Goal: Task Accomplishment & Management: Manage account settings

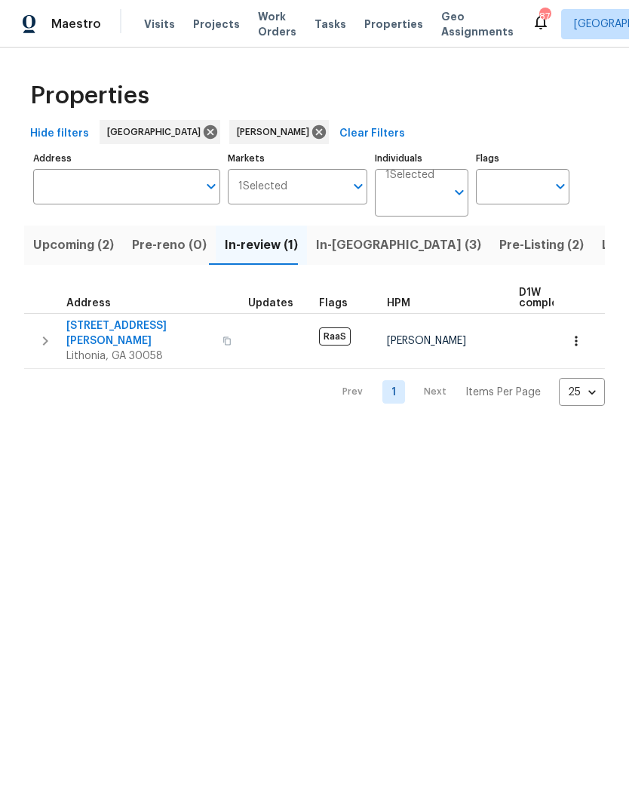
click at [90, 321] on span "2139 Jonathan Ave" at bounding box center [139, 333] width 147 height 30
click at [361, 247] on span "In-reno (3)" at bounding box center [398, 245] width 165 height 21
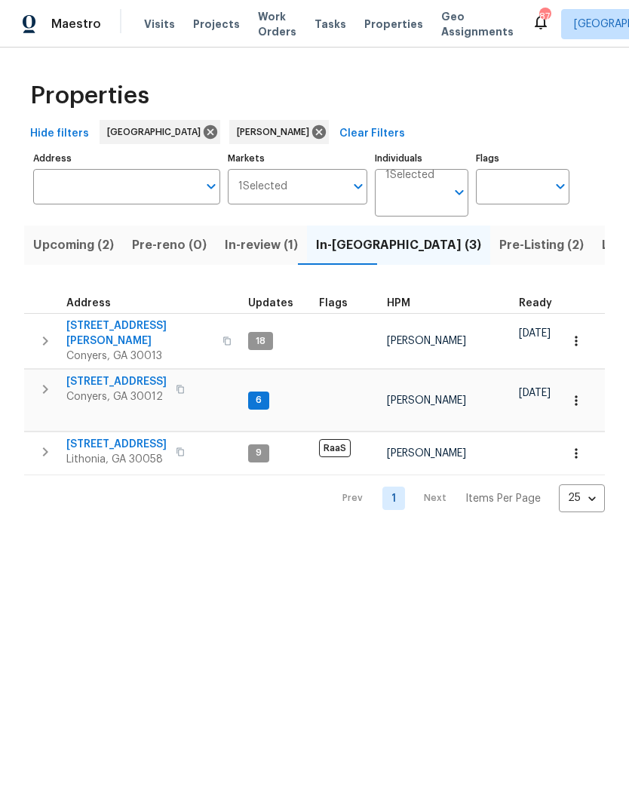
click at [88, 321] on span "2725 Bailey Pl NE" at bounding box center [139, 333] width 147 height 30
click at [260, 254] on span "In-review (1)" at bounding box center [261, 245] width 73 height 21
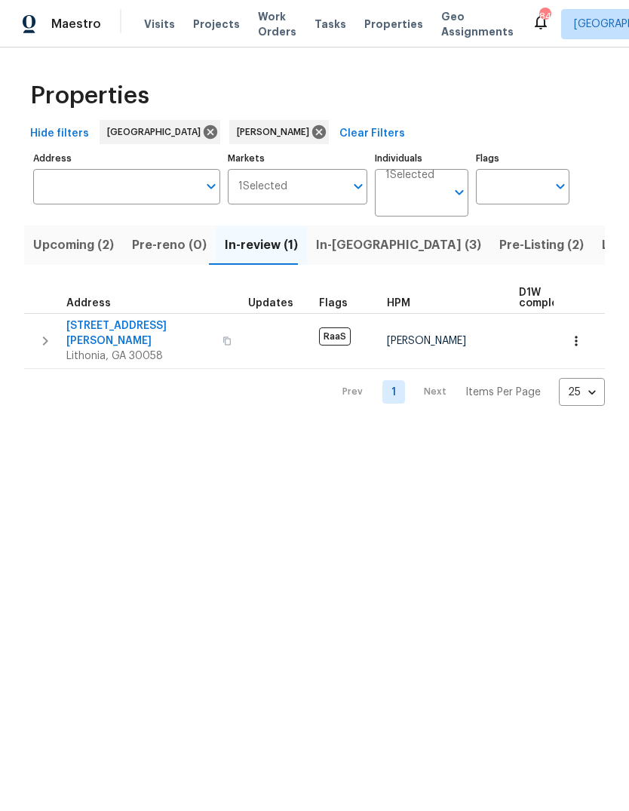
click at [89, 243] on span "Upcoming (2)" at bounding box center [73, 245] width 81 height 21
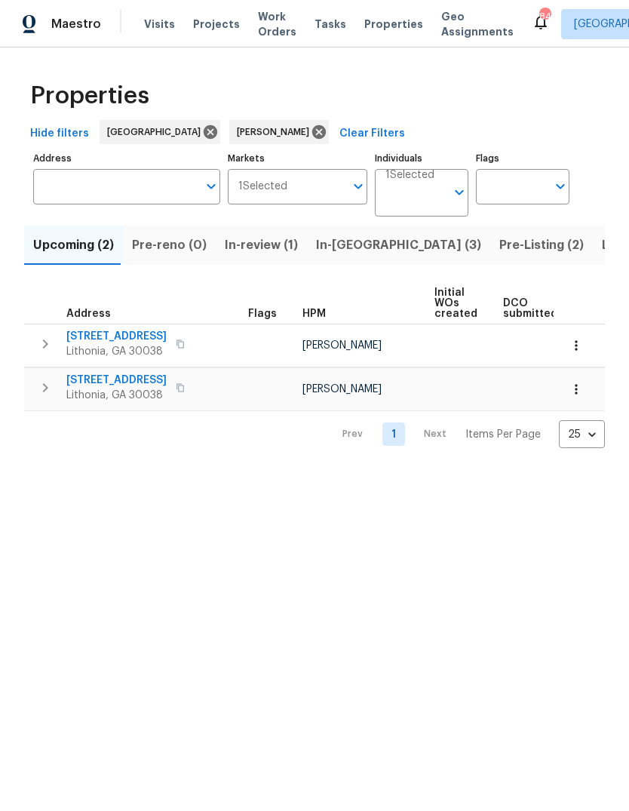
click at [82, 331] on span "6303 Klondike River Rd" at bounding box center [116, 336] width 100 height 15
click at [112, 379] on span "3031 Fields Dr" at bounding box center [116, 380] width 100 height 15
click at [360, 247] on span "In-reno (3)" at bounding box center [398, 245] width 165 height 21
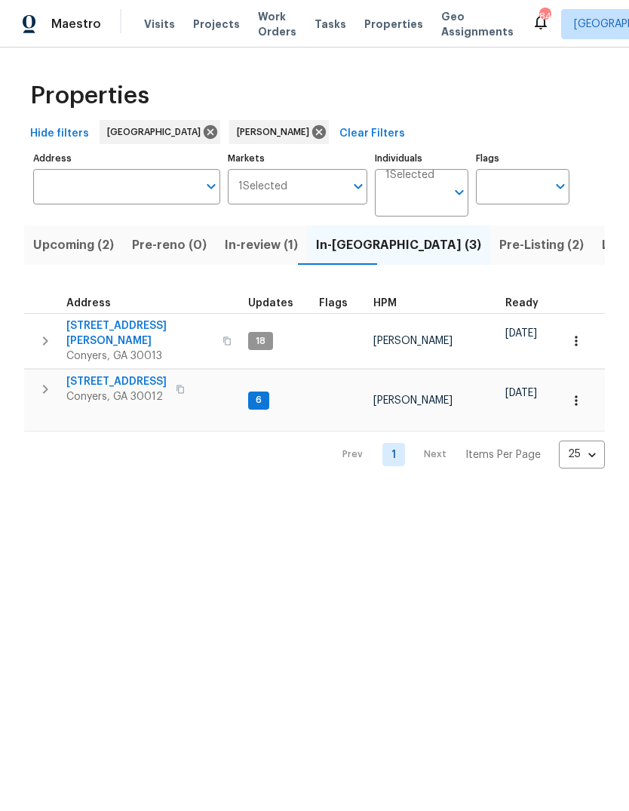
click at [499, 241] on span "Pre-Listing (2)" at bounding box center [541, 245] width 84 height 21
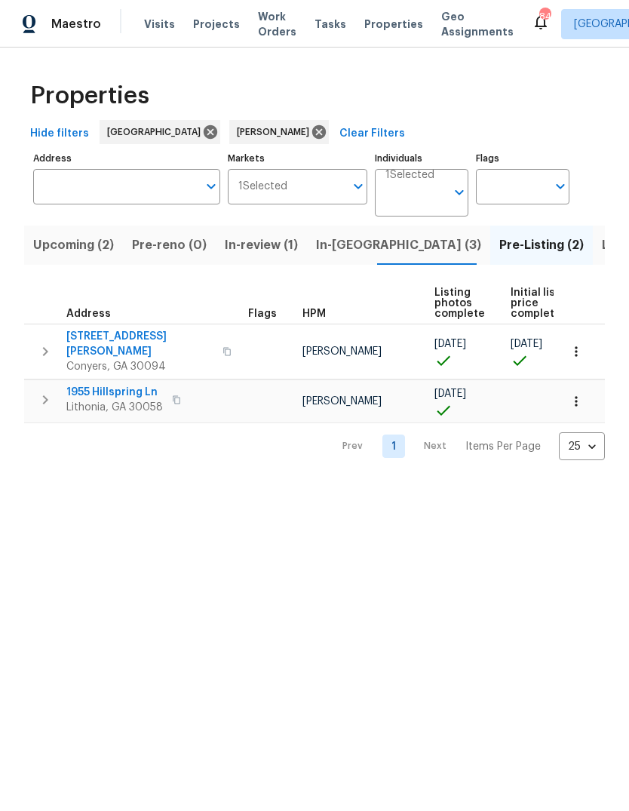
click at [357, 244] on span "In-reno (3)" at bounding box center [398, 245] width 165 height 21
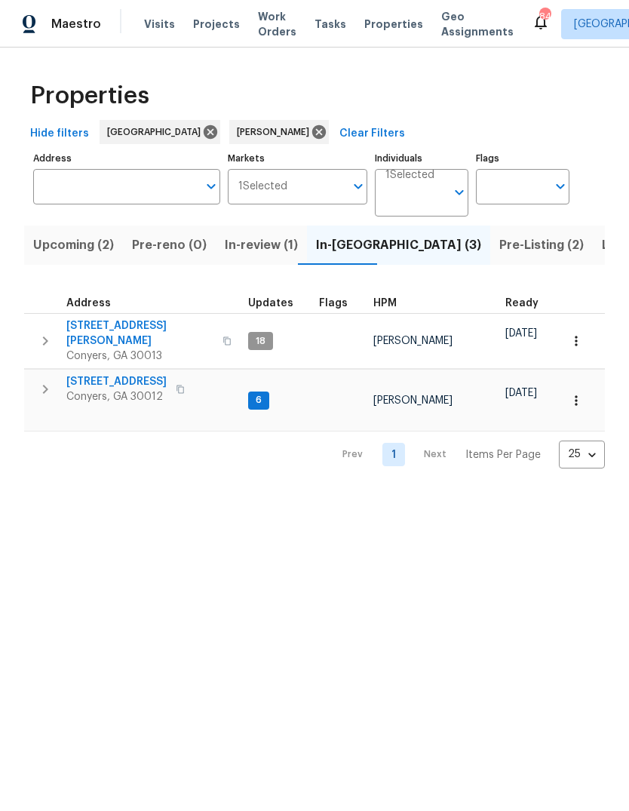
click at [266, 247] on span "In-review (1)" at bounding box center [261, 245] width 73 height 21
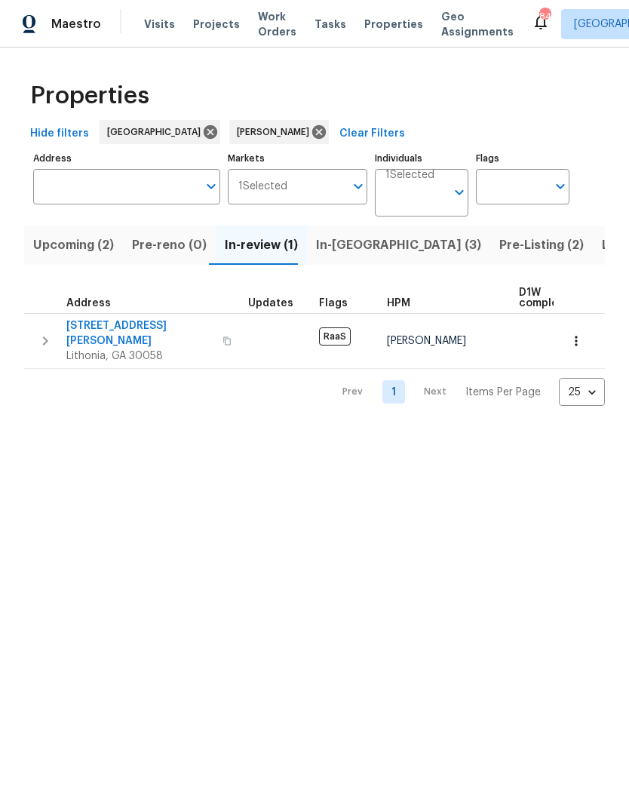
click at [357, 249] on span "In-reno (3)" at bounding box center [398, 245] width 165 height 21
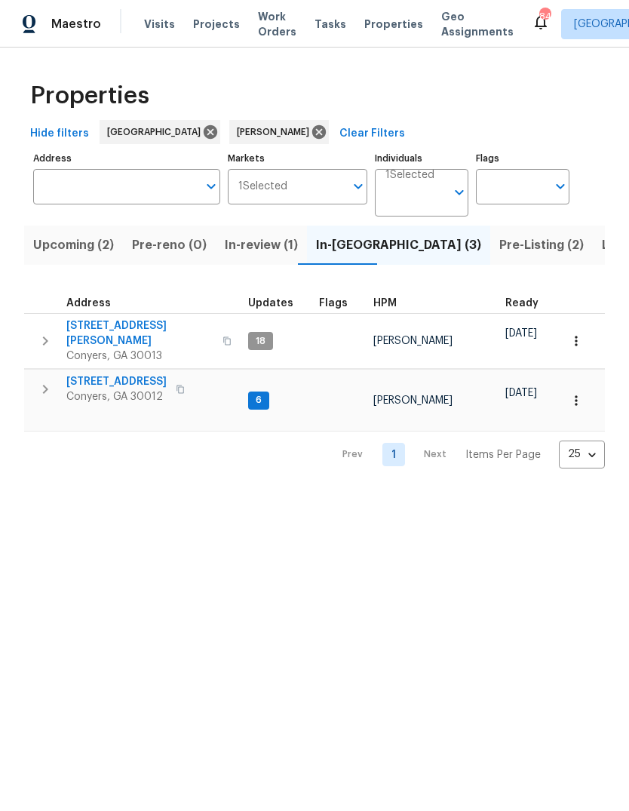
click at [92, 374] on span "2204 Evening Mist Ln" at bounding box center [116, 381] width 100 height 15
click at [499, 247] on span "Pre-Listing (2)" at bounding box center [541, 245] width 84 height 21
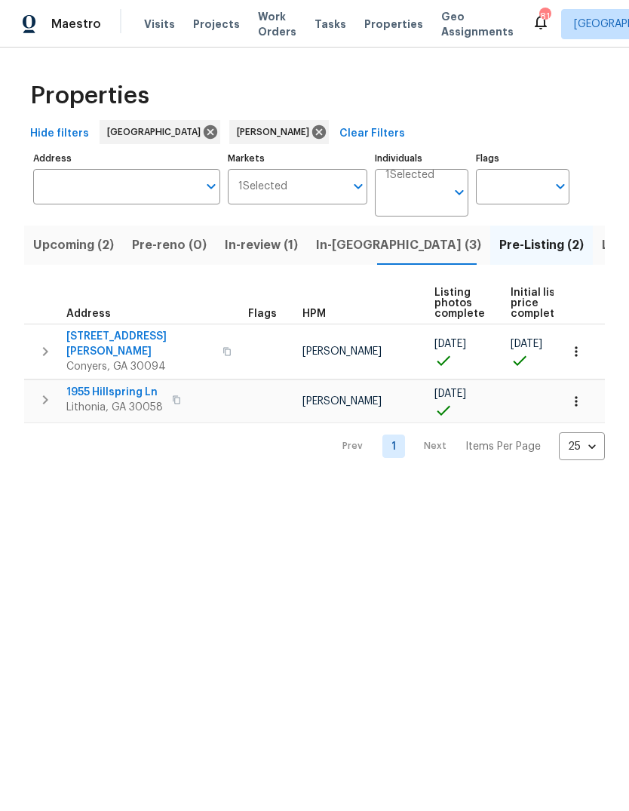
click at [91, 385] on span "1955 Hillspring Ln" at bounding box center [114, 392] width 97 height 15
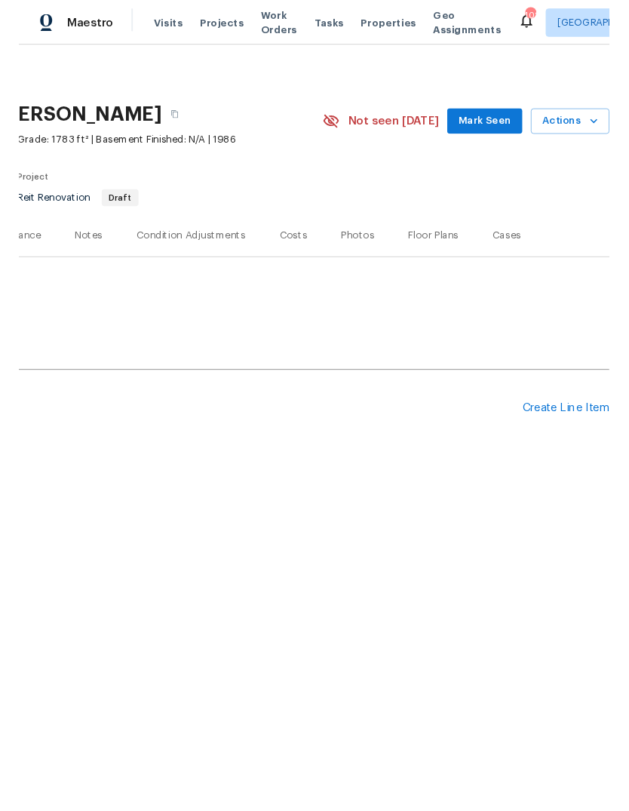
scroll to position [0, 223]
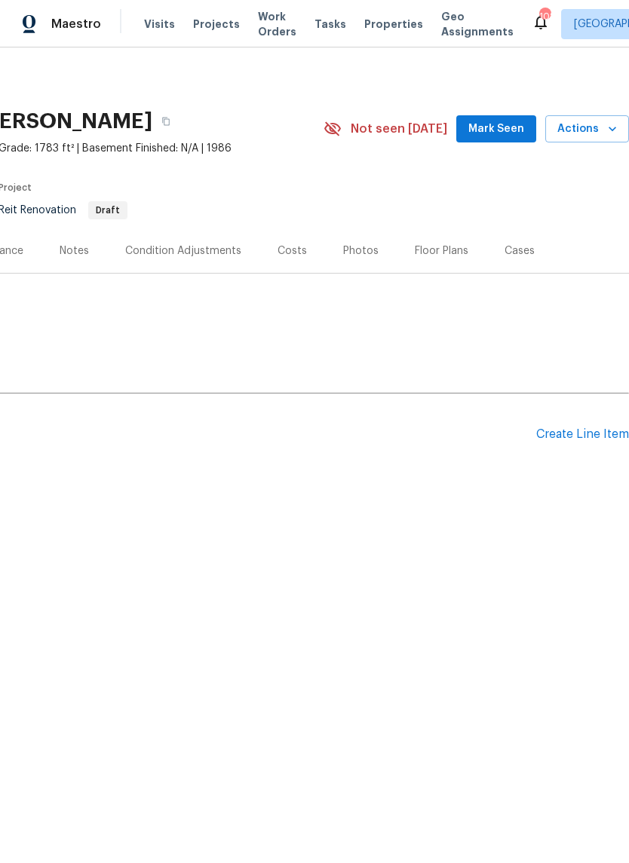
click at [587, 433] on div "Create Line Item" at bounding box center [582, 435] width 93 height 14
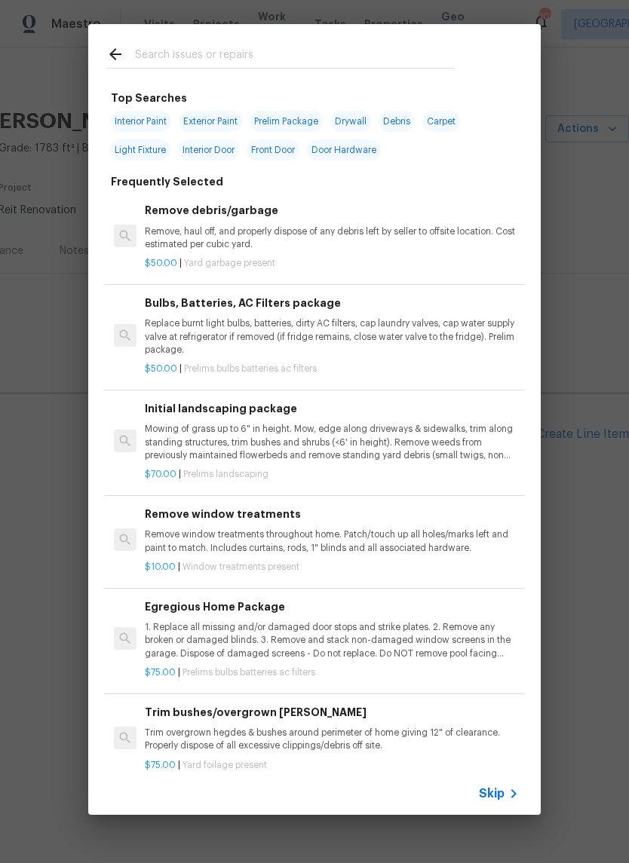
click at [234, 55] on input "text" at bounding box center [295, 56] width 320 height 23
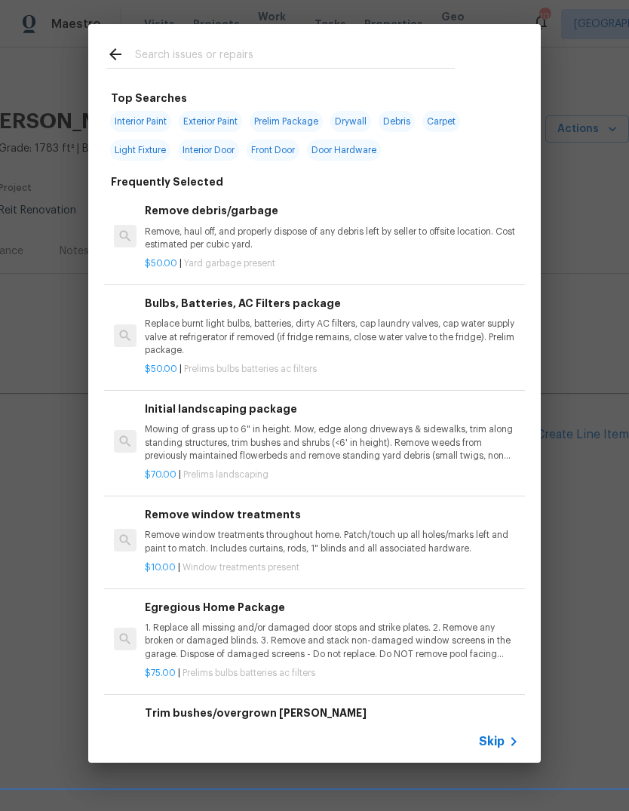
click at [227, 116] on span "Exterior Paint" at bounding box center [210, 121] width 63 height 21
type input "Exterior Paint"
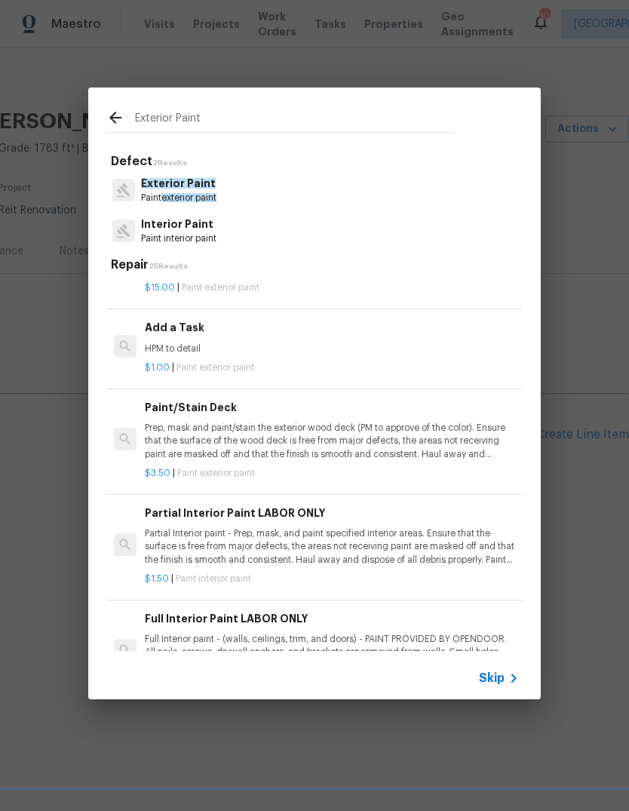
scroll to position [441, 0]
click at [209, 345] on p "HPM to detail" at bounding box center [332, 350] width 374 height 13
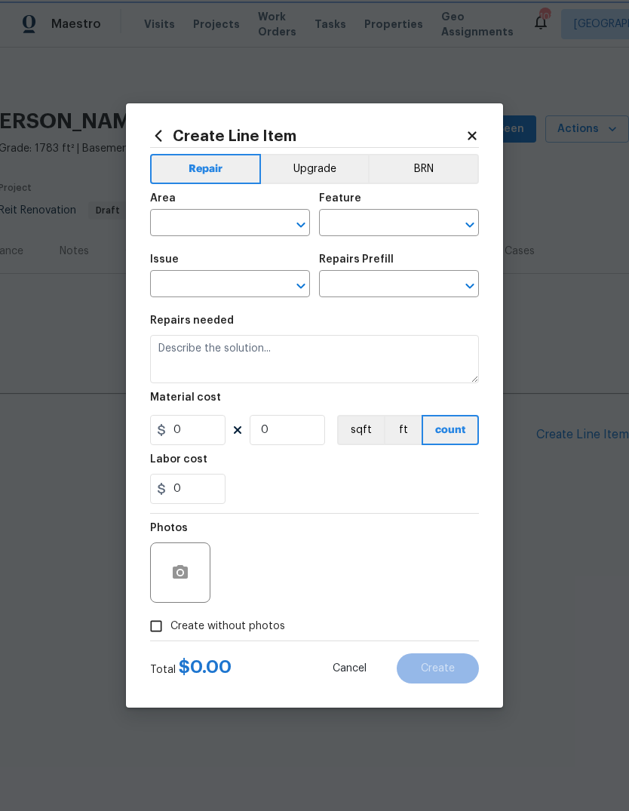
type input "Overall Paint"
type input "Exterior Paint"
type input "Add a Task $1.00"
type textarea "HPM to detail"
type input "1"
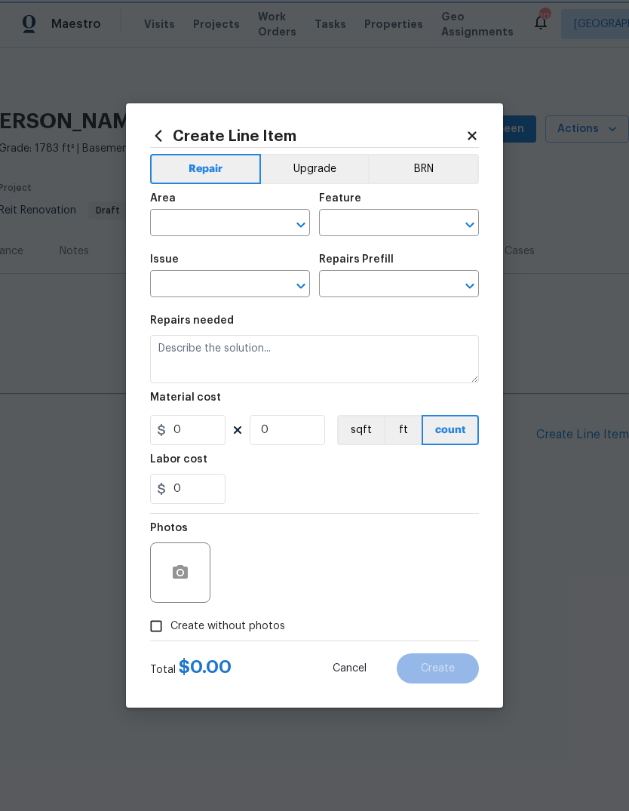
type input "1"
click at [259, 217] on input "text" at bounding box center [209, 224] width 118 height 23
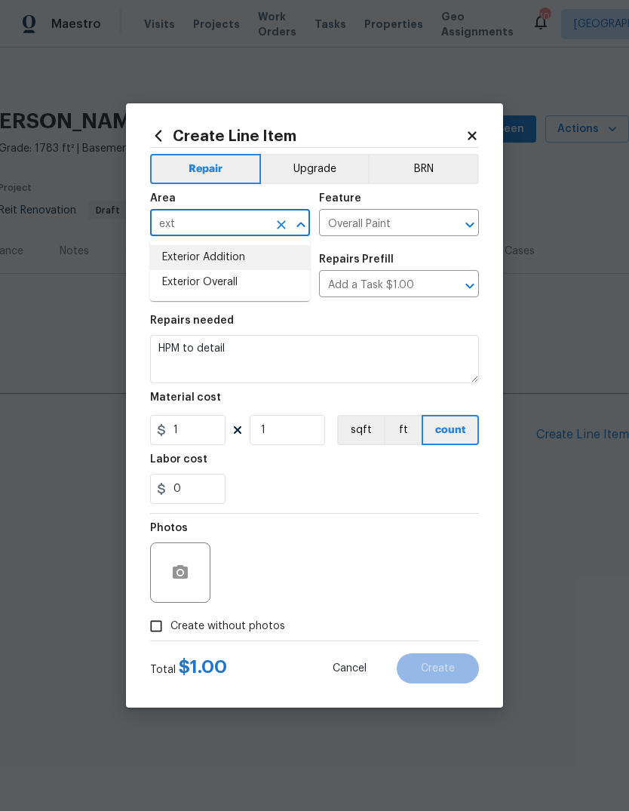
click at [235, 268] on li "Exterior Addition" at bounding box center [230, 257] width 160 height 25
type input "Exterior Addition"
click at [283, 228] on icon "Clear" at bounding box center [281, 224] width 15 height 15
click at [229, 284] on li "Exterior Overall" at bounding box center [230, 282] width 160 height 25
type input "Exterior Overall"
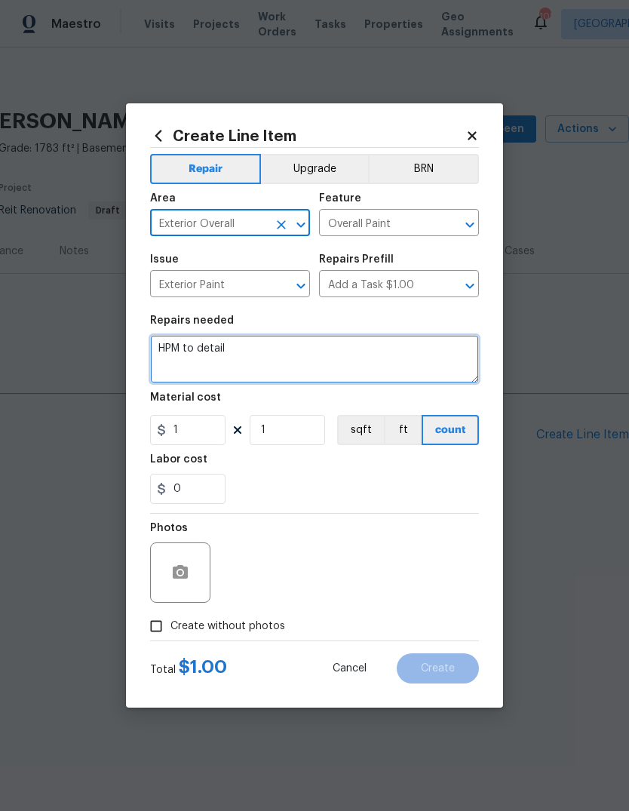
click at [296, 351] on textarea "HPM to detail" at bounding box center [314, 359] width 329 height 48
type textarea "H"
click at [176, 347] on textarea at bounding box center [314, 359] width 329 height 48
paste textarea "Remove weeds (invasive plants) from siding, pressure wash and scrape all loose …"
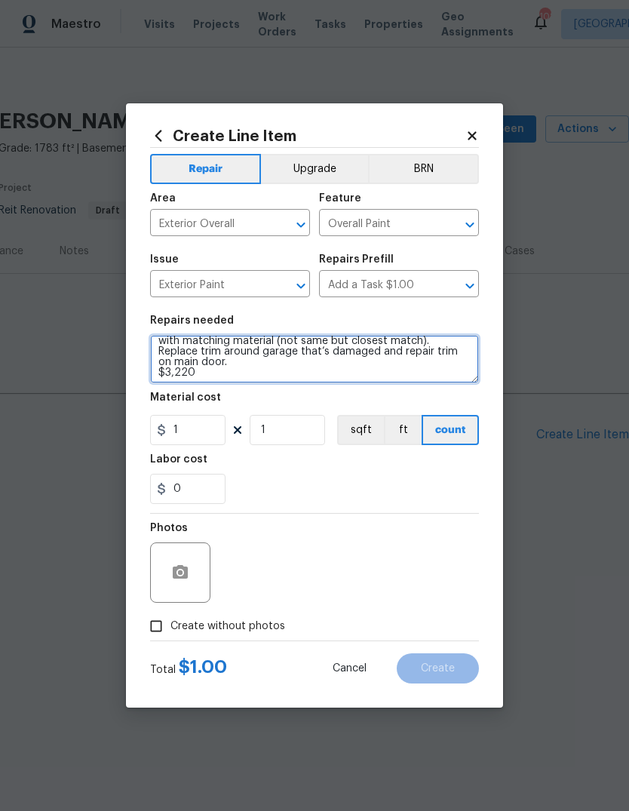
scroll to position [57, 0]
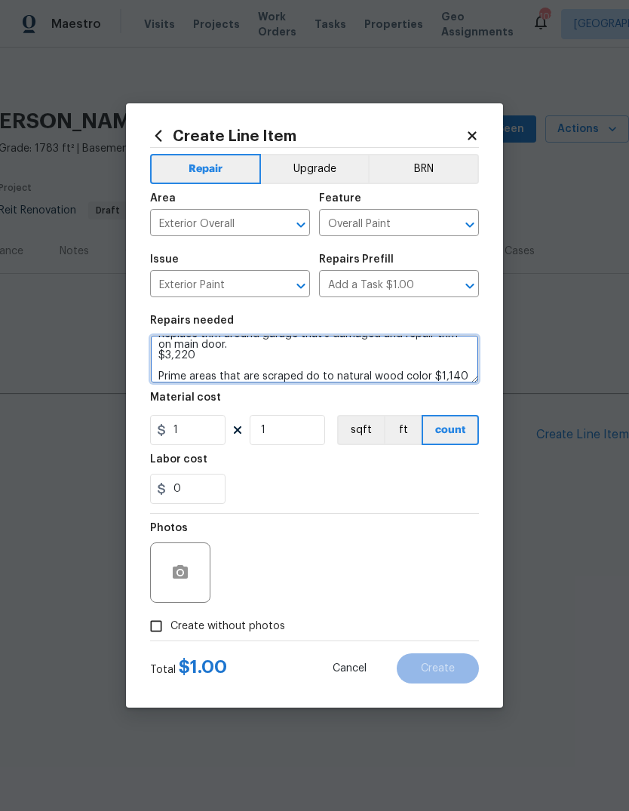
click at [212, 356] on textarea "Remove weeds (invasive plants) from siding, pressure wash and scrape all loose …" at bounding box center [314, 359] width 329 height 48
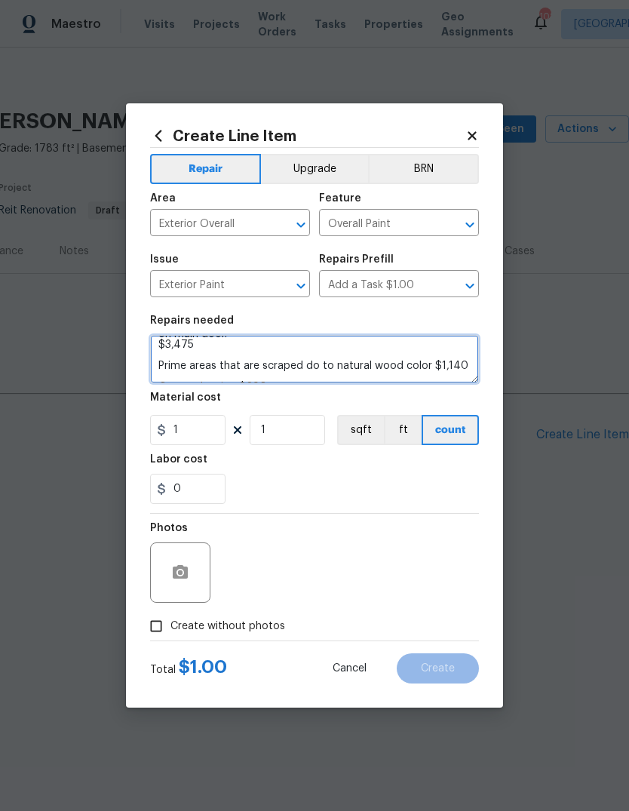
scroll to position [69, 0]
click at [459, 367] on textarea "Remove weeds (invasive plants) from siding, pressure wash and scrape all loose …" at bounding box center [314, 359] width 329 height 48
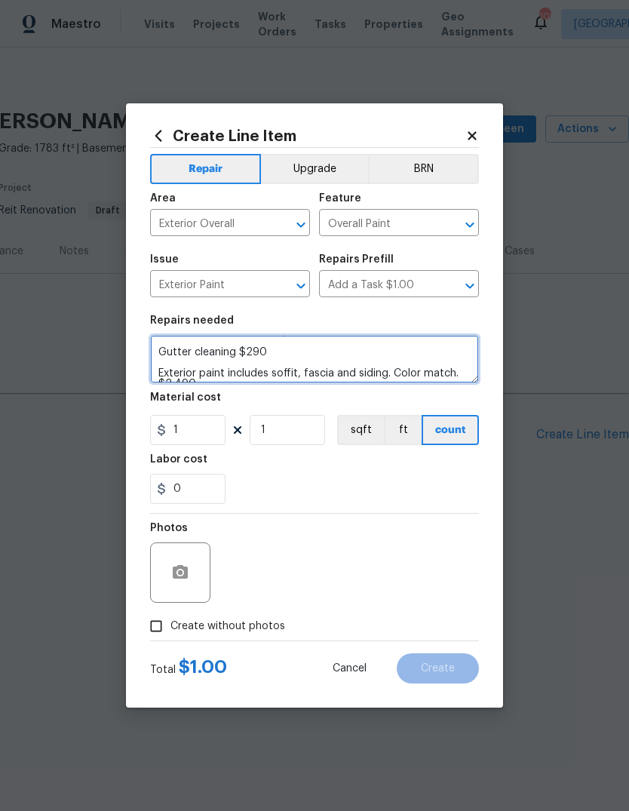
scroll to position [103, 0]
click at [343, 352] on textarea "Remove weeds (invasive plants) from siding, pressure wash and scrape all loose …" at bounding box center [314, 359] width 329 height 48
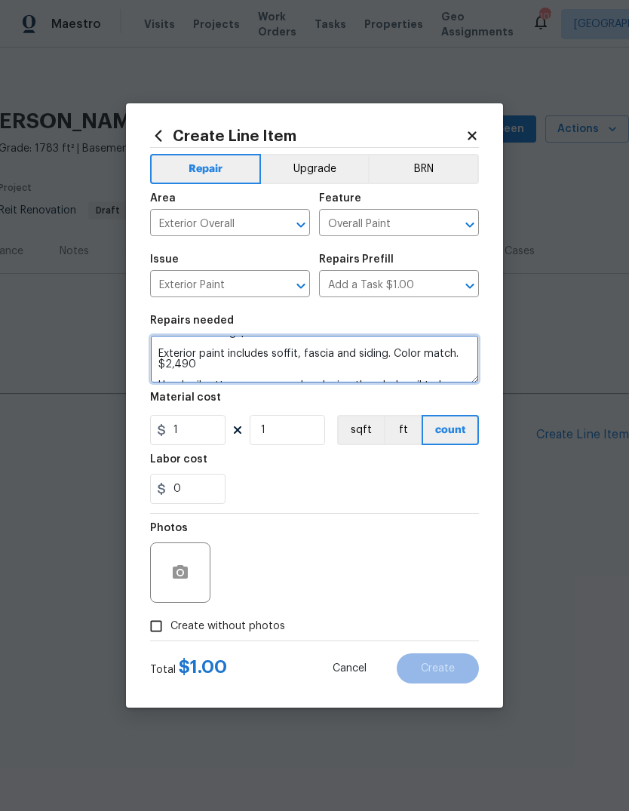
scroll to position [130, 0]
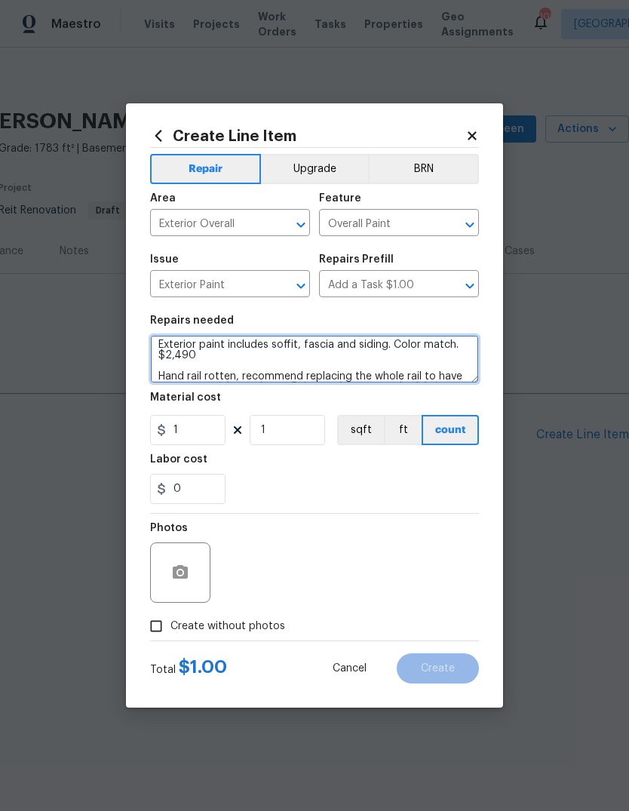
click at [388, 366] on textarea "Remove weeds (invasive plants) from siding, pressure wash and scrape all loose …" at bounding box center [314, 359] width 329 height 48
click at [408, 354] on textarea "Remove weeds (invasive plants) from siding, pressure wash and scrape all loose …" at bounding box center [314, 359] width 329 height 48
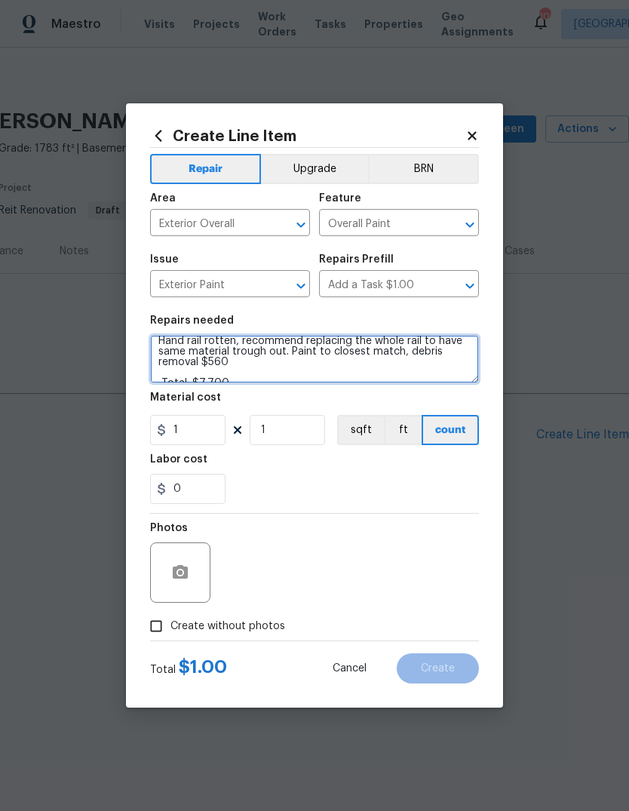
scroll to position [170, 0]
click at [390, 362] on textarea "Remove weeds (invasive plants) from siding, pressure wash and scrape all loose …" at bounding box center [314, 359] width 329 height 48
click at [428, 372] on textarea "Remove weeds (invasive plants) from siding, pressure wash and scrape all loose …" at bounding box center [314, 359] width 329 height 48
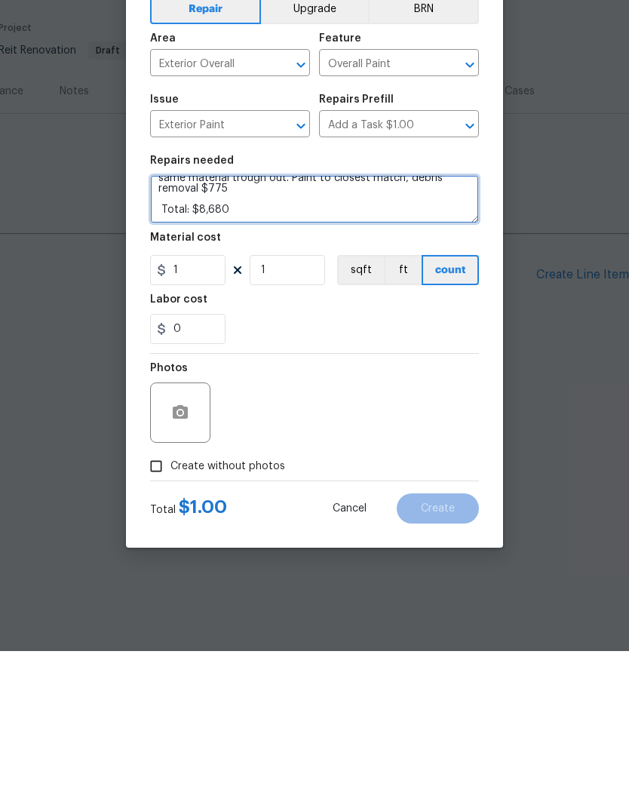
type textarea "Remove weeds (invasive plants) from siding, pressure wash and scrape all loose …"
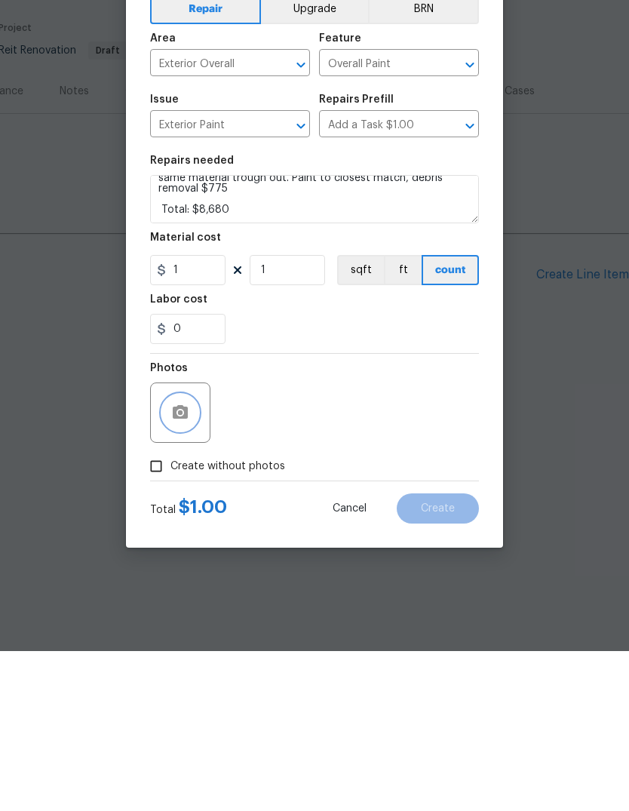
click at [176, 565] on icon "button" at bounding box center [180, 572] width 15 height 14
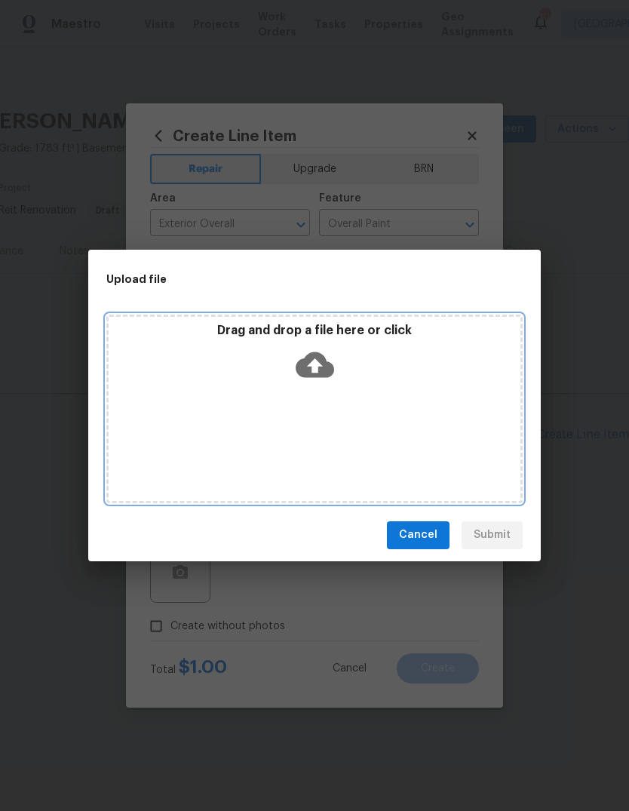
click at [336, 370] on div "Drag and drop a file here or click" at bounding box center [315, 355] width 412 height 65
click at [328, 367] on icon at bounding box center [315, 364] width 38 height 26
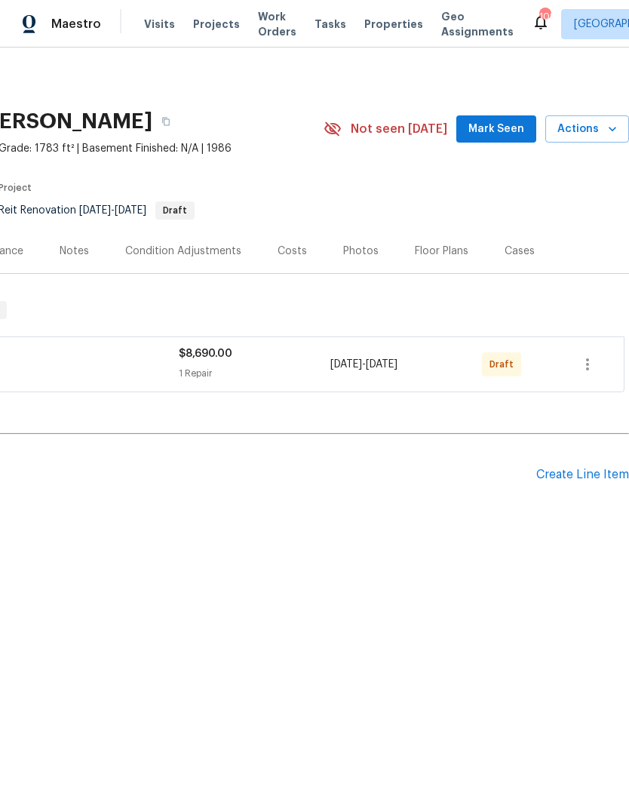
scroll to position [0, 223]
click at [587, 365] on icon "button" at bounding box center [587, 364] width 3 height 12
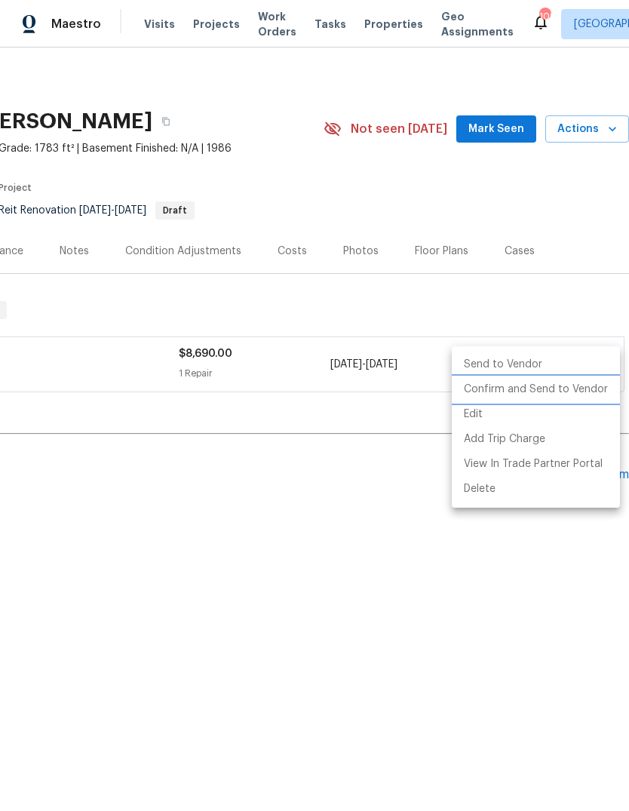
click at [571, 388] on li "Confirm and Send to Vendor" at bounding box center [536, 389] width 168 height 25
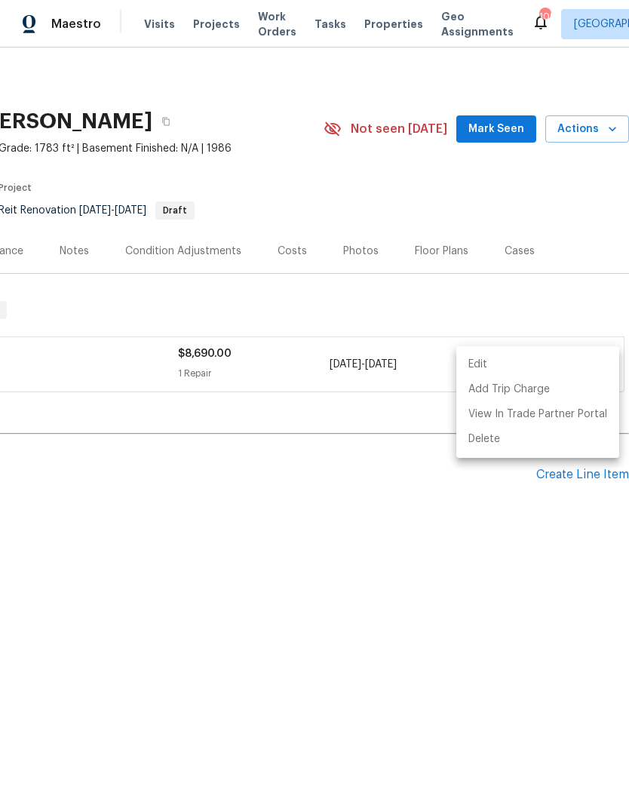
click at [431, 547] on div at bounding box center [314, 405] width 629 height 811
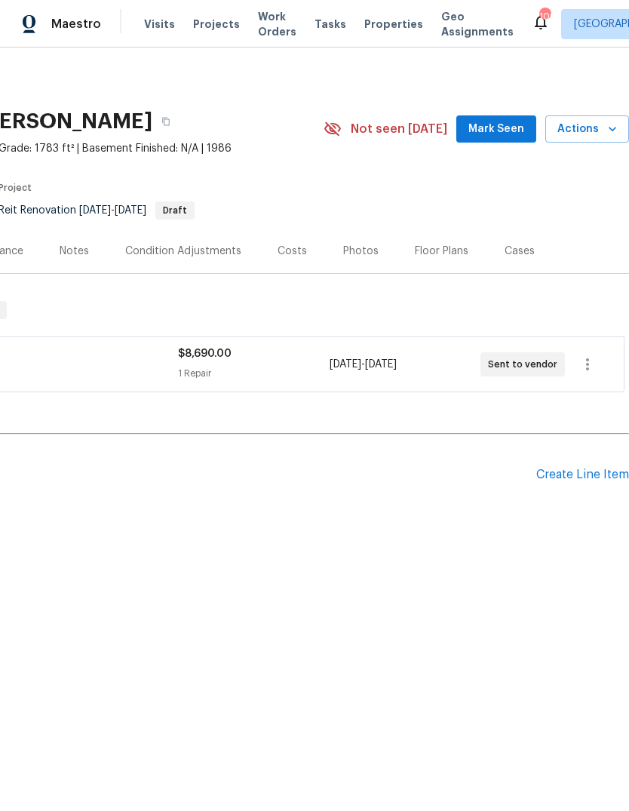
click at [509, 141] on button "Mark Seen" at bounding box center [496, 129] width 80 height 28
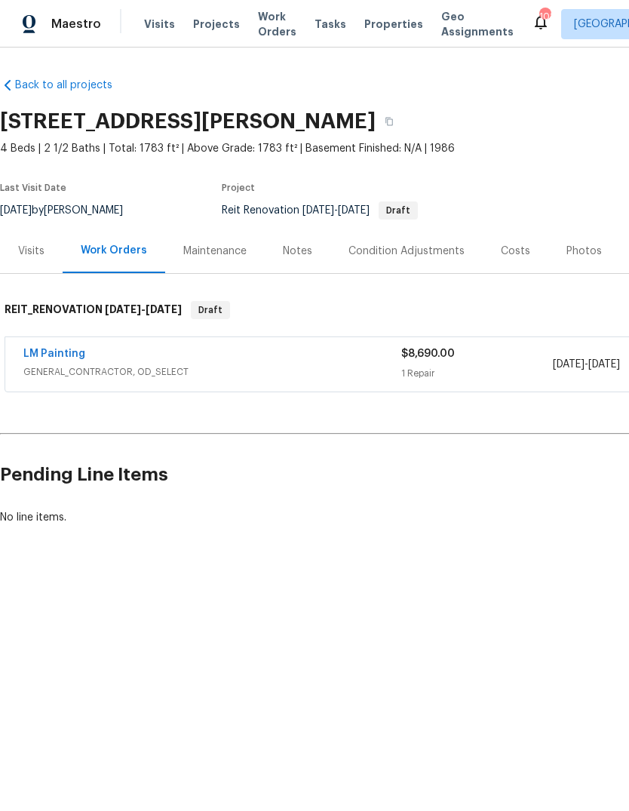
scroll to position [0, 0]
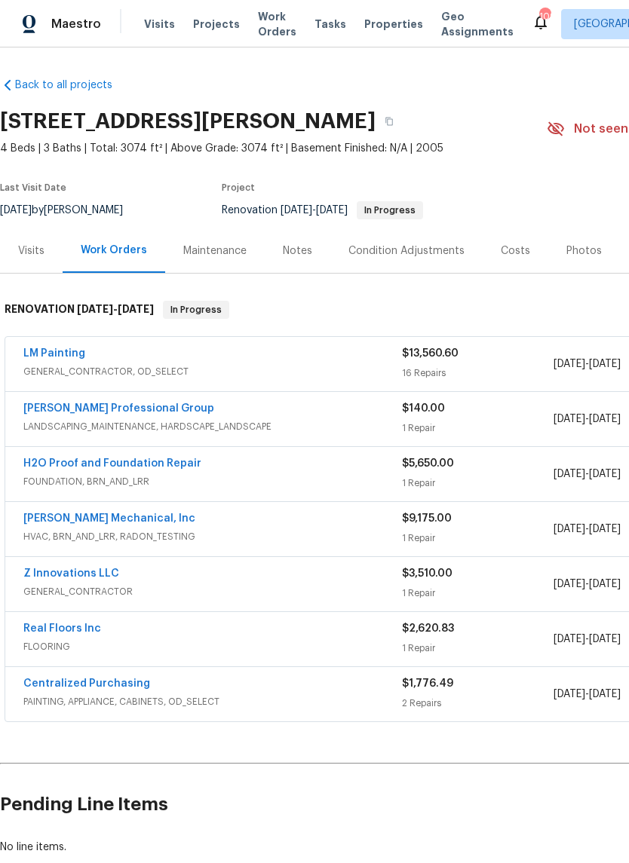
click at [51, 356] on link "LM Painting" at bounding box center [54, 353] width 62 height 11
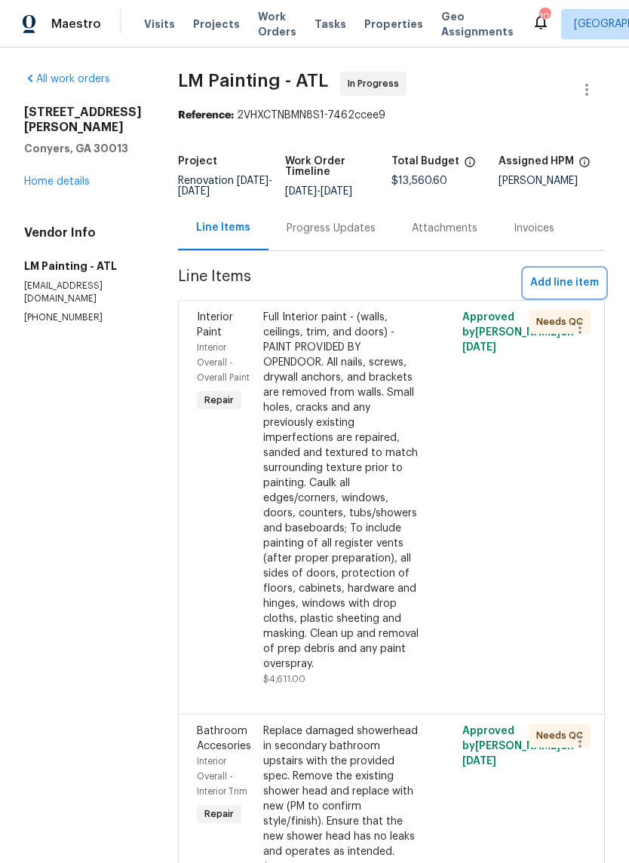
click at [575, 293] on span "Add line item" at bounding box center [564, 283] width 69 height 19
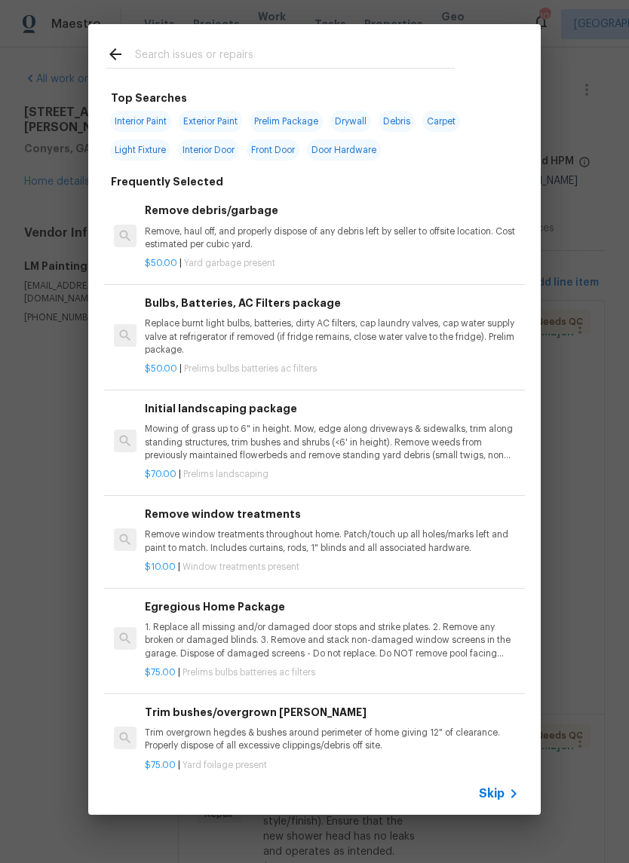
click at [318, 59] on input "text" at bounding box center [295, 56] width 320 height 23
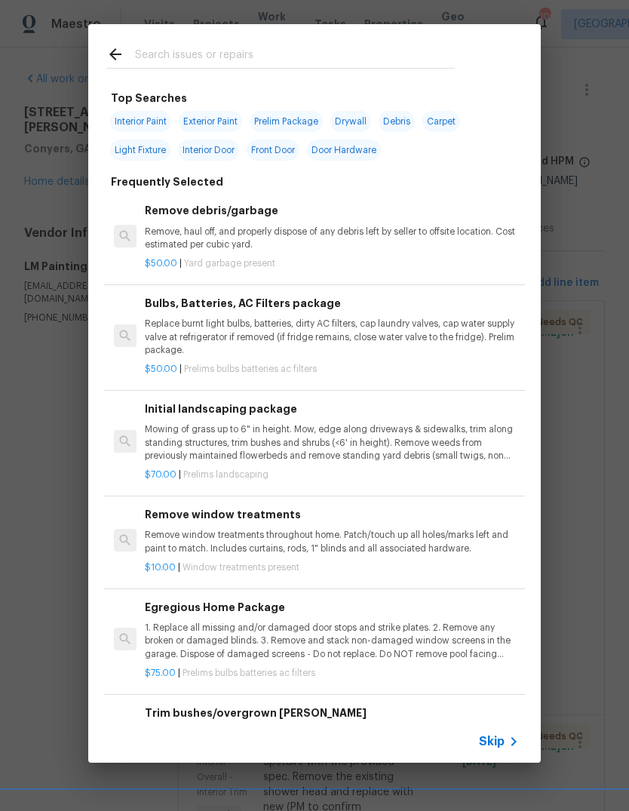
click at [152, 128] on span "Interior Paint" at bounding box center [140, 121] width 61 height 21
type input "Interior Paint"
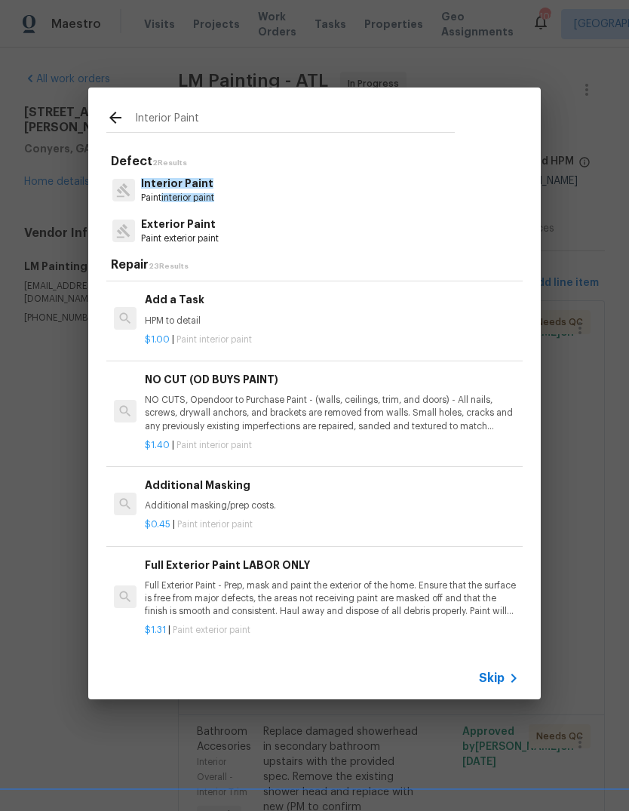
scroll to position [471, 1]
click at [169, 314] on p "HPM to detail" at bounding box center [331, 320] width 374 height 13
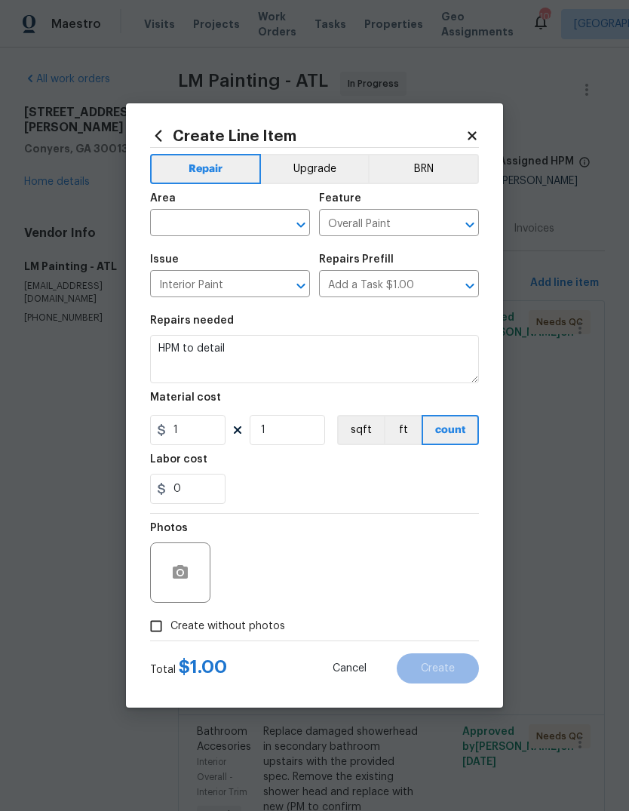
click at [257, 213] on input "text" at bounding box center [209, 224] width 118 height 23
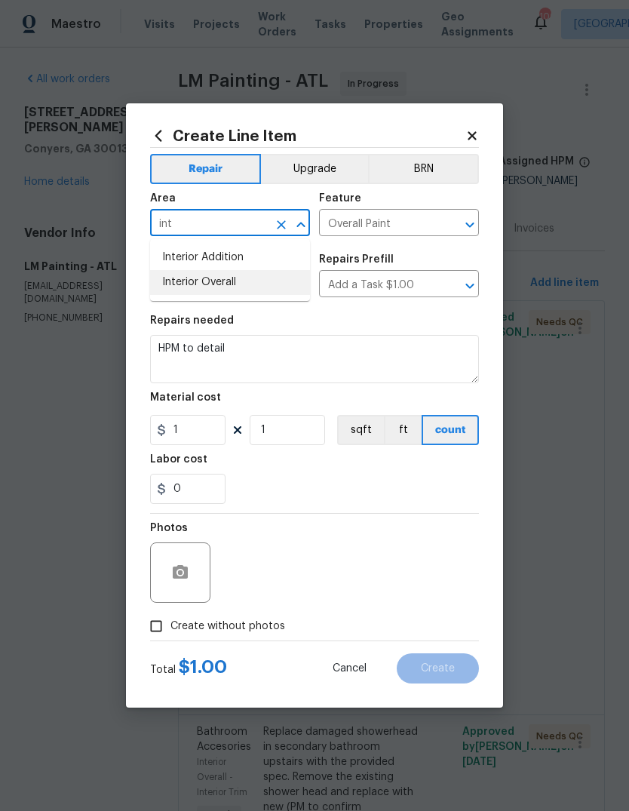
click at [176, 278] on li "Interior Overall" at bounding box center [230, 282] width 160 height 25
type input "Interior Overall"
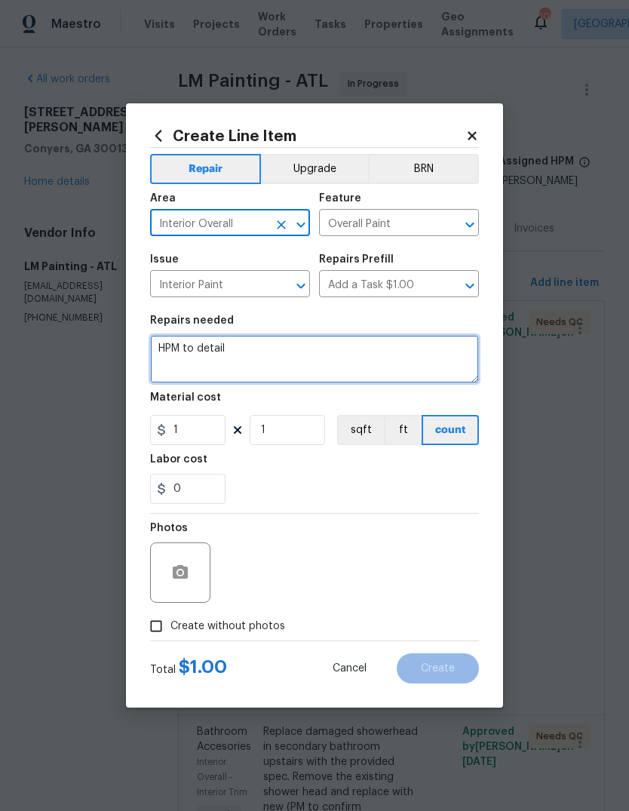
click at [437, 340] on textarea "HPM to detail" at bounding box center [314, 359] width 329 height 48
click at [239, 354] on textarea "HPM to detail" at bounding box center [314, 359] width 329 height 48
type textarea "H"
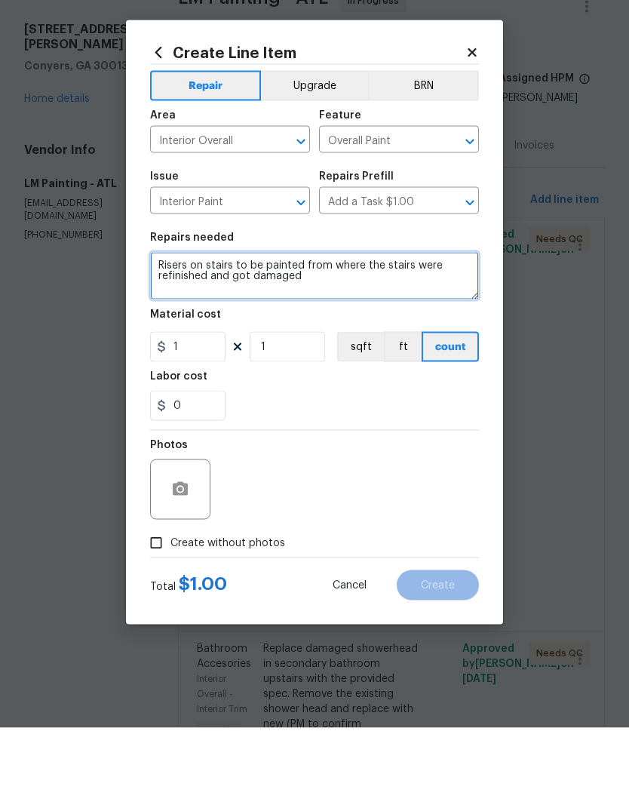
type textarea "Risers on stairs to be painted from where the stairs were refinished and got da…"
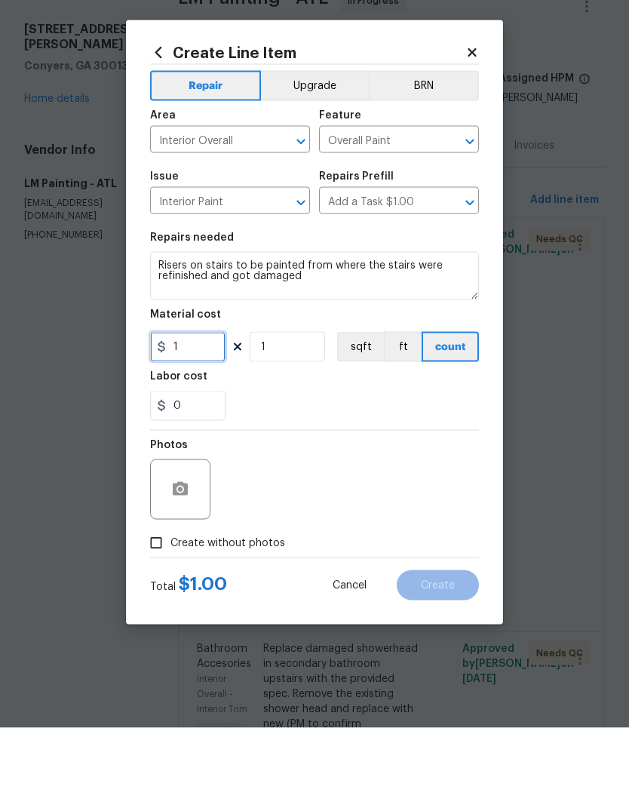
click at [188, 415] on input "1" at bounding box center [187, 430] width 75 height 30
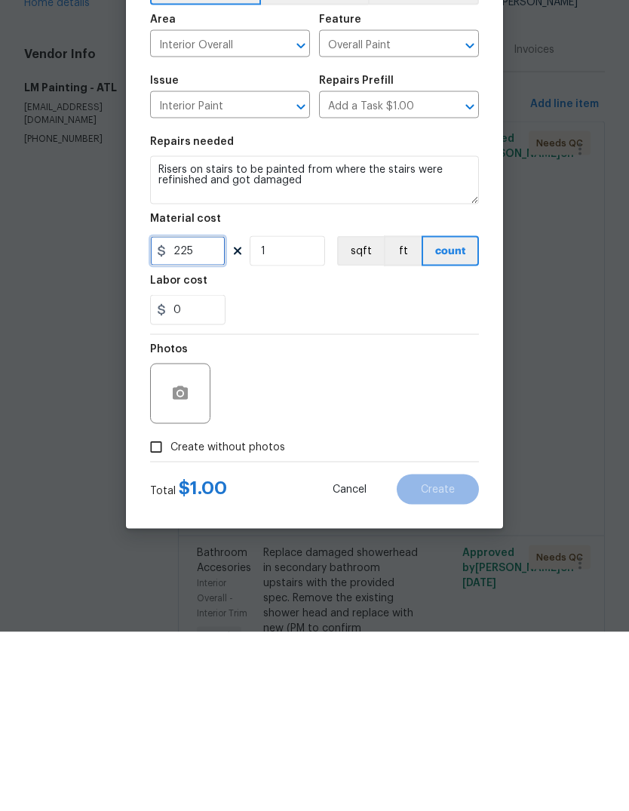
type input "225"
click at [160, 612] on input "Create without photos" at bounding box center [156, 626] width 29 height 29
checkbox input "true"
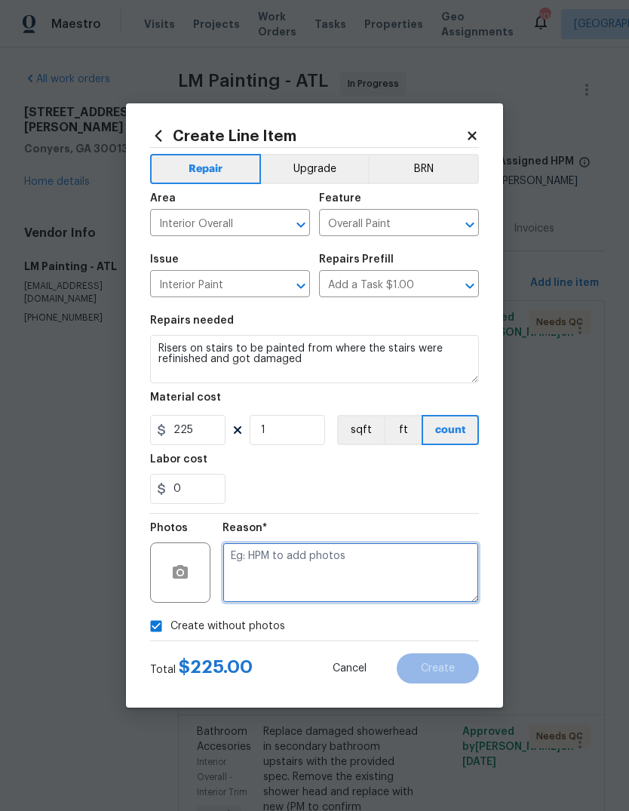
click at [409, 566] on textarea at bounding box center [350, 572] width 256 height 60
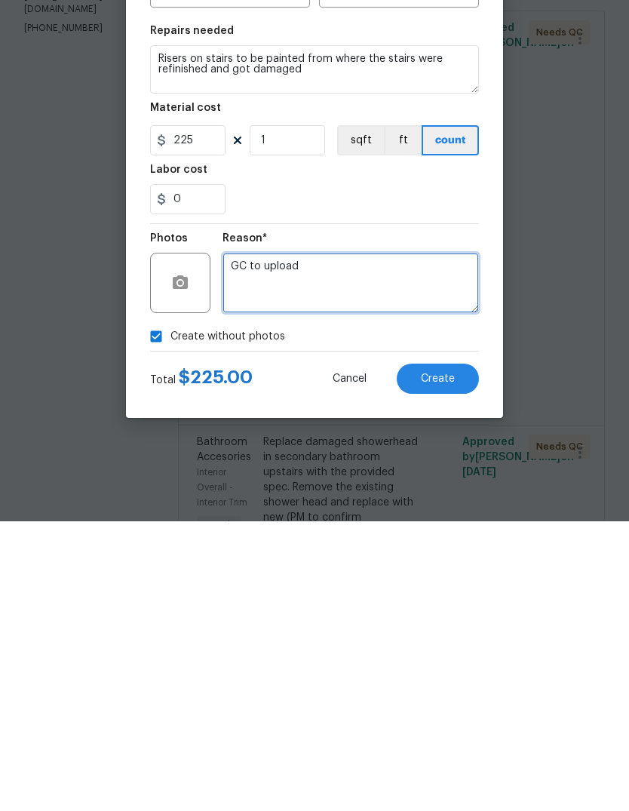
type textarea "GC to upload"
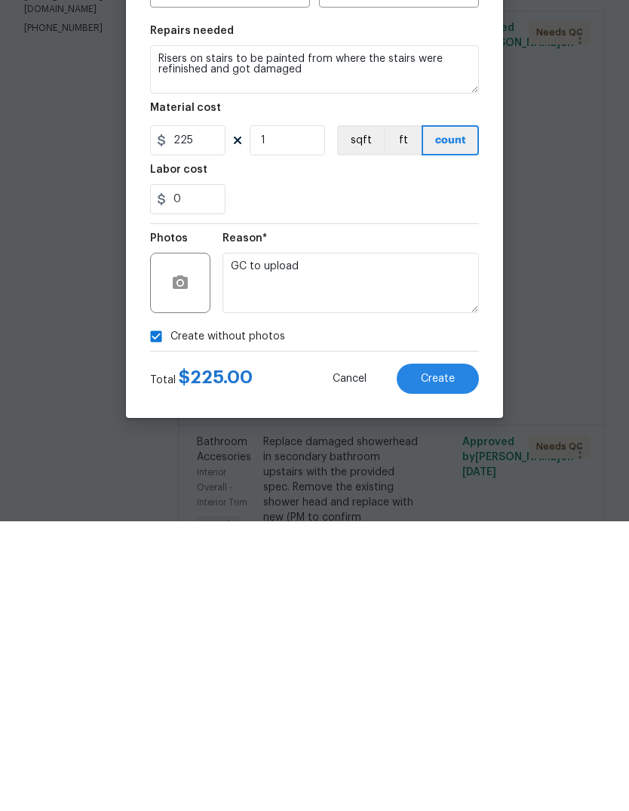
click at [458, 653] on button "Create" at bounding box center [438, 668] width 82 height 30
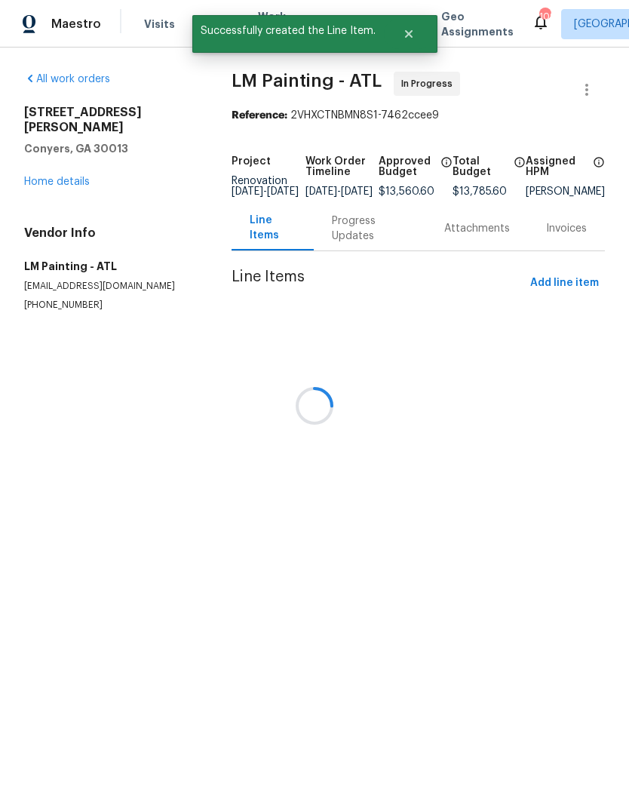
scroll to position [0, 0]
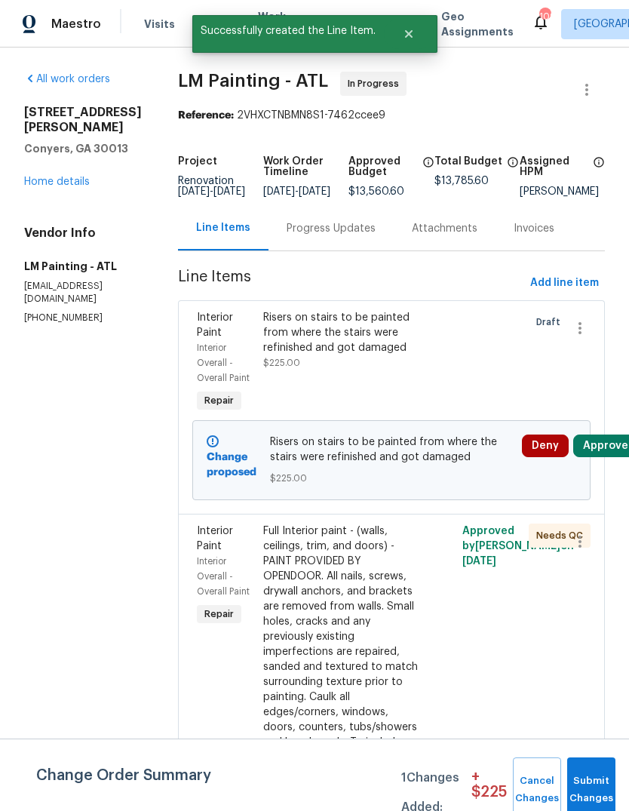
click at [603, 779] on button "Submit Changes" at bounding box center [591, 789] width 48 height 65
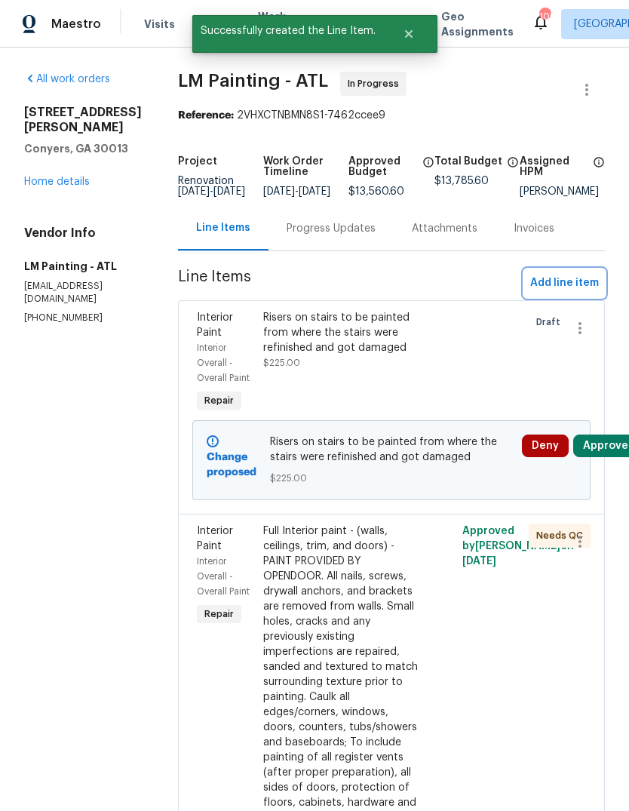
click at [569, 293] on span "Add line item" at bounding box center [564, 283] width 69 height 19
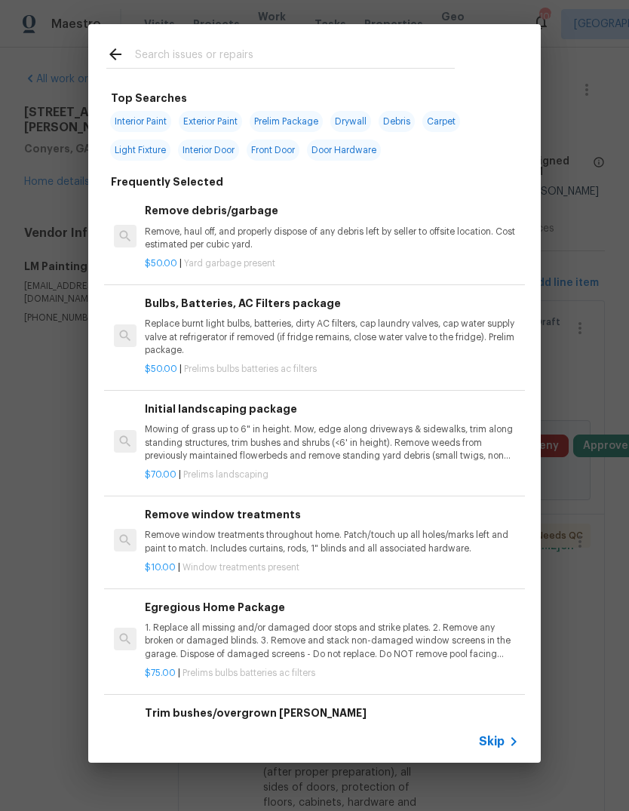
click at [208, 116] on span "Exterior Paint" at bounding box center [210, 121] width 63 height 21
type input "Exterior Paint"
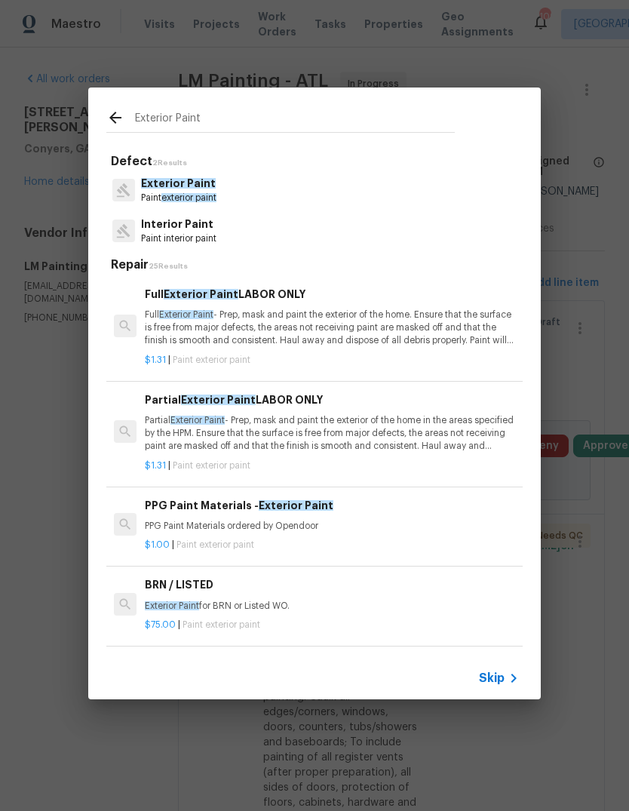
click at [294, 103] on div "Exterior Paint" at bounding box center [280, 117] width 385 height 60
click at [186, 191] on p "Exterior Paint" at bounding box center [178, 184] width 75 height 16
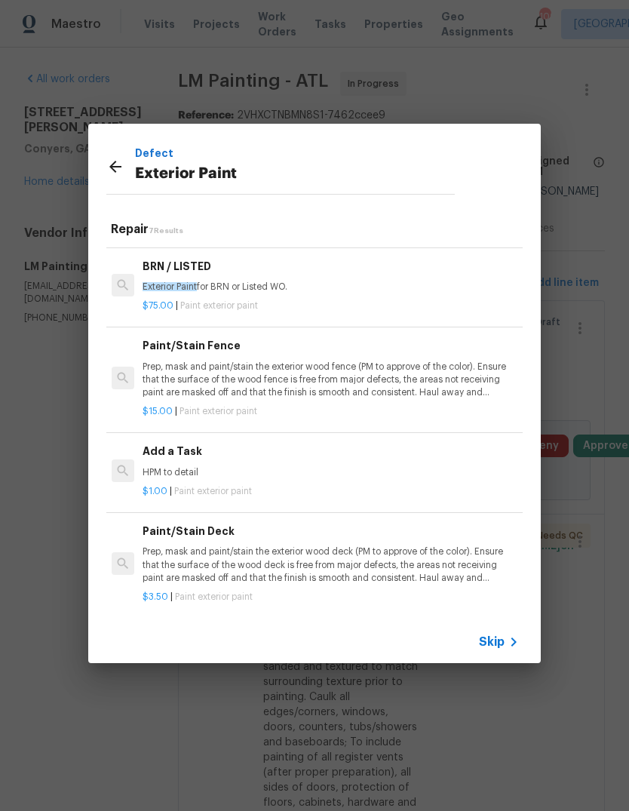
scroll to position [282, 2]
click at [167, 467] on p "HPM to detail" at bounding box center [330, 473] width 374 height 13
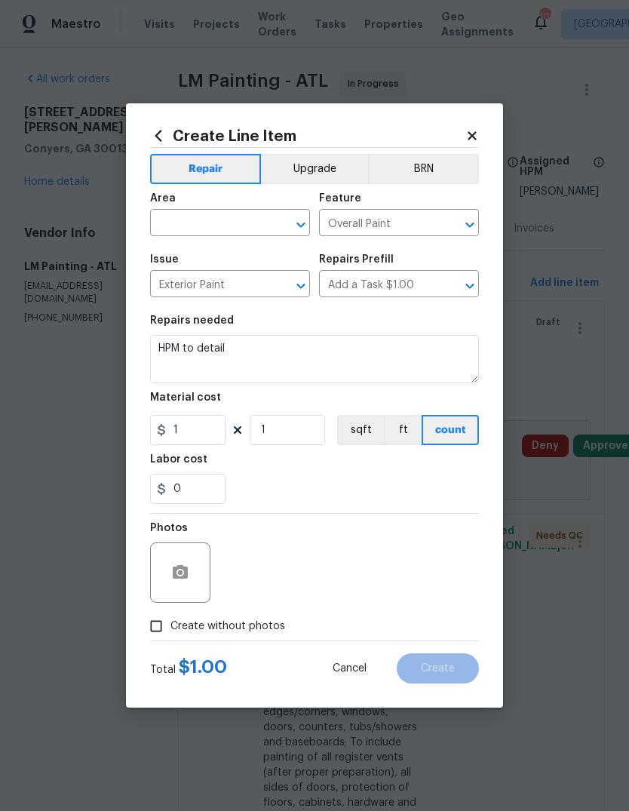
click at [264, 219] on input "text" at bounding box center [209, 224] width 118 height 23
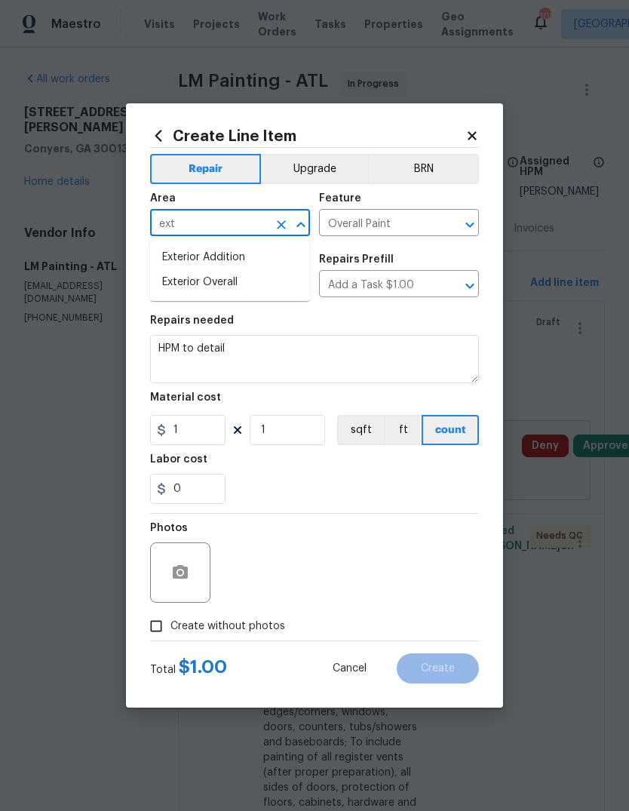
click at [229, 281] on li "Exterior Overall" at bounding box center [230, 282] width 160 height 25
type input "Exterior Overall"
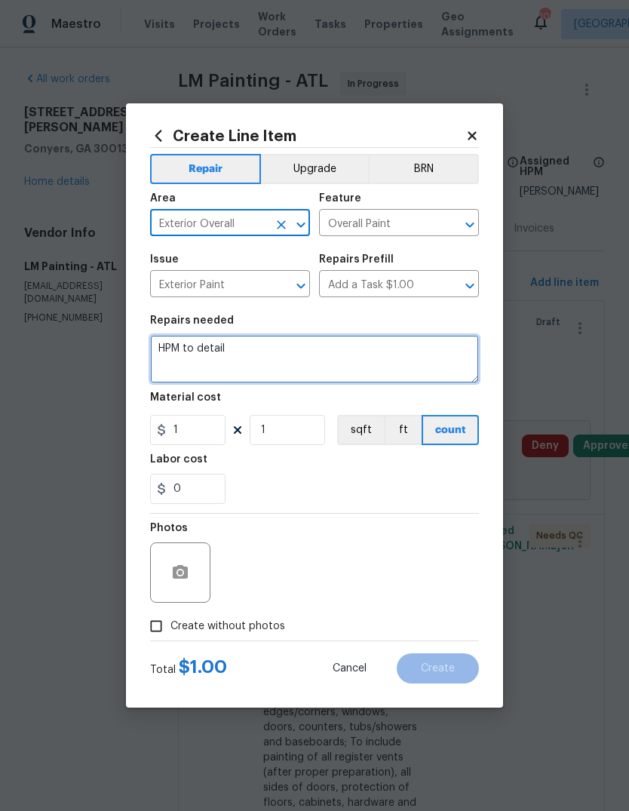
click at [323, 346] on textarea "HPM to detail" at bounding box center [314, 359] width 329 height 48
type textarea "H"
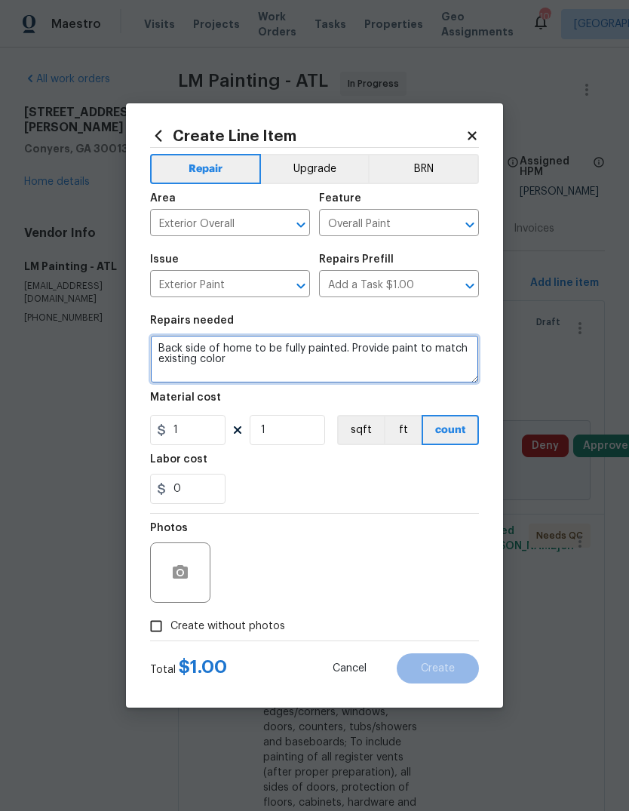
type textarea "Back side of home to be fully painted. Provide paint to match existing color"
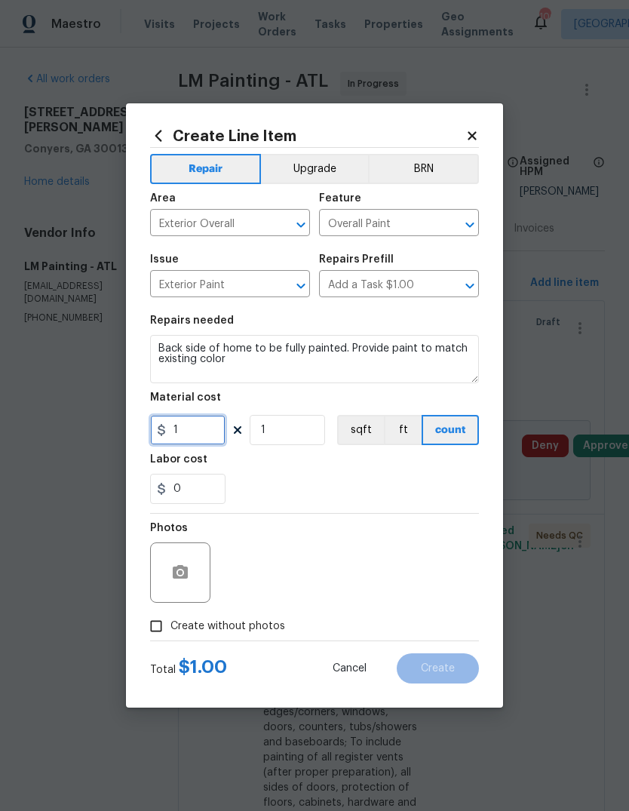
click at [184, 434] on input "1" at bounding box center [187, 430] width 75 height 30
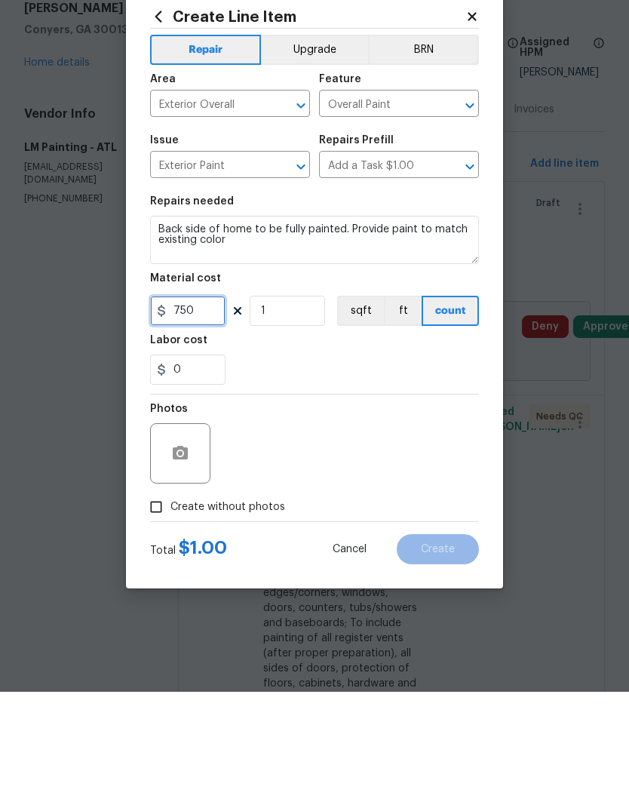
type input "750"
click at [178, 563] on icon "button" at bounding box center [180, 572] width 18 height 18
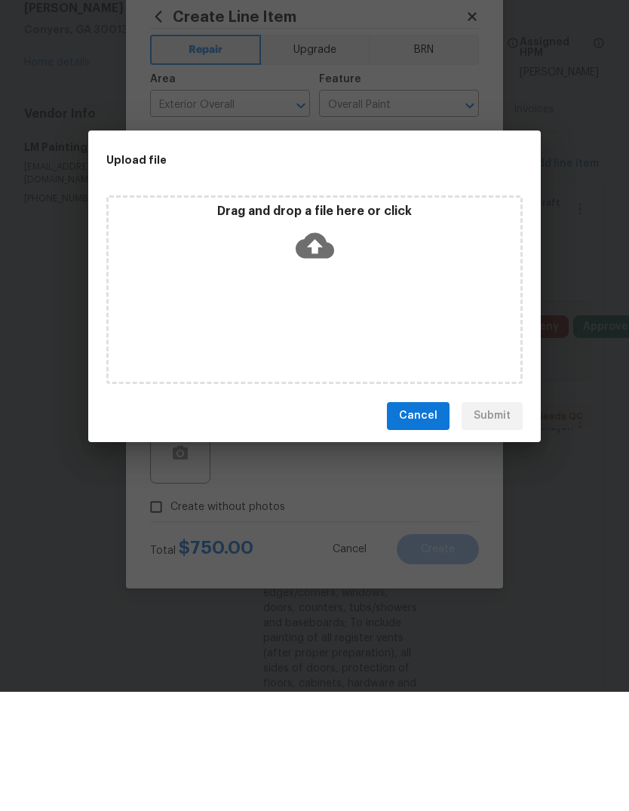
scroll to position [57, 0]
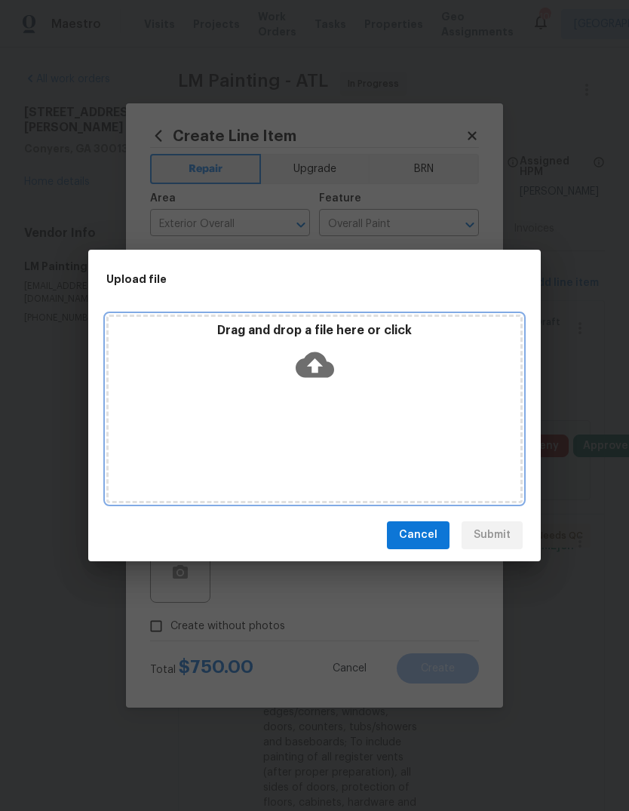
click at [334, 361] on div "Drag and drop a file here or click" at bounding box center [315, 355] width 412 height 65
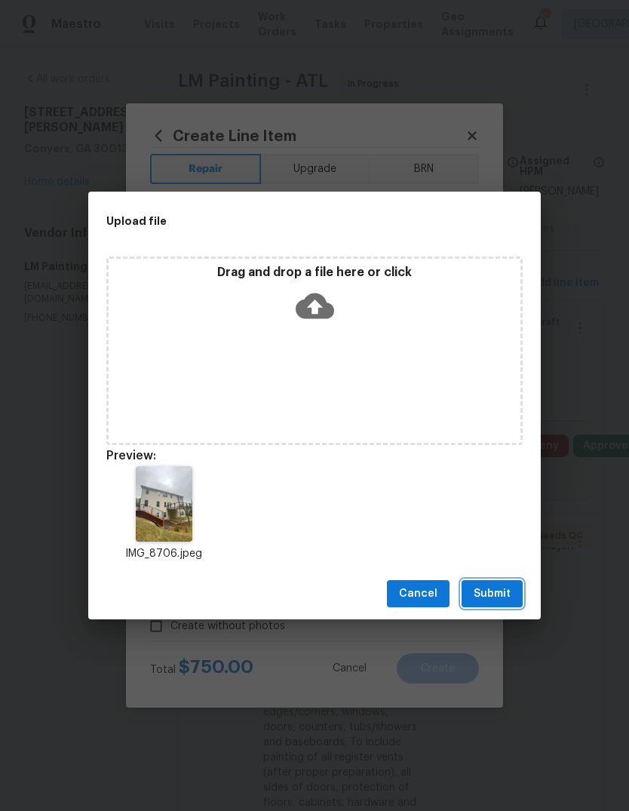
click at [503, 592] on span "Submit" at bounding box center [492, 593] width 37 height 19
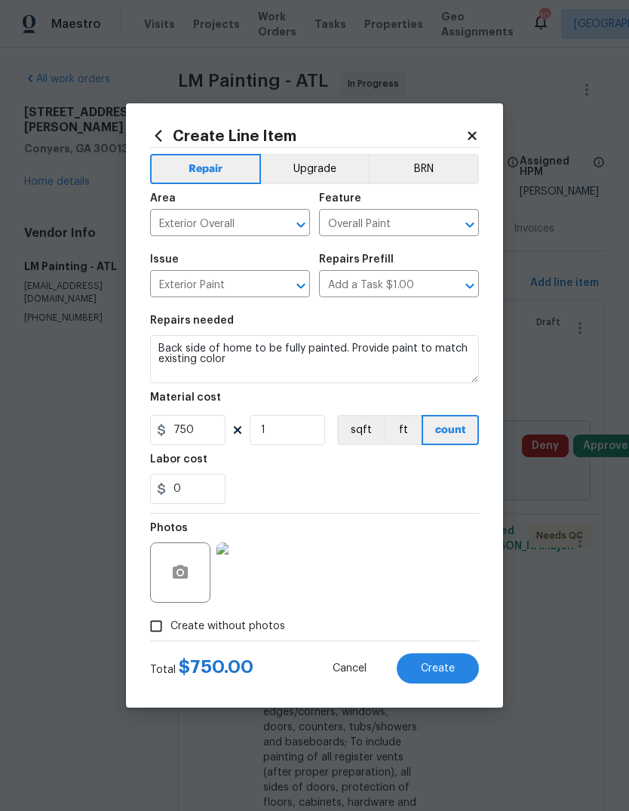
click at [452, 668] on span "Create" at bounding box center [438, 668] width 34 height 11
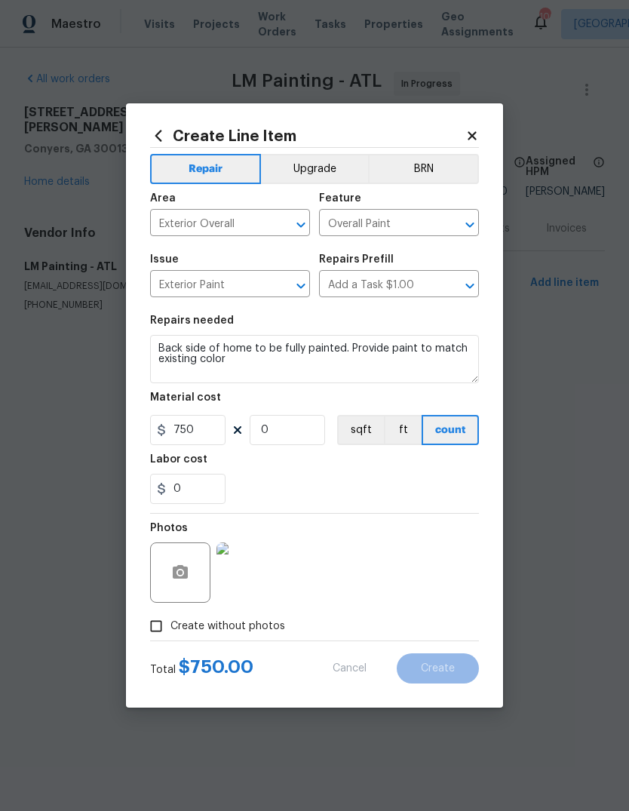
scroll to position [0, 0]
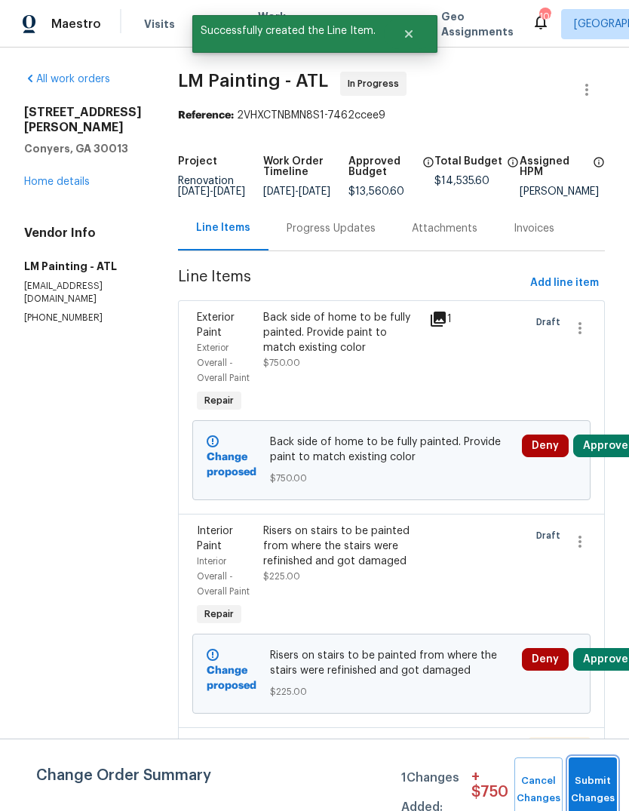
click at [588, 772] on button "Submit Changes" at bounding box center [593, 789] width 48 height 65
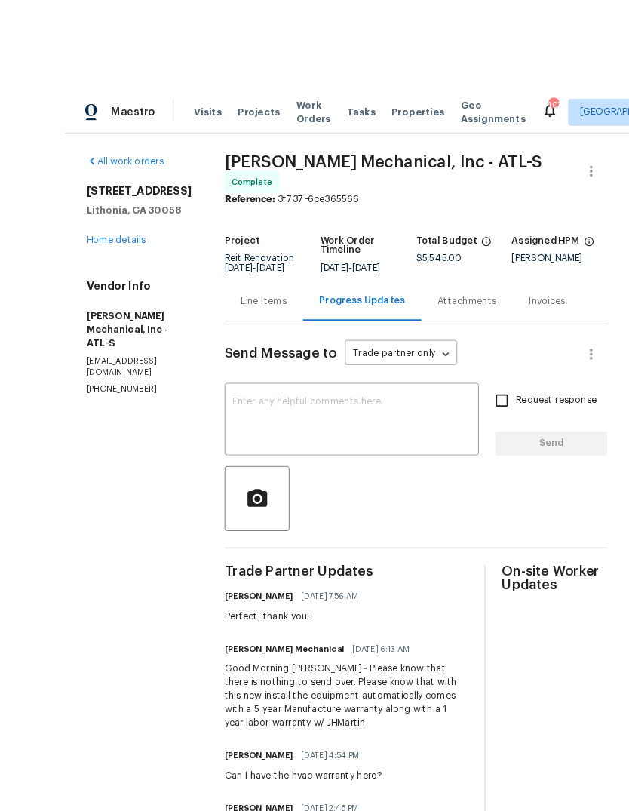
scroll to position [2, 0]
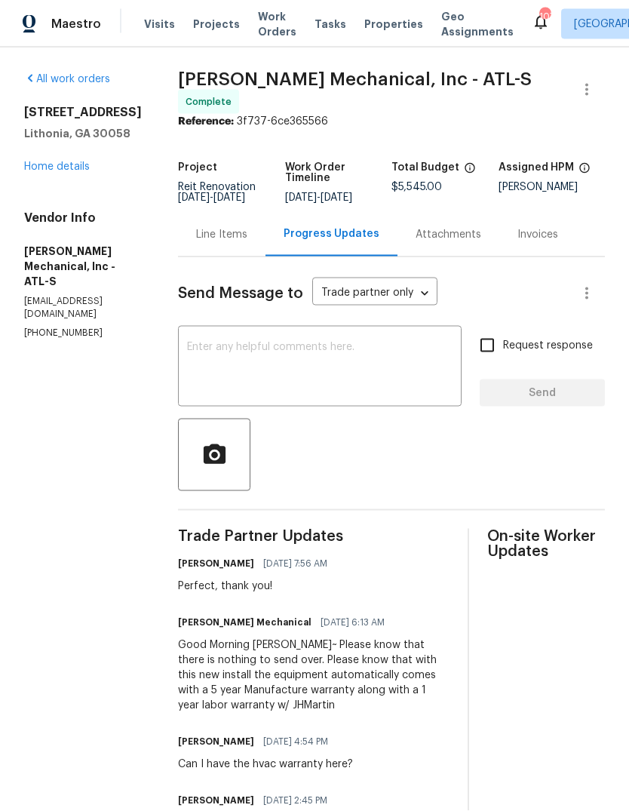
click at [55, 164] on link "Home details" at bounding box center [57, 166] width 66 height 11
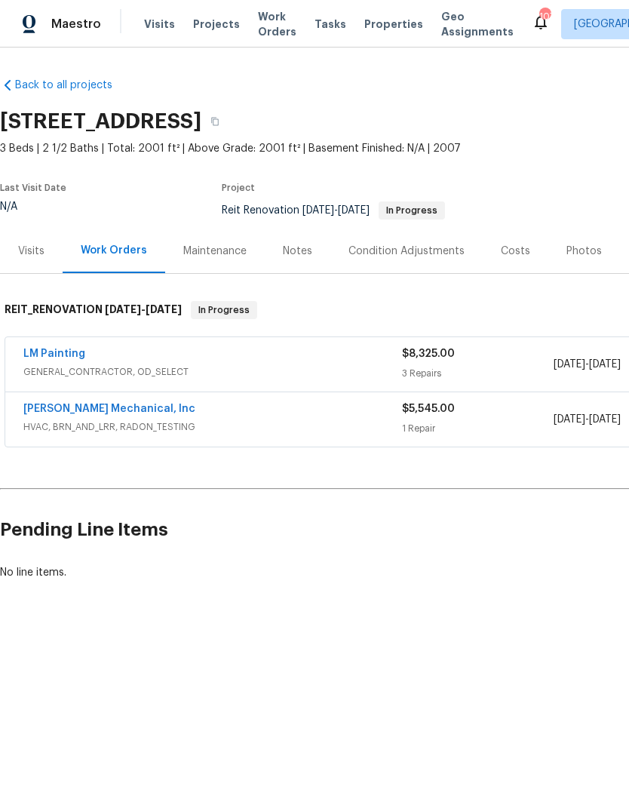
click at [48, 351] on link "LM Painting" at bounding box center [54, 353] width 62 height 11
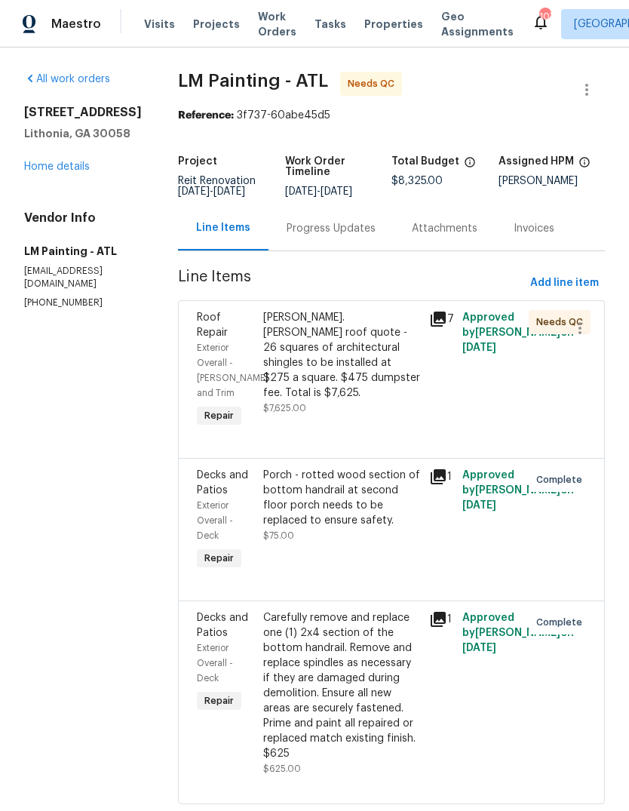
click at [376, 360] on div "[PERSON_NAME].[PERSON_NAME] roof quote - 26 squares of architectural shingles t…" at bounding box center [341, 355] width 157 height 90
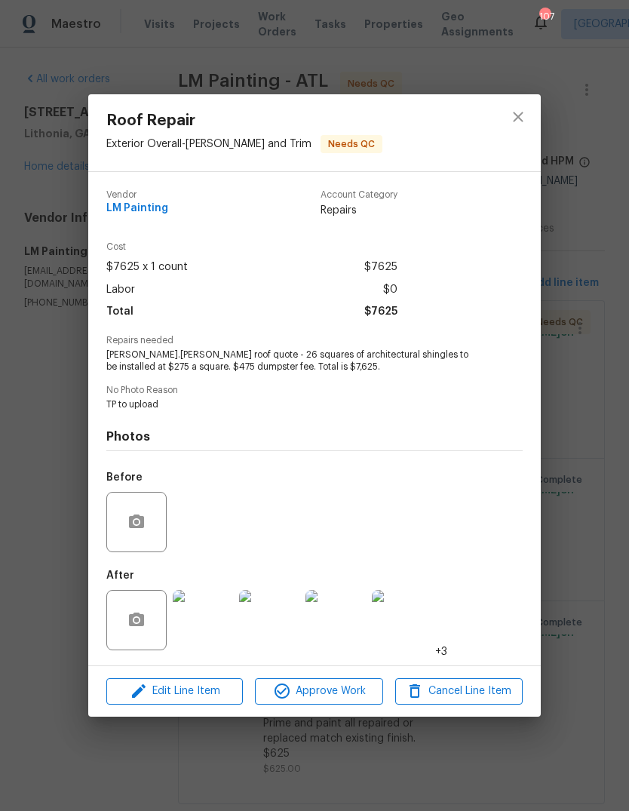
click at [193, 628] on img at bounding box center [203, 620] width 60 height 60
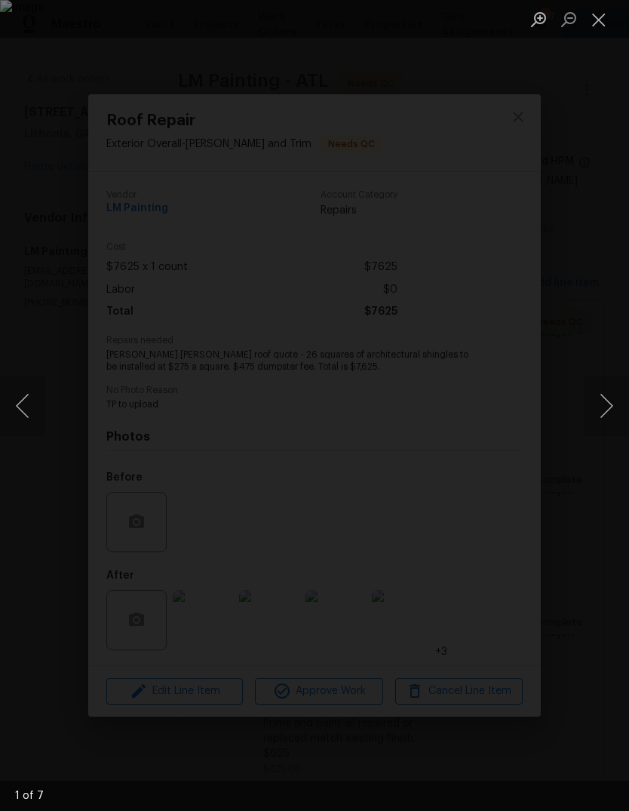
click at [606, 414] on button "Next image" at bounding box center [606, 406] width 45 height 60
click at [607, 405] on button "Next image" at bounding box center [606, 406] width 45 height 60
click at [605, 409] on button "Next image" at bounding box center [606, 406] width 45 height 60
click at [604, 409] on button "Next image" at bounding box center [606, 406] width 45 height 60
click at [603, 18] on button "Close lightbox" at bounding box center [599, 19] width 30 height 26
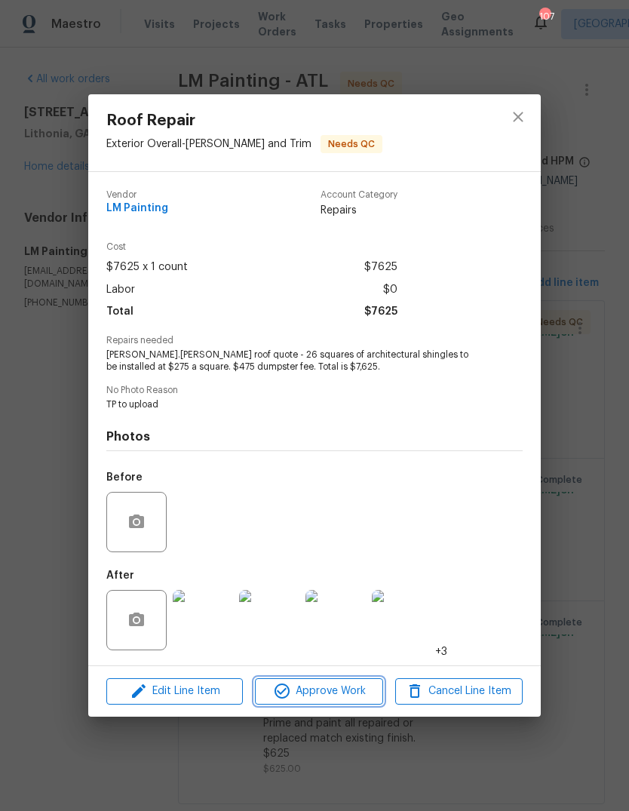
click at [346, 695] on span "Approve Work" at bounding box center [318, 691] width 118 height 19
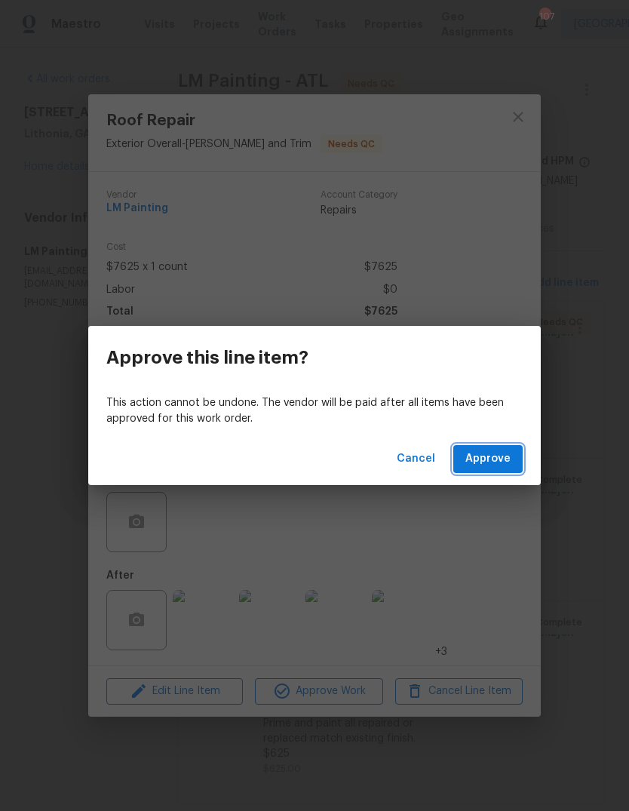
click at [511, 459] on button "Approve" at bounding box center [487, 459] width 69 height 28
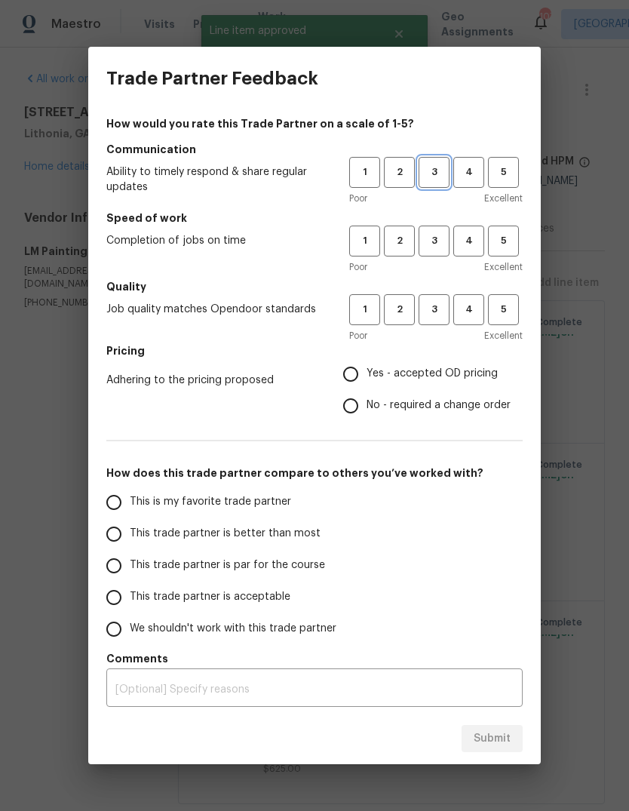
click at [437, 172] on span "3" at bounding box center [434, 172] width 28 height 17
click at [471, 175] on span "4" at bounding box center [469, 172] width 28 height 17
click at [468, 240] on span "4" at bounding box center [469, 240] width 28 height 17
click at [471, 313] on span "4" at bounding box center [469, 309] width 28 height 17
click at [471, 378] on span "Yes - accepted OD pricing" at bounding box center [432, 374] width 131 height 16
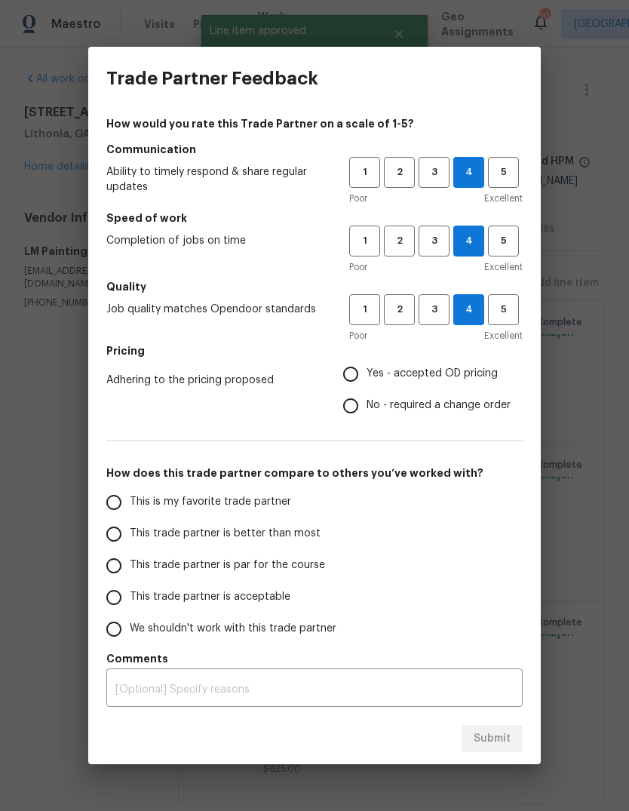
click at [367, 378] on input "Yes - accepted OD pricing" at bounding box center [351, 374] width 32 height 32
radio input "true"
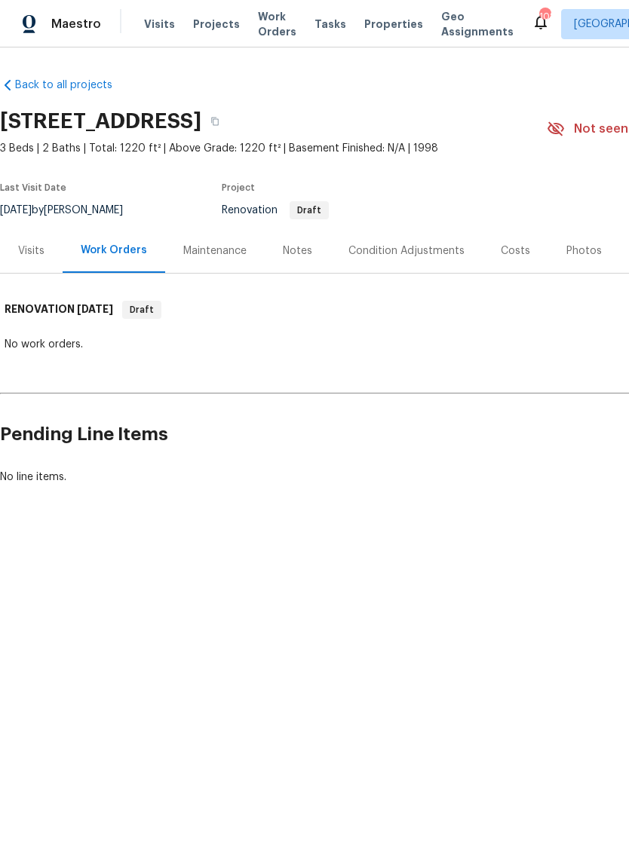
click at [517, 248] on div "Costs" at bounding box center [515, 251] width 29 height 15
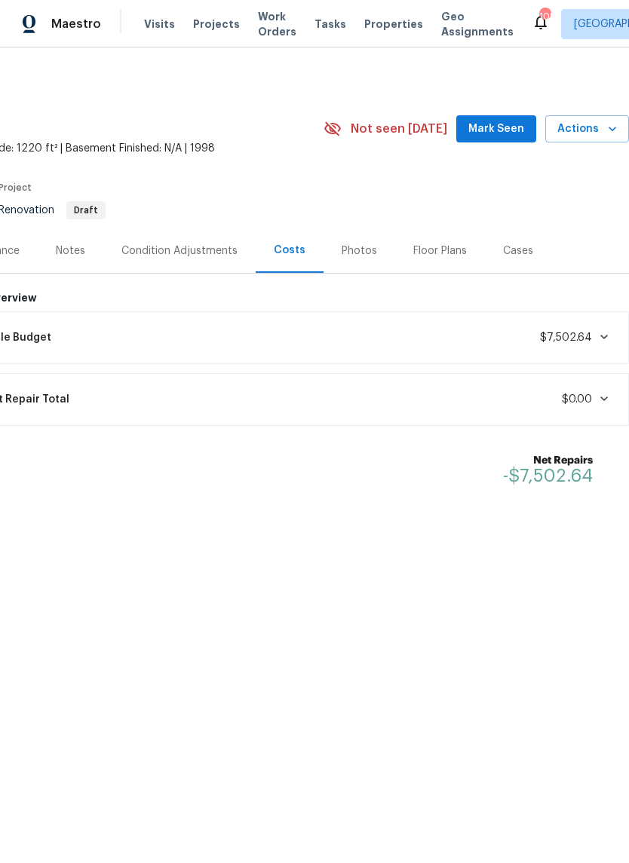
scroll to position [0, 223]
click at [202, 247] on div "Condition Adjustments" at bounding box center [179, 251] width 116 height 15
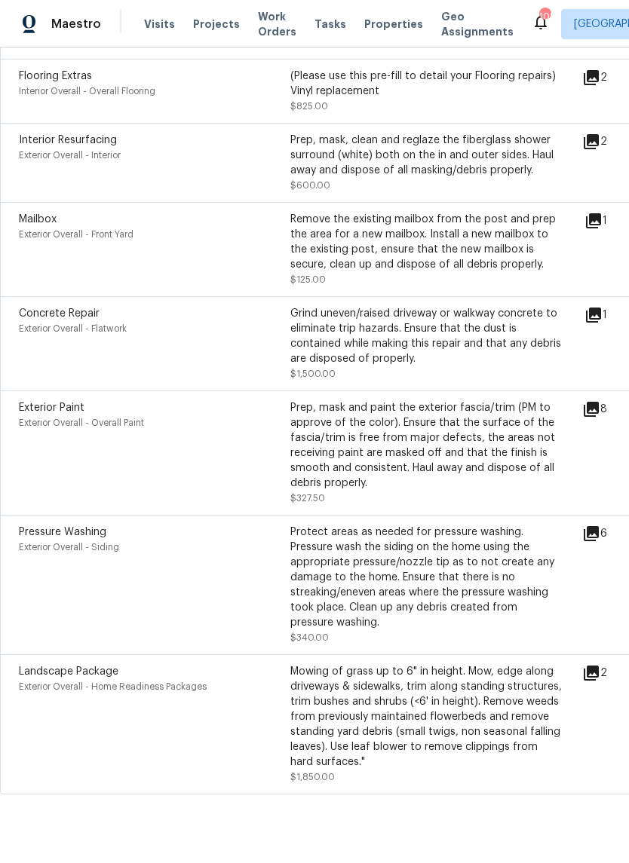
scroll to position [1047, 0]
click at [599, 682] on icon at bounding box center [591, 674] width 15 height 15
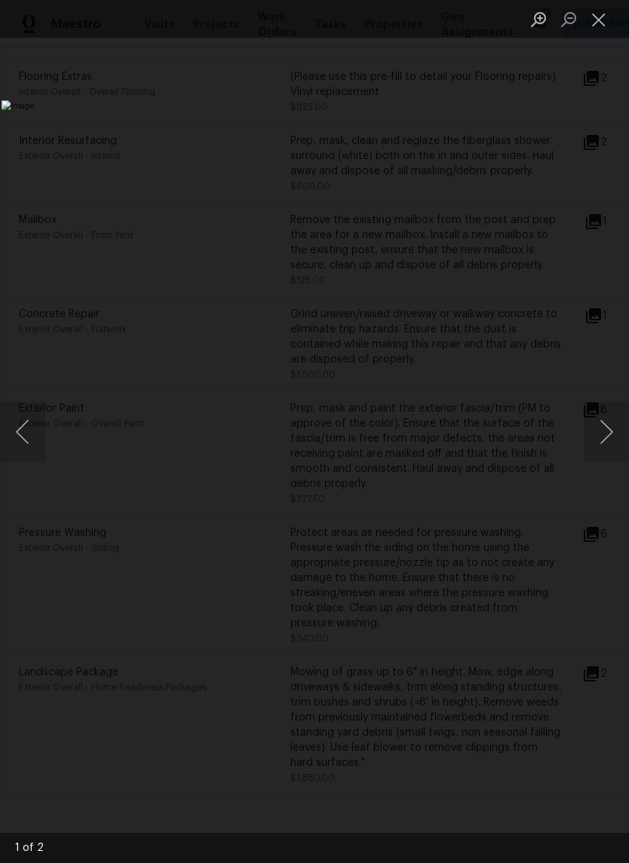
click at [603, 430] on button "Next image" at bounding box center [606, 432] width 45 height 60
click at [606, 21] on button "Close lightbox" at bounding box center [599, 19] width 30 height 26
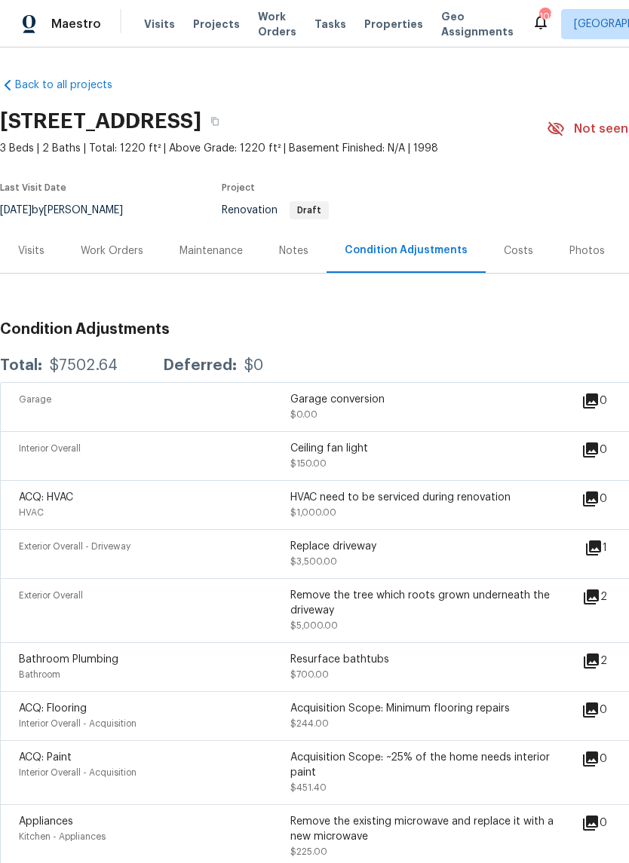
scroll to position [0, 0]
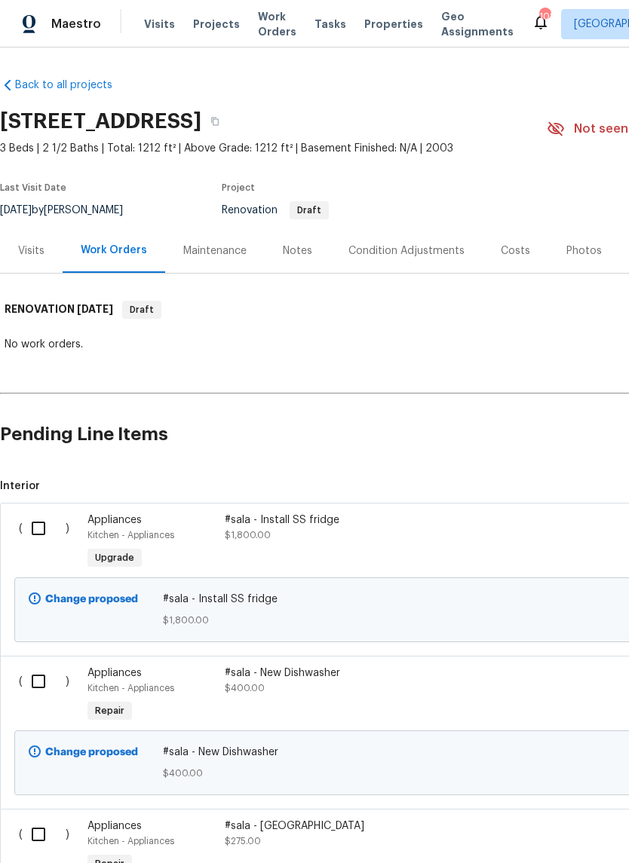
click at [517, 260] on div "Costs" at bounding box center [516, 251] width 66 height 44
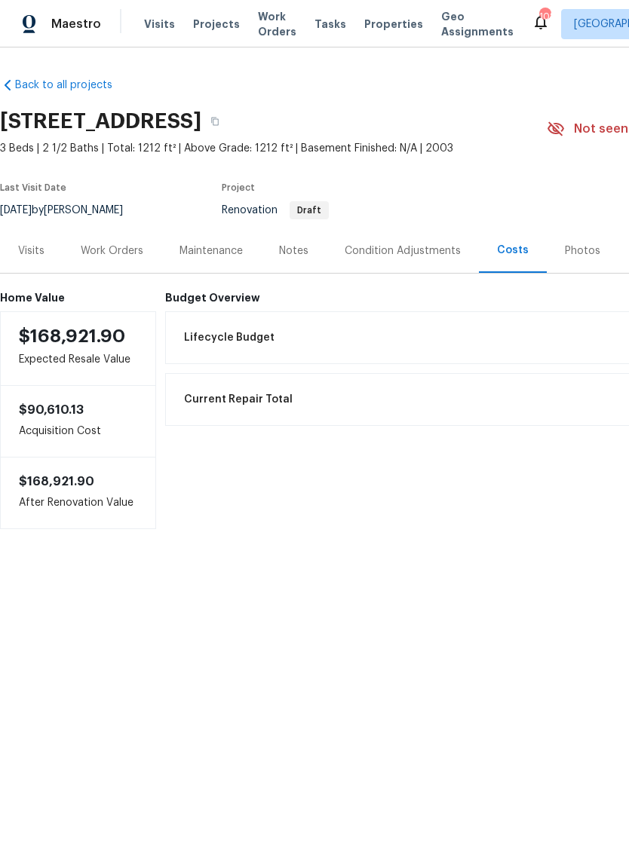
click at [428, 249] on div "Condition Adjustments" at bounding box center [403, 251] width 116 height 15
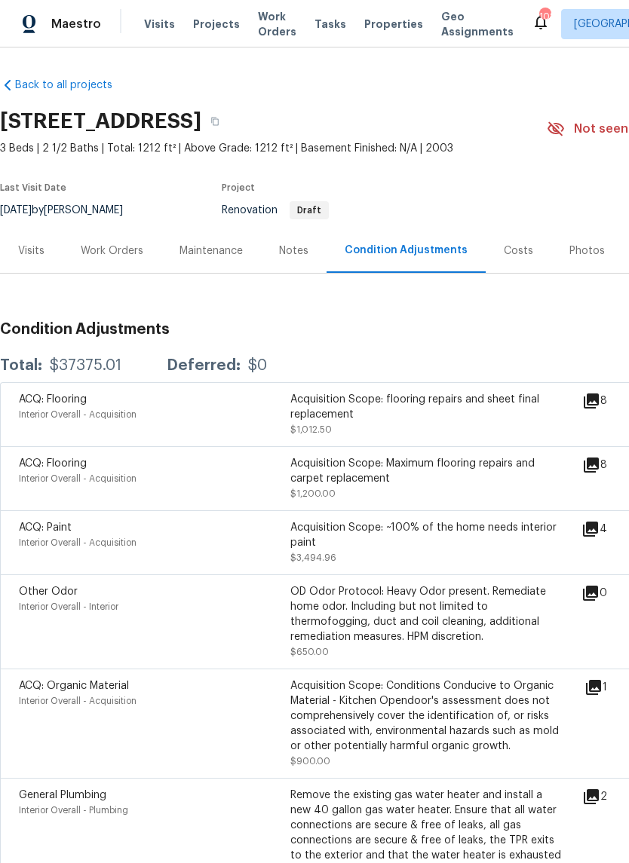
click at [20, 121] on h2 "3031 Fields Dr, Lithonia, GA 30038" at bounding box center [100, 121] width 201 height 15
click at [115, 251] on div "Work Orders" at bounding box center [112, 251] width 63 height 15
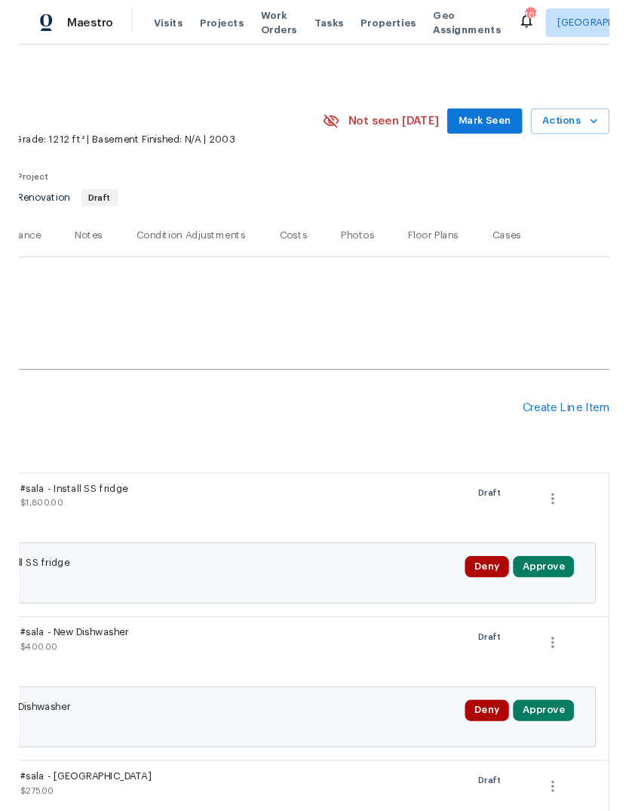
scroll to position [0, 223]
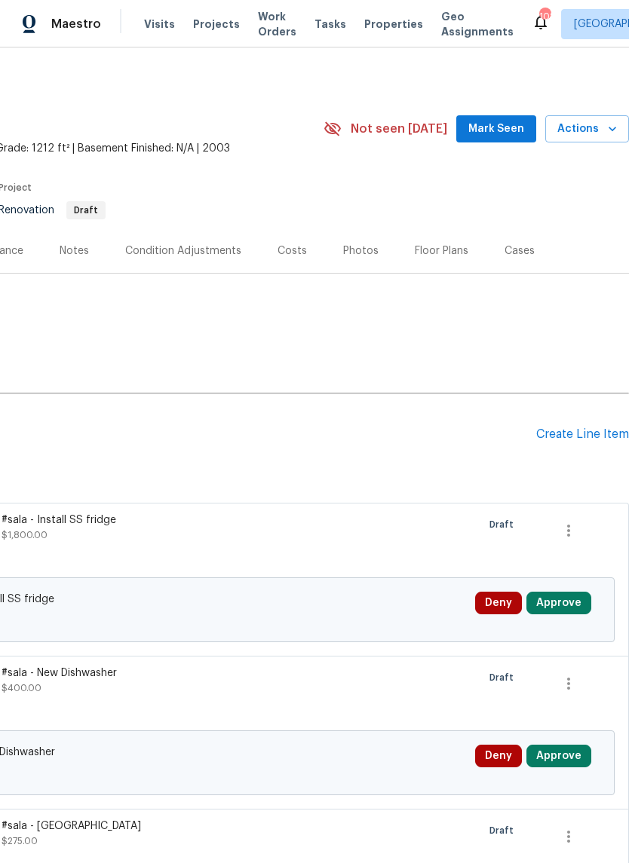
click at [592, 433] on div "Create Line Item" at bounding box center [582, 435] width 93 height 14
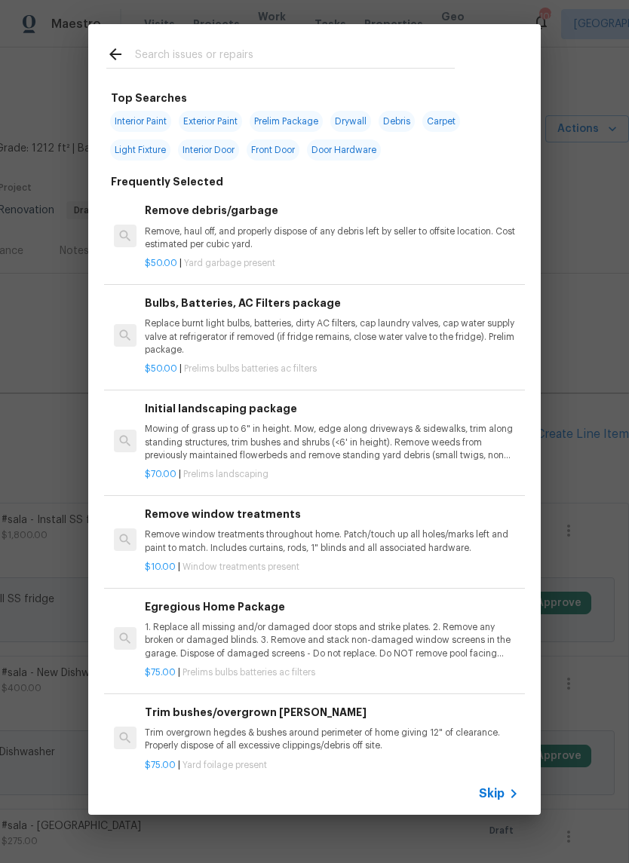
click at [249, 46] on input "text" at bounding box center [295, 56] width 320 height 23
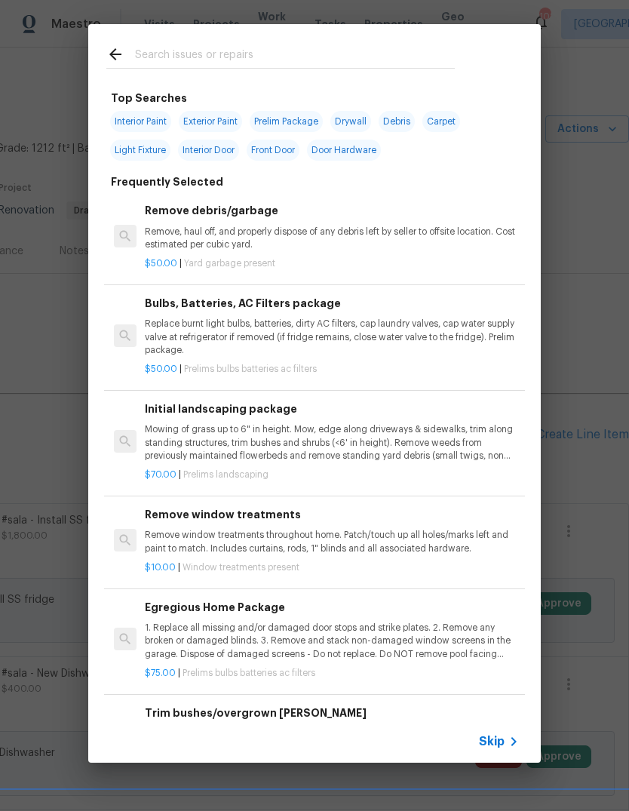
click at [156, 124] on span "Interior Paint" at bounding box center [140, 121] width 61 height 21
type input "Interior Paint"
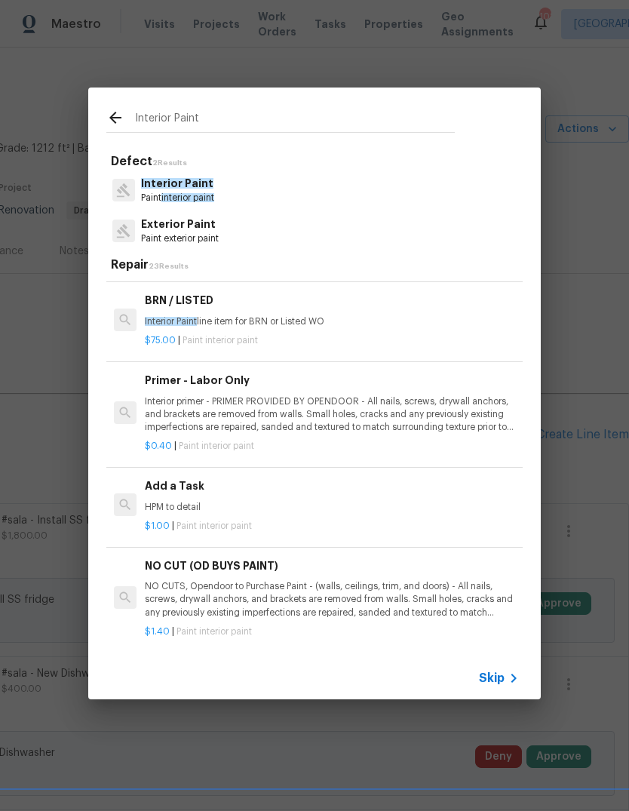
scroll to position [287, 0]
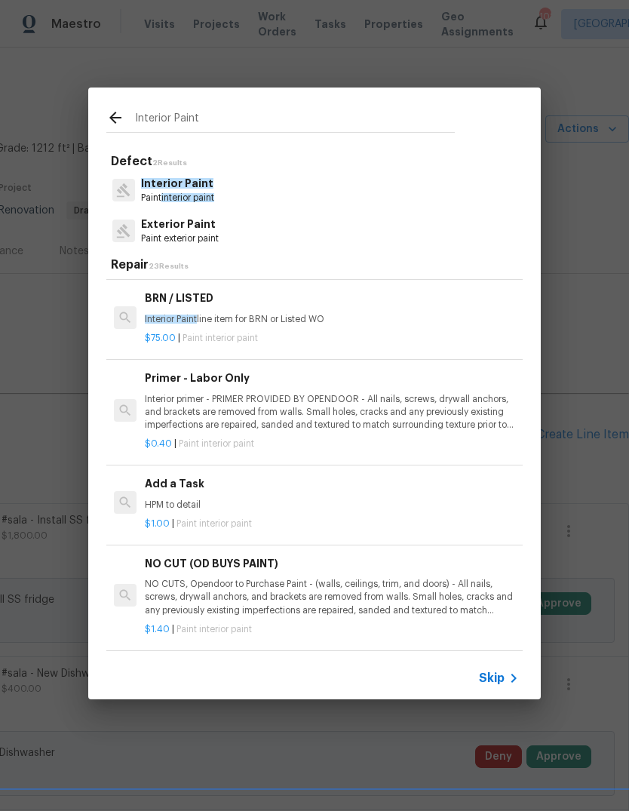
click at [164, 505] on p "HPM to detail" at bounding box center [332, 504] width 374 height 13
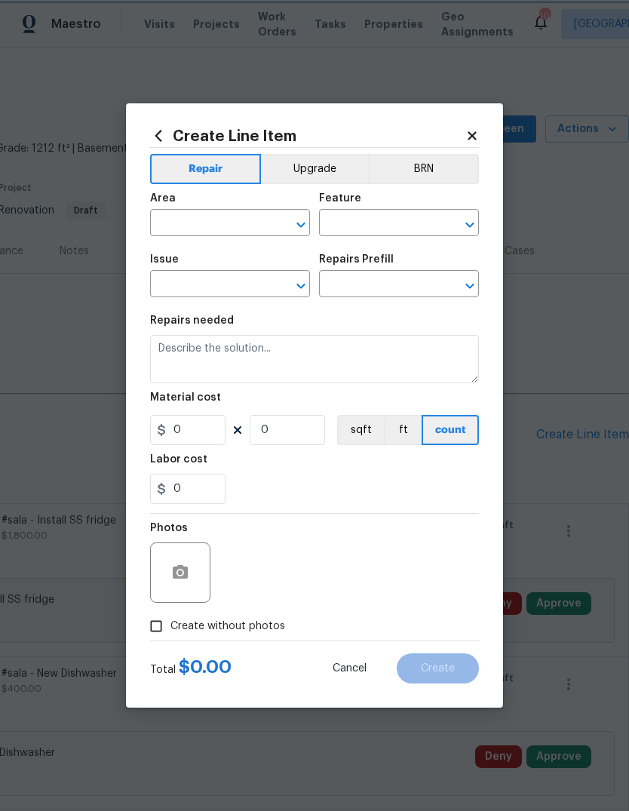
type input "Overall Paint"
type input "Interior Paint"
type input "Add a Task $1.00"
type textarea "HPM to detail"
type input "1"
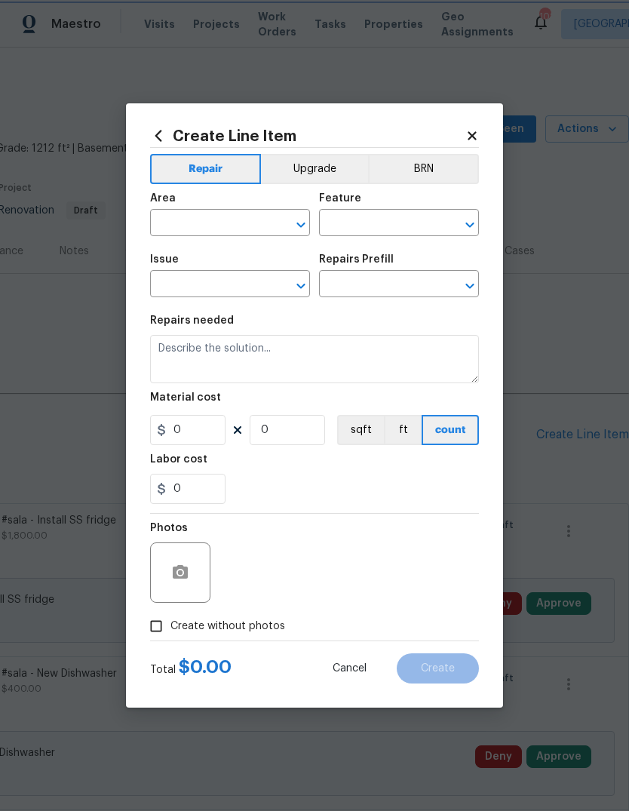
type input "1"
click at [179, 229] on input "text" at bounding box center [209, 224] width 118 height 23
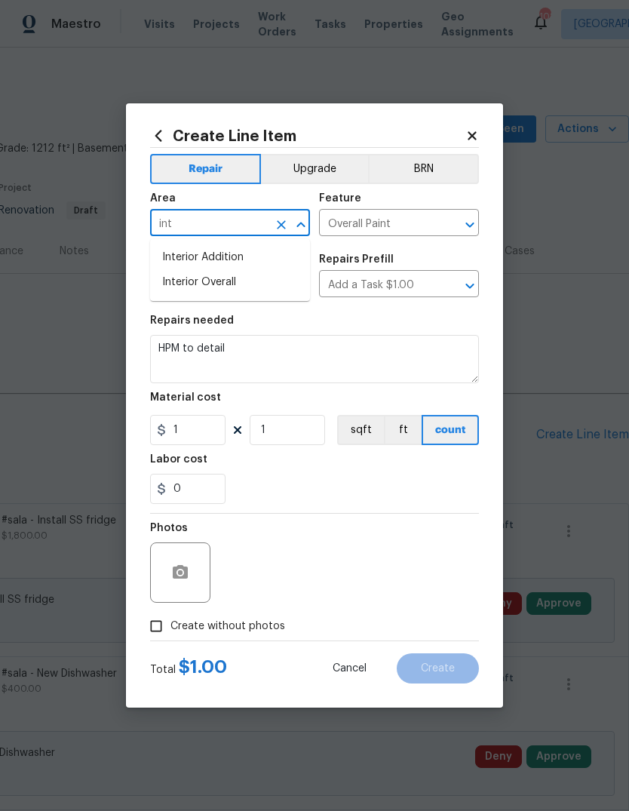
click at [184, 283] on li "Interior Overall" at bounding box center [230, 282] width 160 height 25
type input "Interior Overall"
click at [434, 351] on textarea "HPM to detail" at bounding box center [314, 359] width 329 height 48
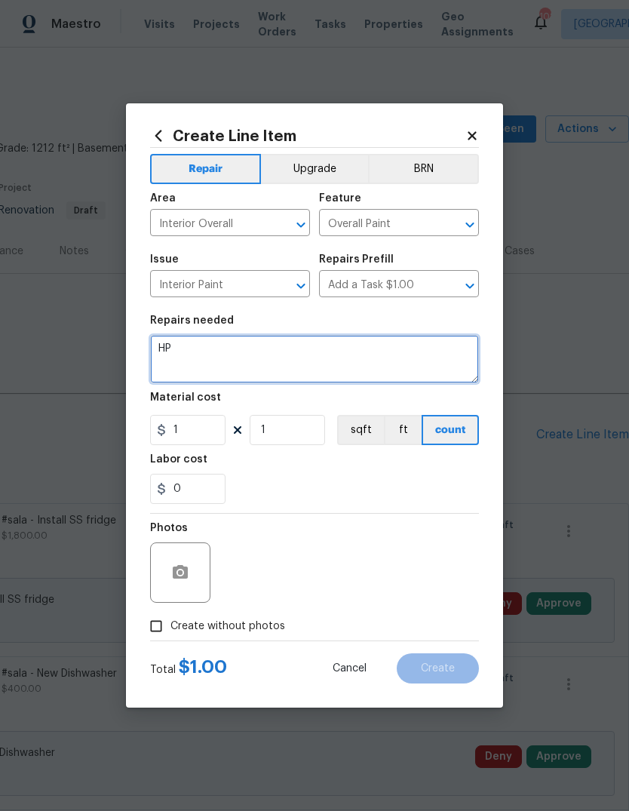
type textarea "H"
type textarea "#5% stpp discount line item"
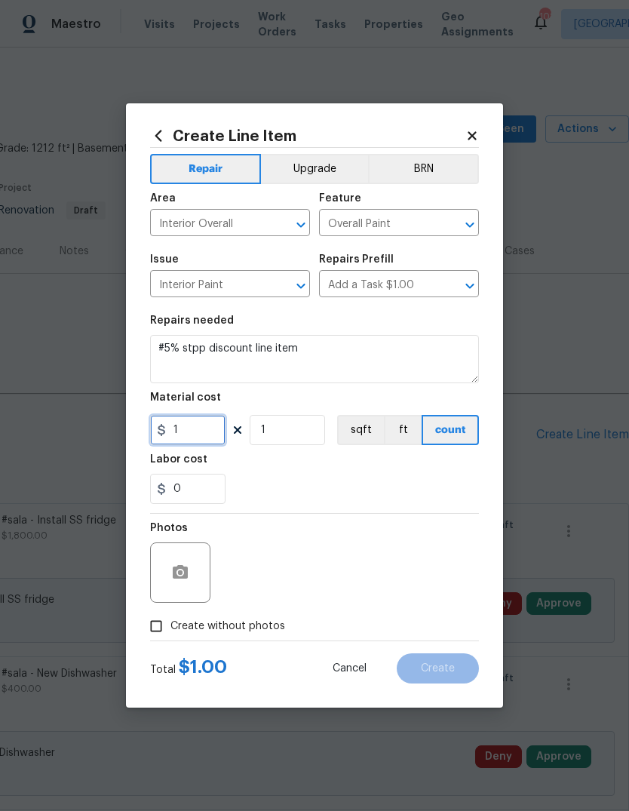
click at [189, 430] on input "1" at bounding box center [187, 430] width 75 height 30
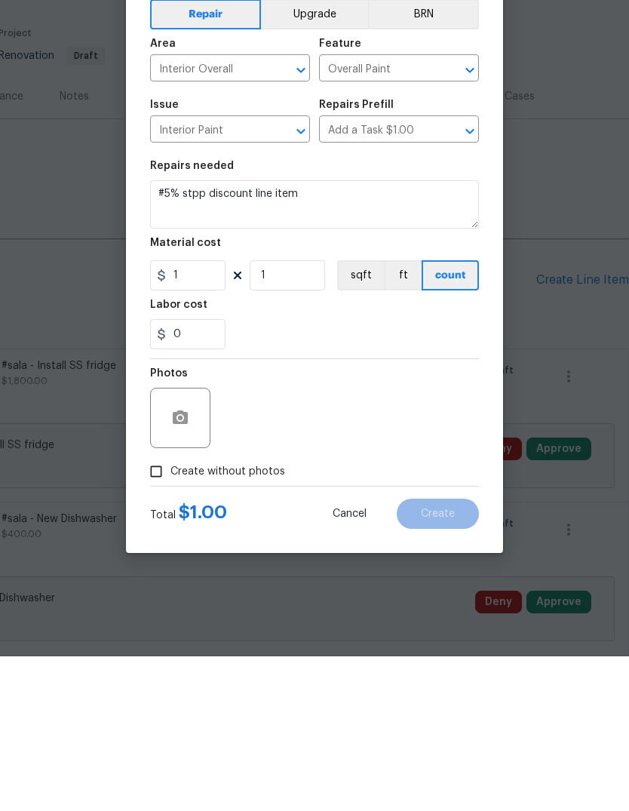
click at [164, 612] on input "Create without photos" at bounding box center [156, 626] width 29 height 29
checkbox input "true"
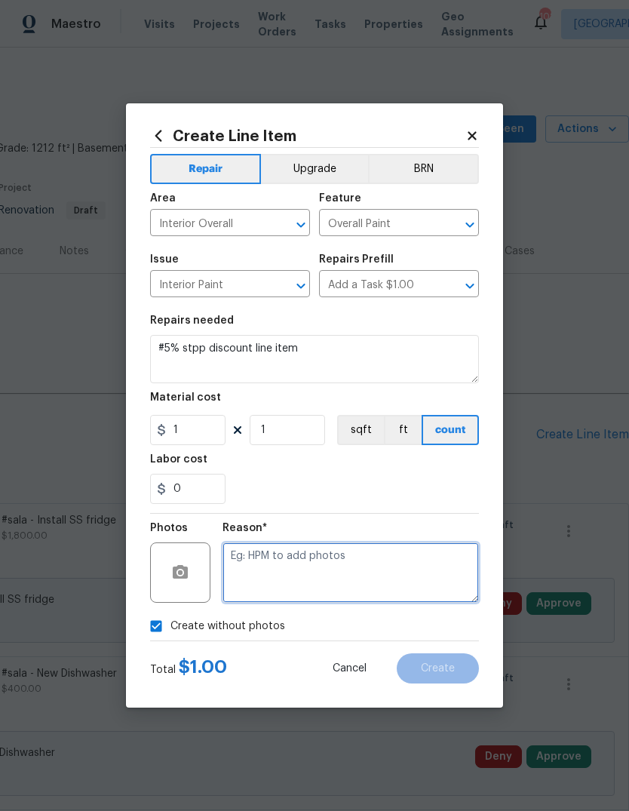
click at [411, 563] on textarea at bounding box center [350, 572] width 256 height 60
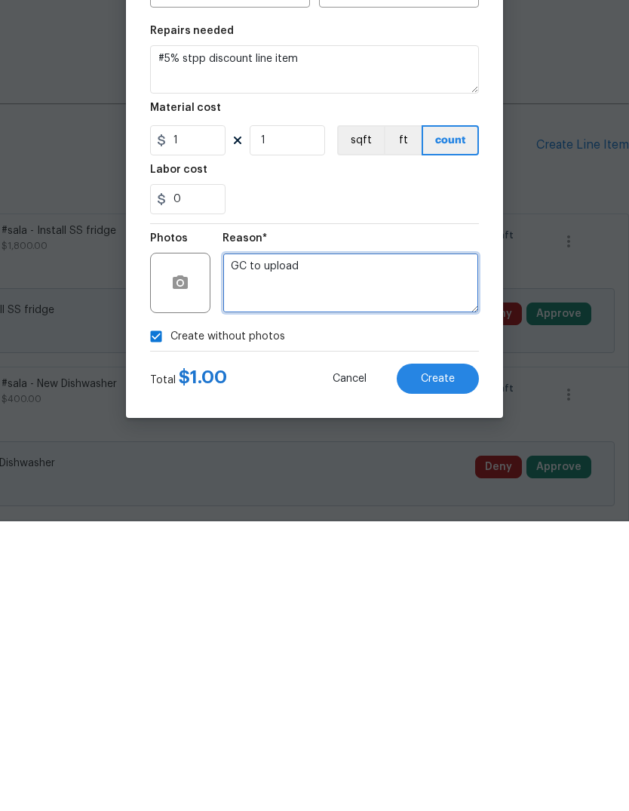
type textarea "GC to upload"
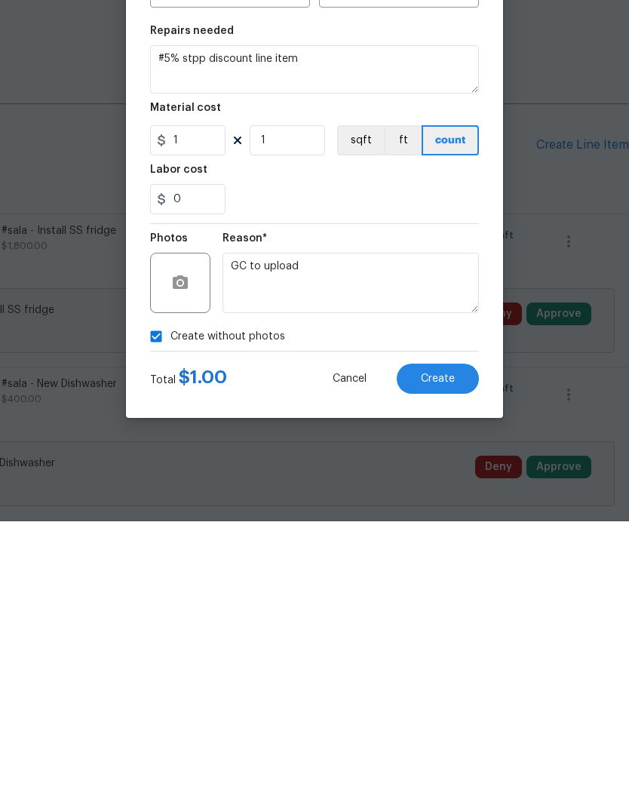
click at [462, 653] on button "Create" at bounding box center [438, 668] width 82 height 30
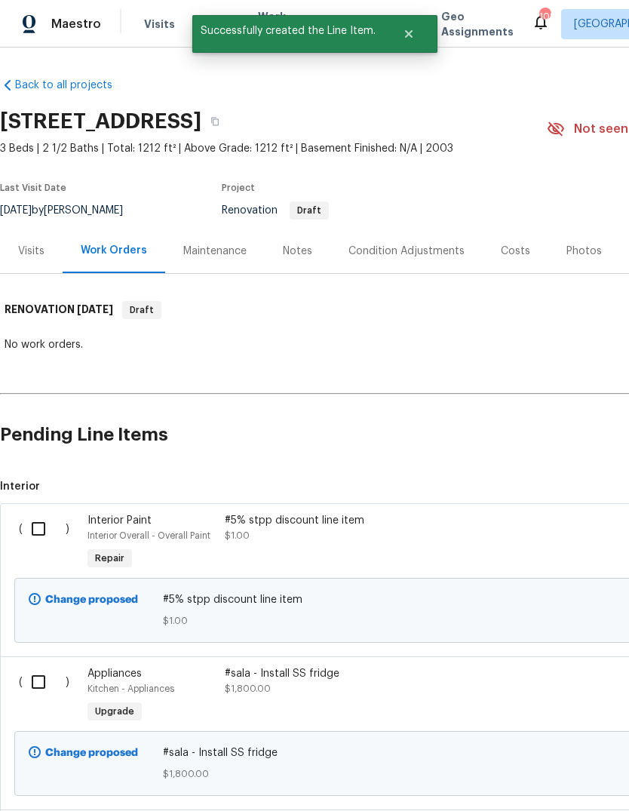
scroll to position [-5, -1]
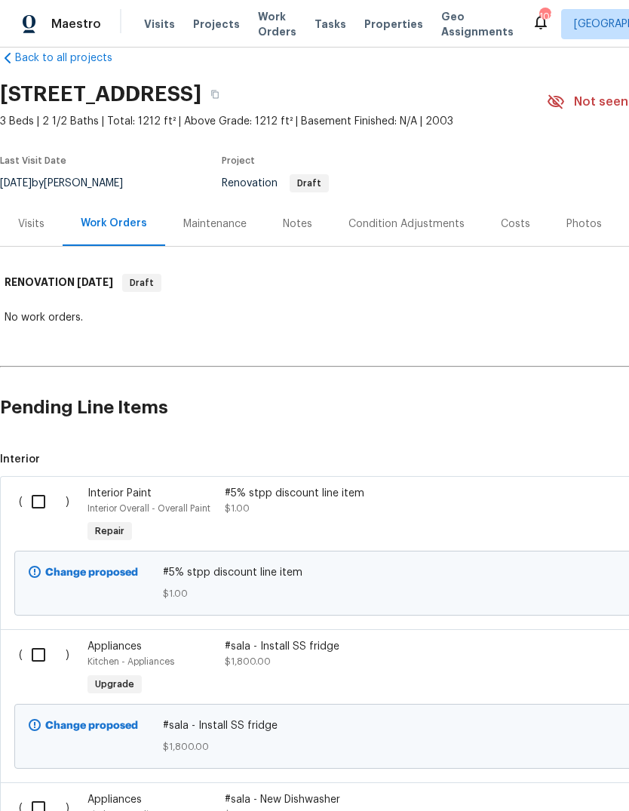
scroll to position [29, 0]
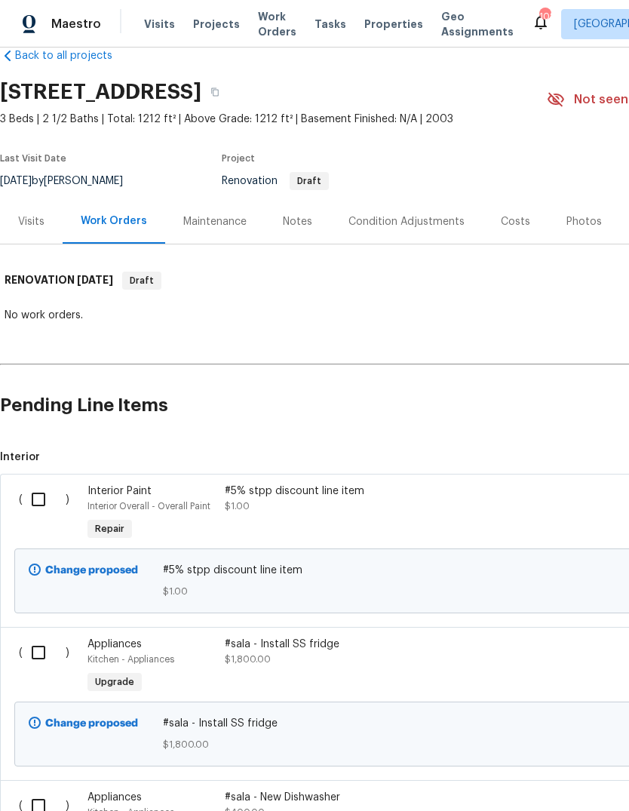
click at [30, 496] on input "checkbox" at bounding box center [44, 499] width 43 height 32
checkbox input "true"
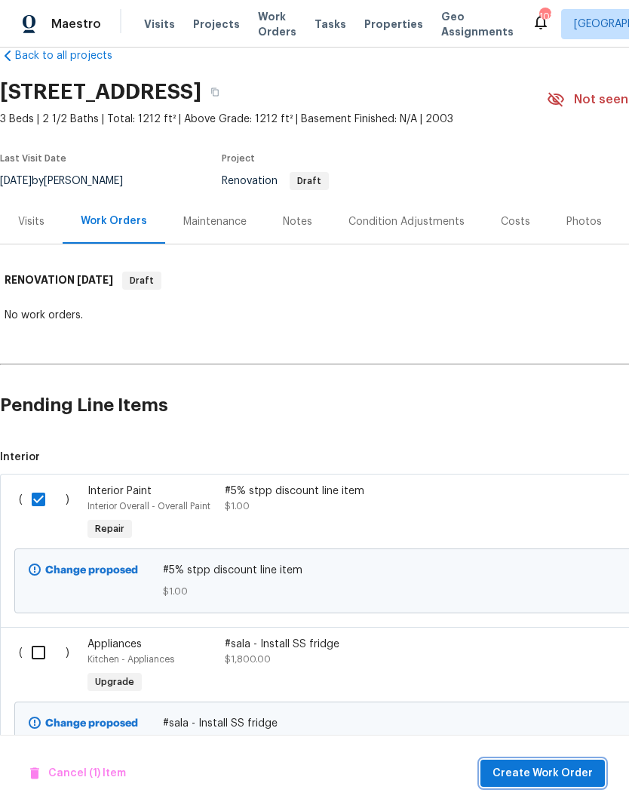
click at [574, 762] on button "Create Work Order" at bounding box center [542, 773] width 124 height 28
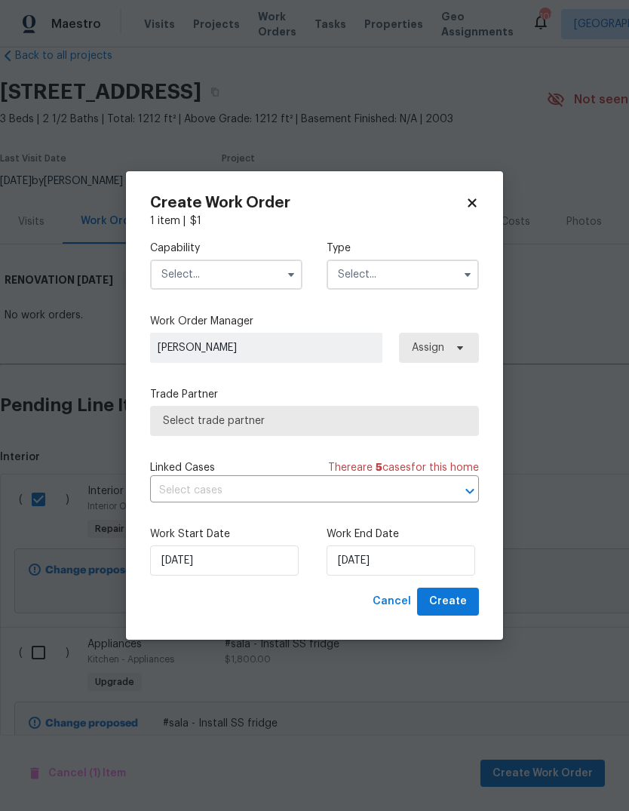
click at [191, 284] on input "text" at bounding box center [226, 274] width 152 height 30
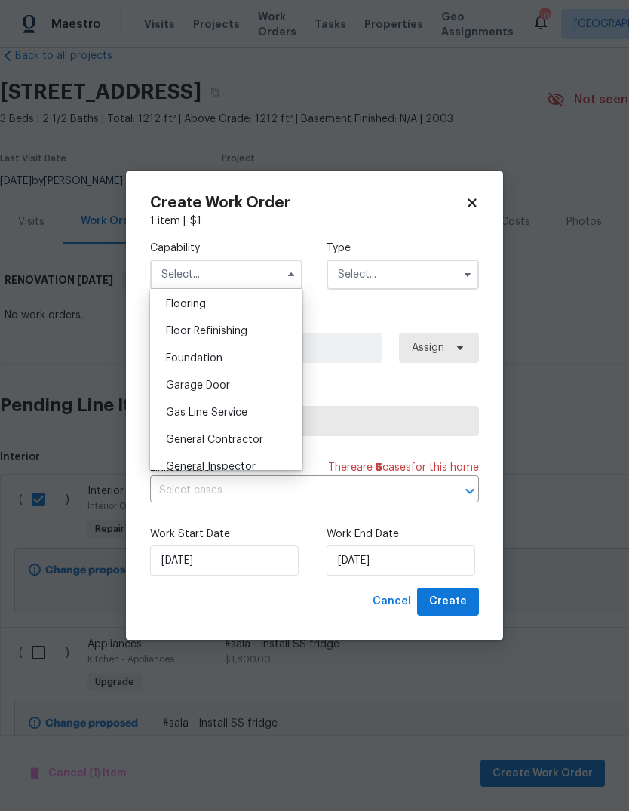
scroll to position [599, 0]
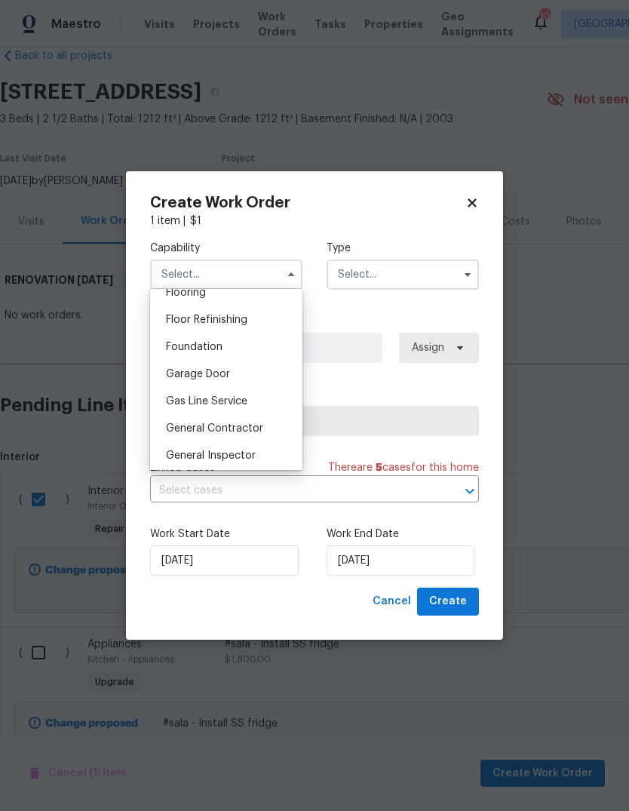
click at [187, 430] on span "General Contractor" at bounding box center [214, 428] width 97 height 11
type input "General Contractor"
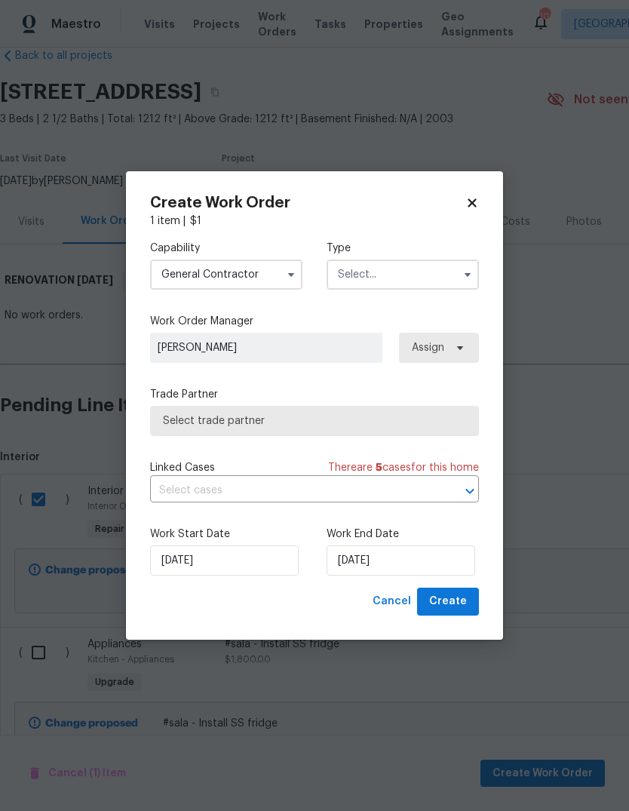
click at [453, 277] on input "text" at bounding box center [403, 274] width 152 height 30
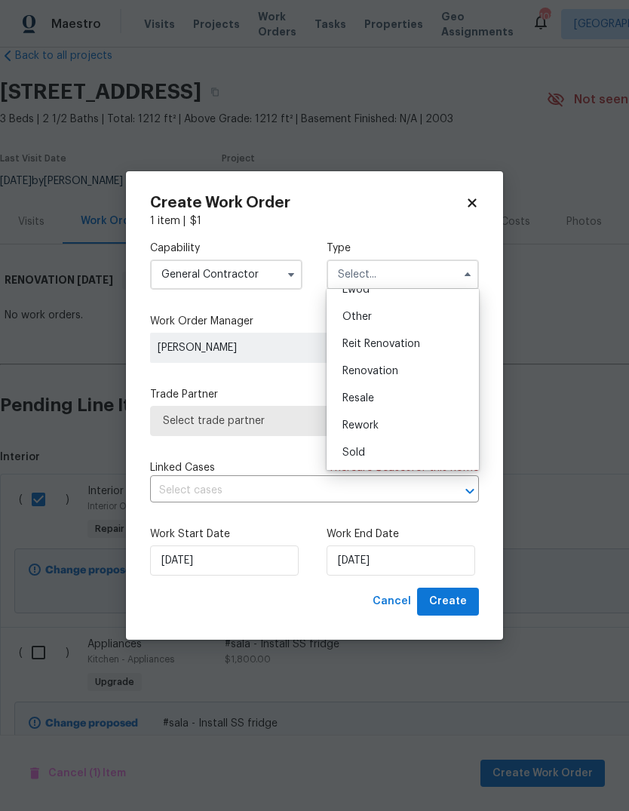
scroll to position [179, 0]
click at [418, 370] on div "Renovation" at bounding box center [402, 370] width 145 height 27
type input "Renovation"
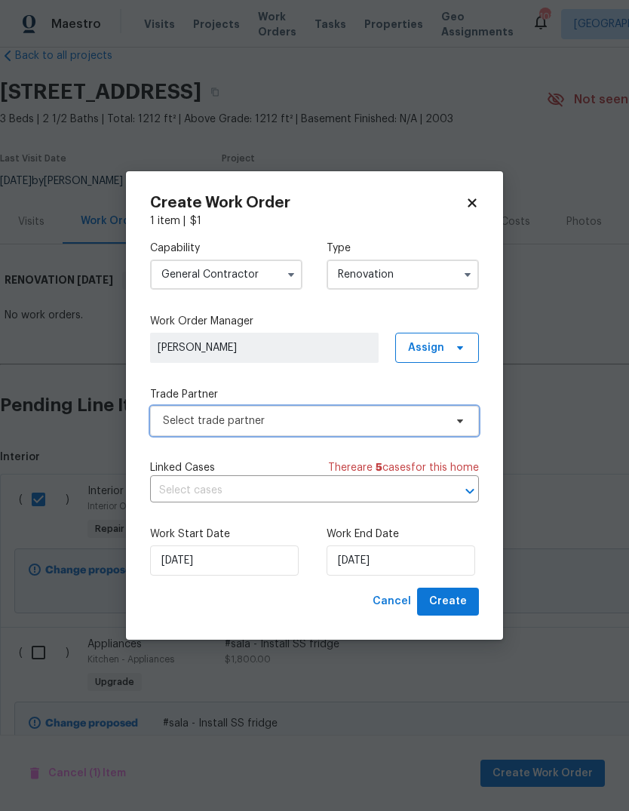
click at [455, 419] on icon at bounding box center [460, 421] width 12 height 12
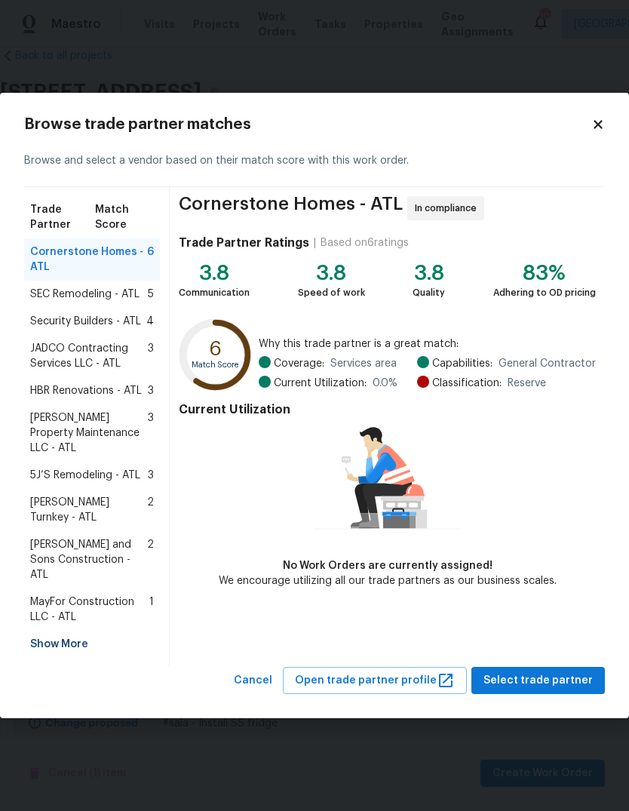
click at [54, 630] on div "Show More" at bounding box center [92, 643] width 136 height 27
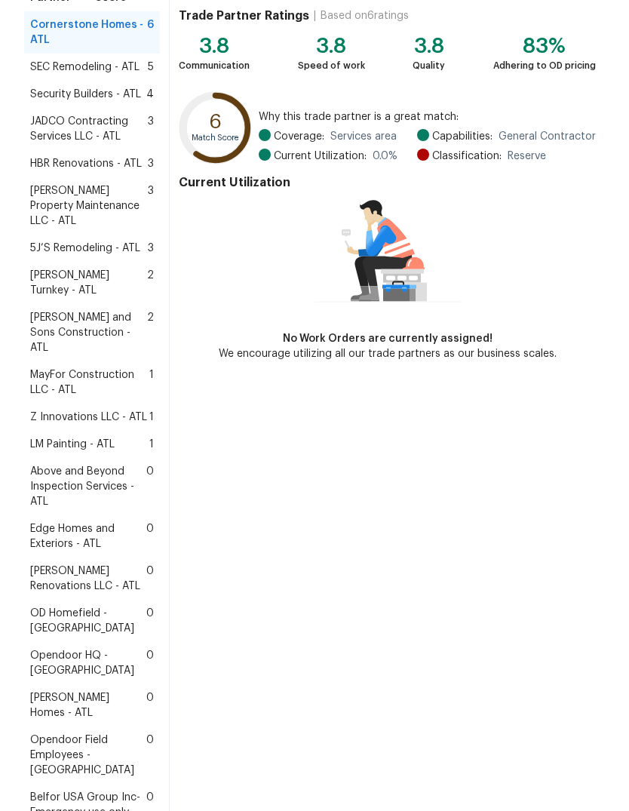
scroll to position [159, 0]
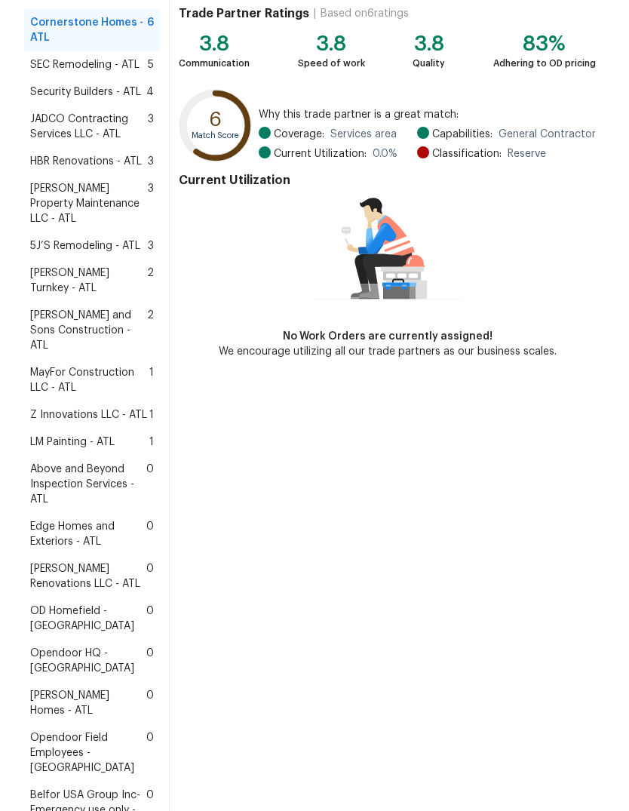
click at [114, 434] on span "LM Painting - ATL" at bounding box center [72, 441] width 84 height 15
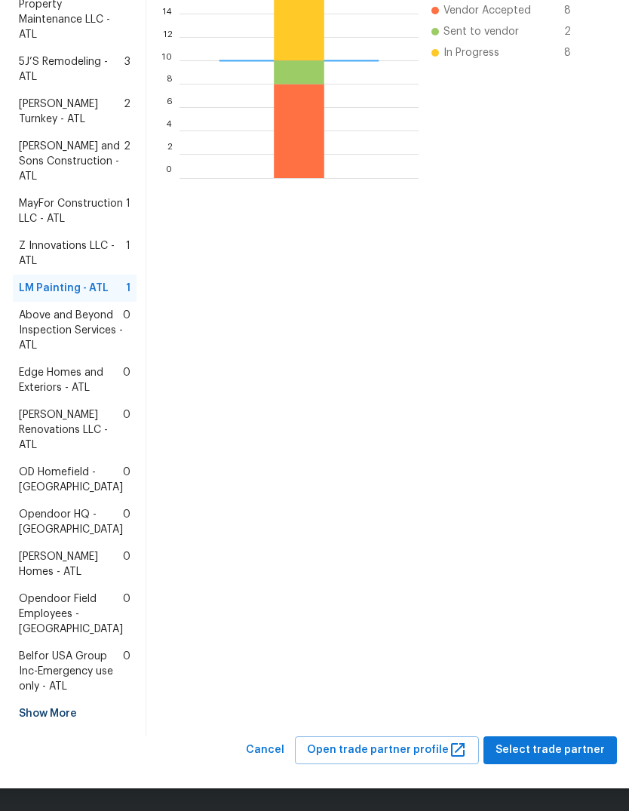
scroll to position [523, 0]
click at [554, 746] on span "Select trade partner" at bounding box center [549, 750] width 109 height 19
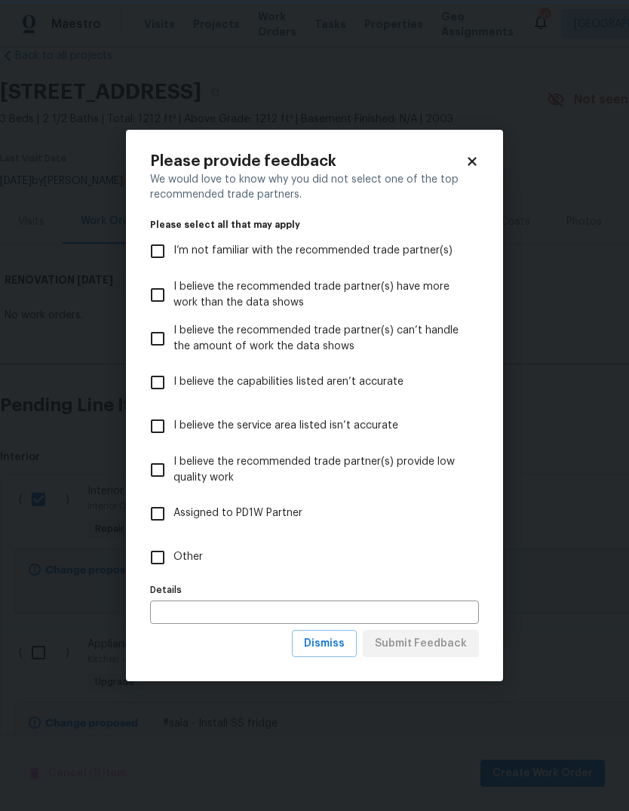
scroll to position [0, 0]
click at [158, 559] on input "Other" at bounding box center [158, 557] width 32 height 32
checkbox input "true"
click at [452, 642] on span "Submit Feedback" at bounding box center [421, 643] width 92 height 19
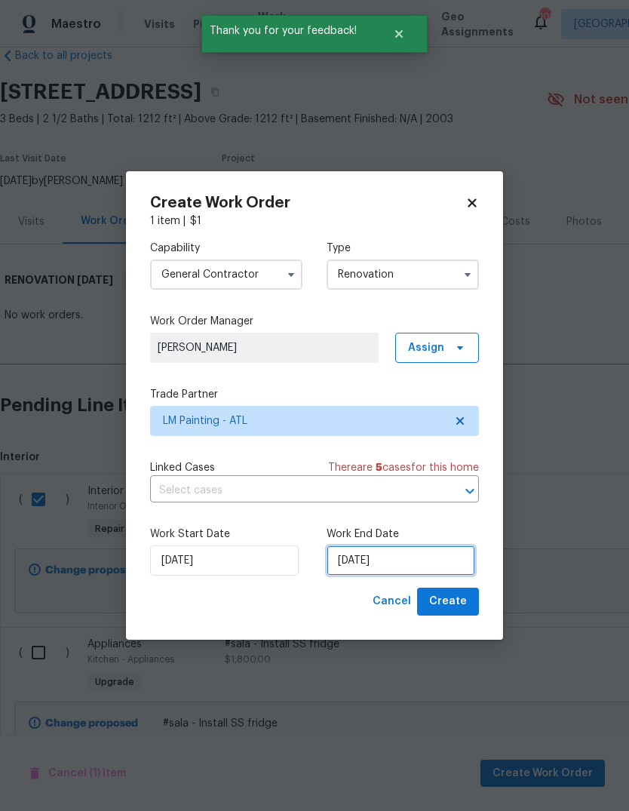
click at [444, 561] on input "10/23/2025" at bounding box center [401, 560] width 149 height 30
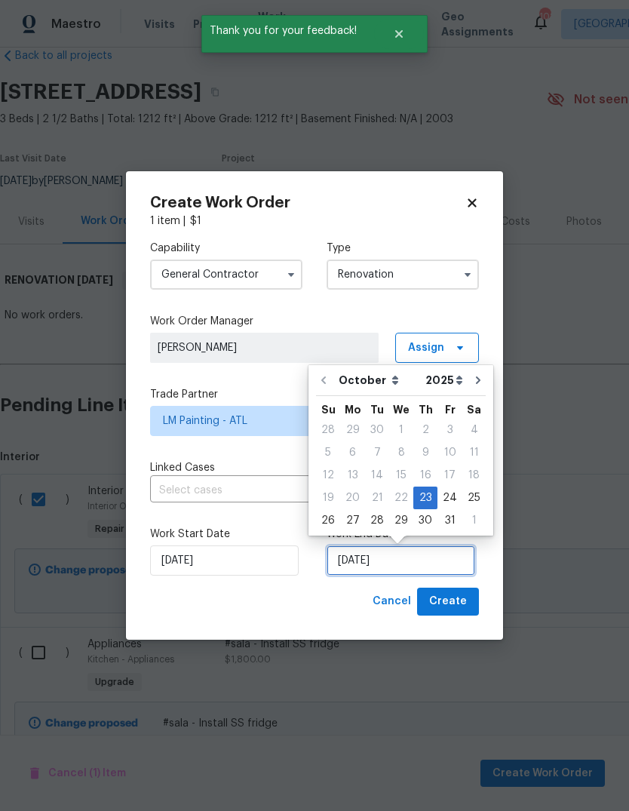
scroll to position [11, 0]
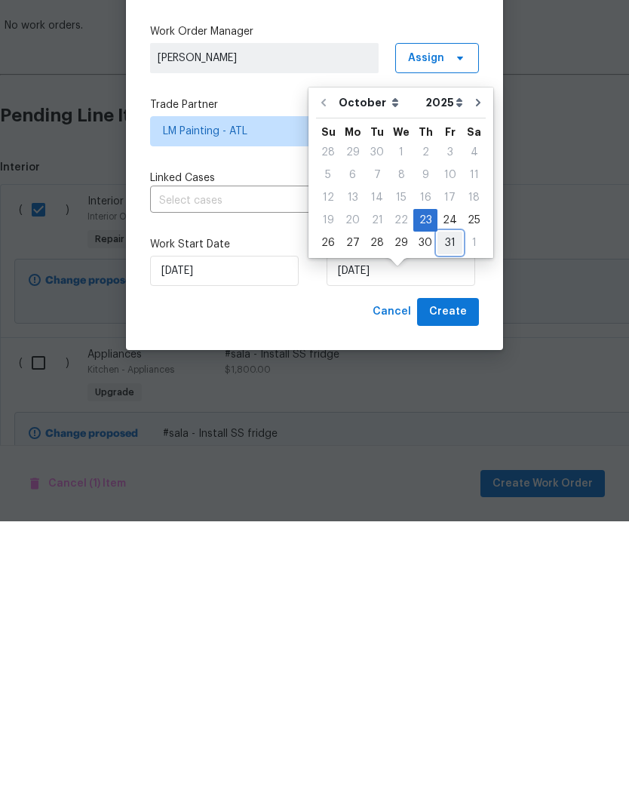
click at [452, 522] on div "31" at bounding box center [449, 532] width 25 height 21
type input "10/31/2025"
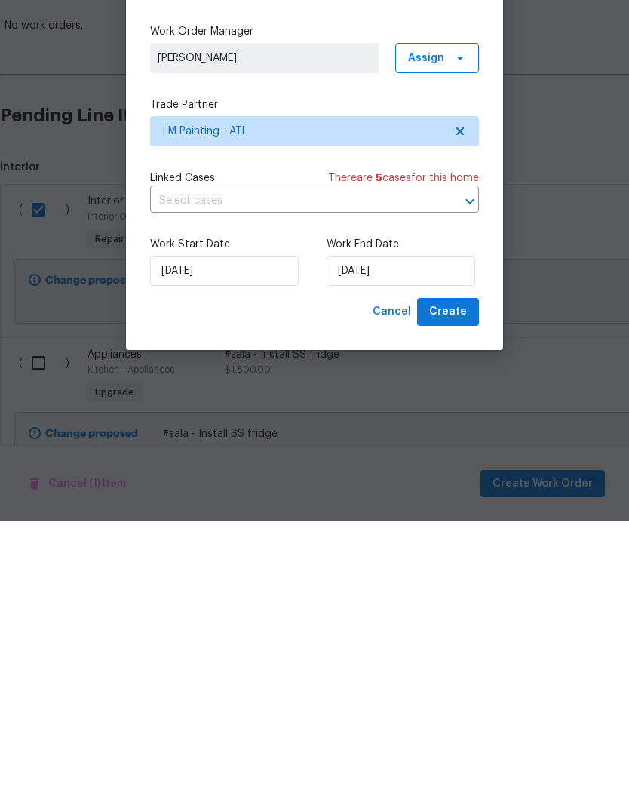
scroll to position [57, 0]
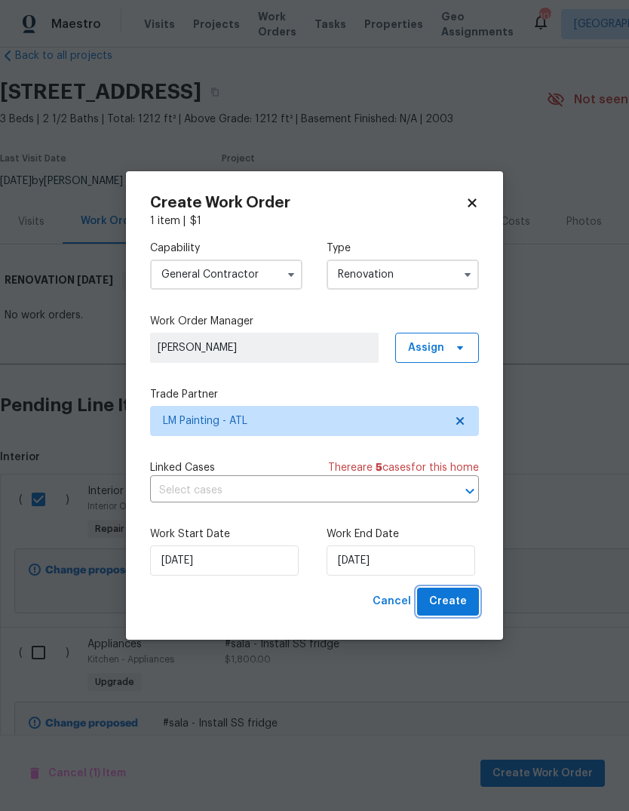
click at [459, 603] on span "Create" at bounding box center [448, 601] width 38 height 19
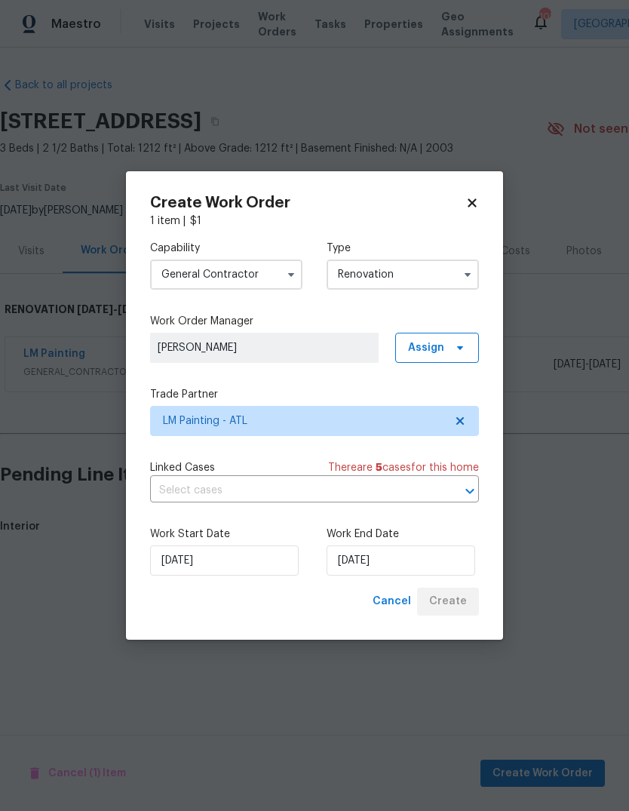
scroll to position [0, 0]
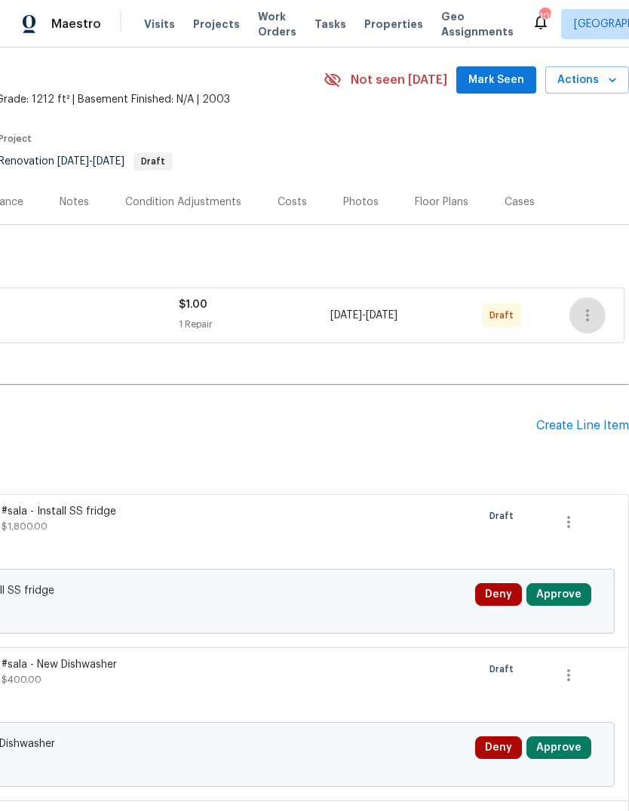
scroll to position [49, 223]
click at [590, 320] on icon "button" at bounding box center [587, 315] width 18 height 18
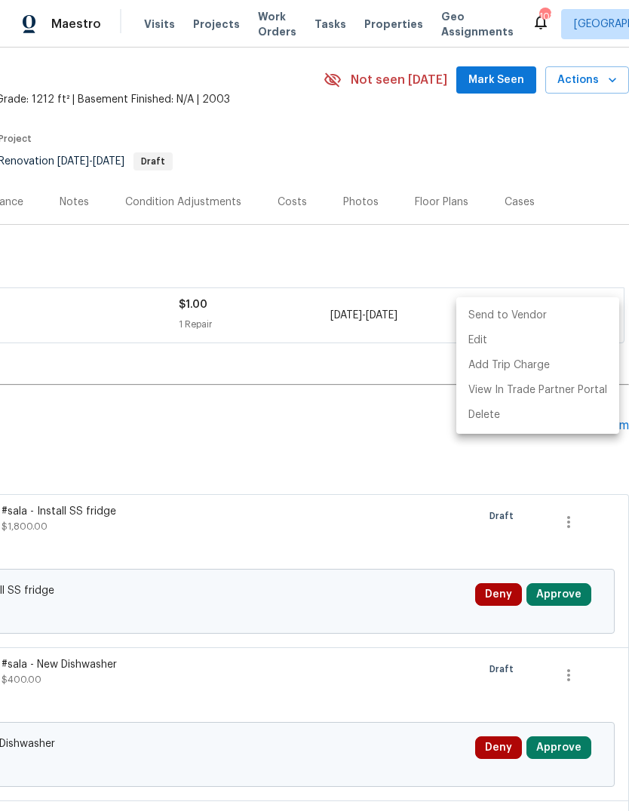
click at [535, 321] on li "Send to Vendor" at bounding box center [537, 315] width 163 height 25
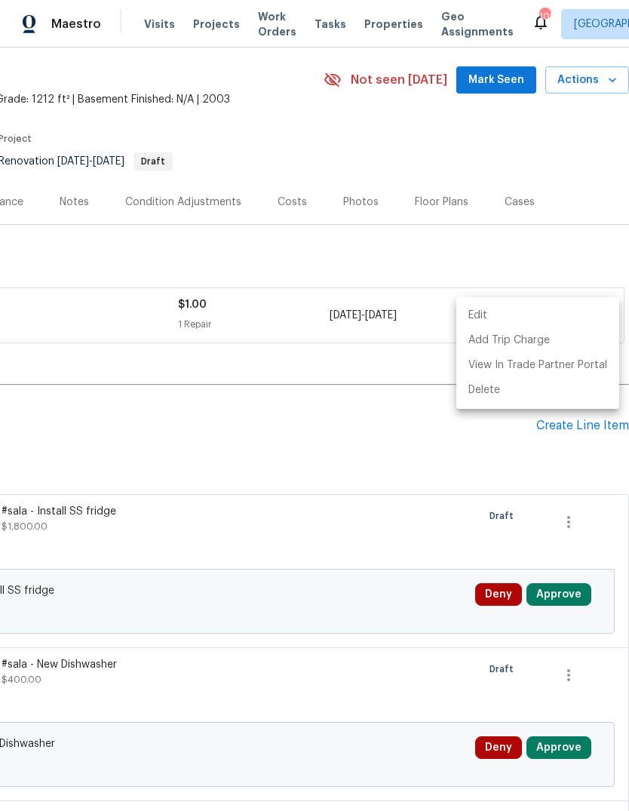
click at [566, 251] on div at bounding box center [314, 405] width 629 height 811
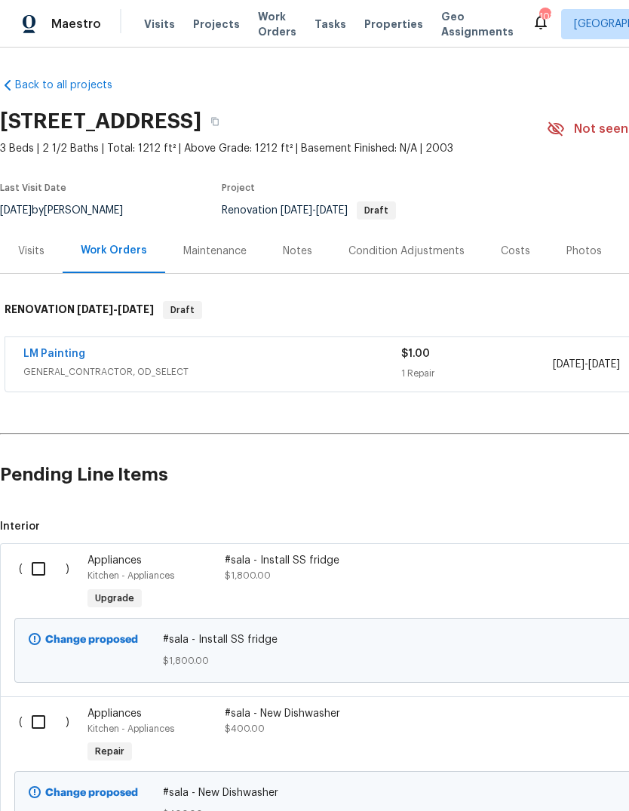
scroll to position [0, 0]
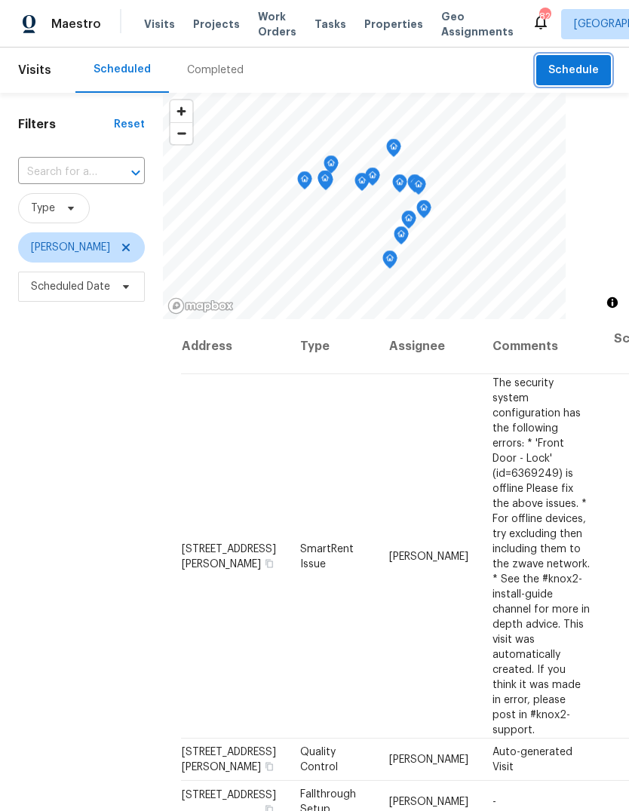
click at [585, 68] on span "Schedule" at bounding box center [573, 70] width 51 height 19
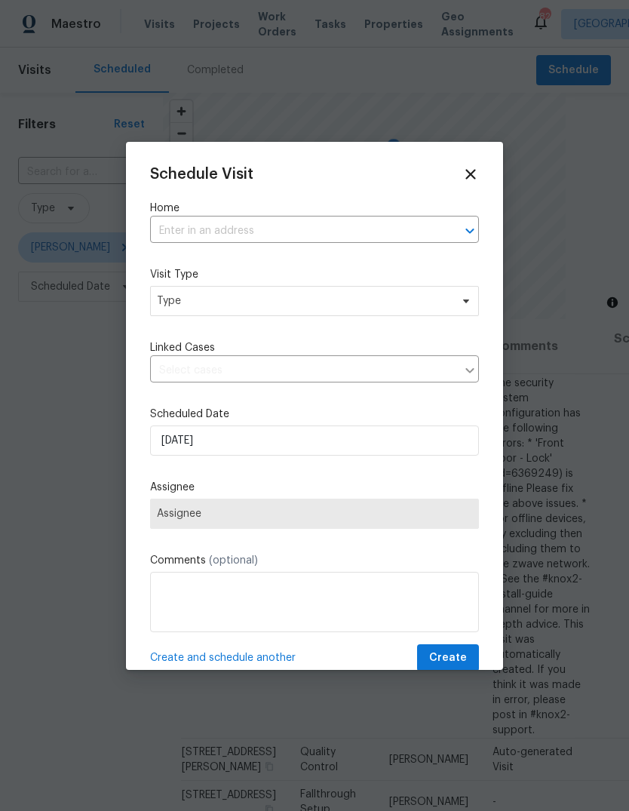
click at [371, 222] on input "text" at bounding box center [293, 230] width 287 height 23
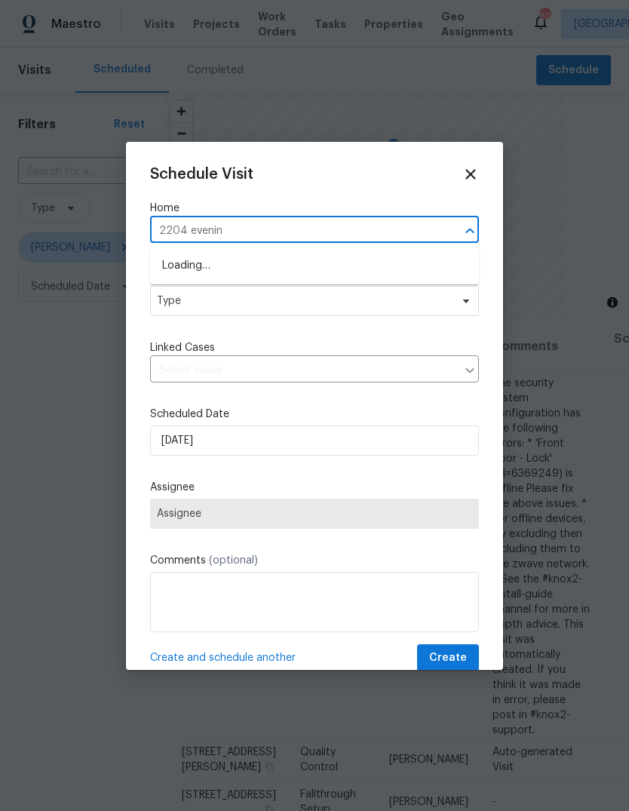
type input "2204 evening"
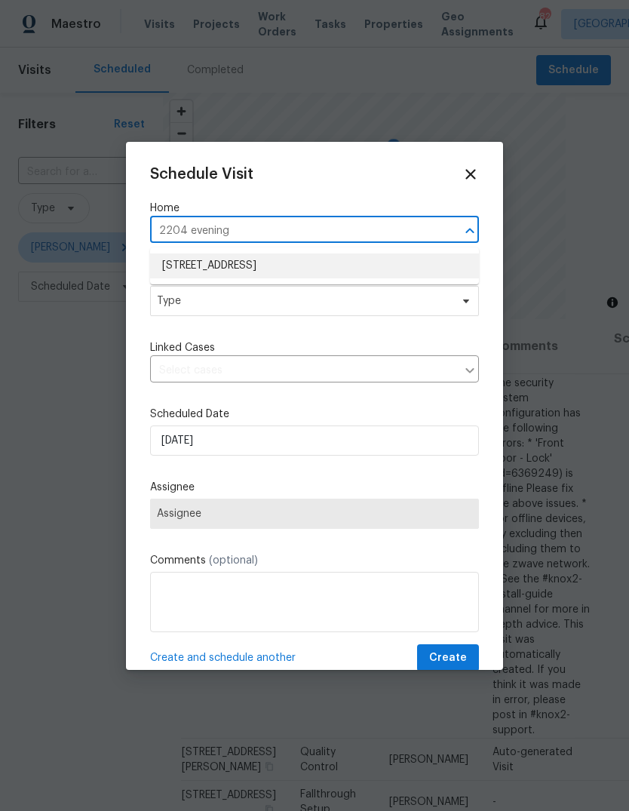
click at [325, 265] on li "2204 Evening Mist Ln, Conyers, GA 30012" at bounding box center [314, 265] width 329 height 25
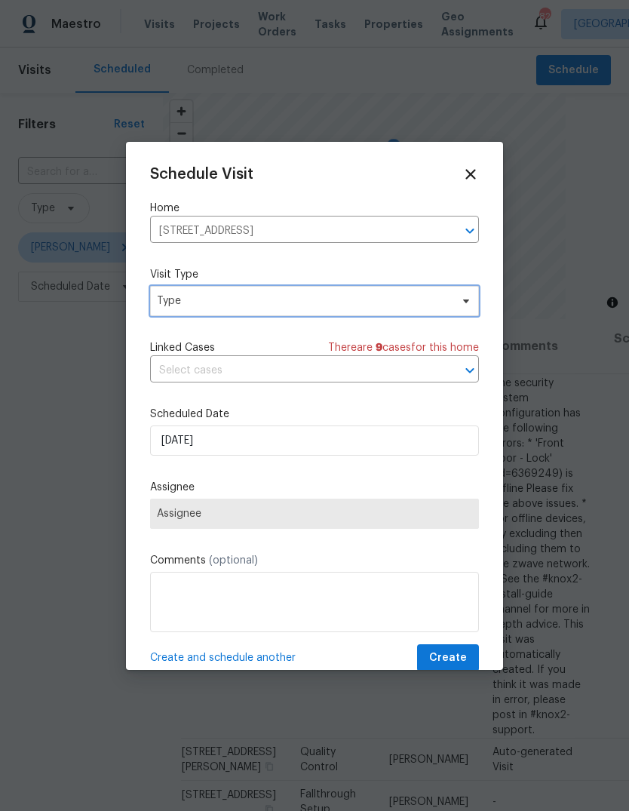
click at [367, 300] on span "Type" at bounding box center [303, 300] width 293 height 15
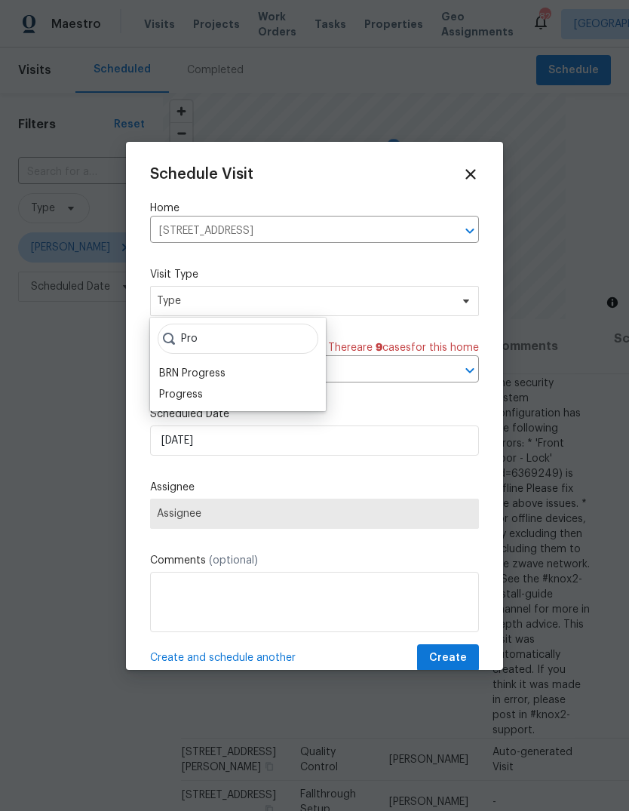
type input "Pro"
click at [169, 396] on div "Progress" at bounding box center [181, 394] width 44 height 15
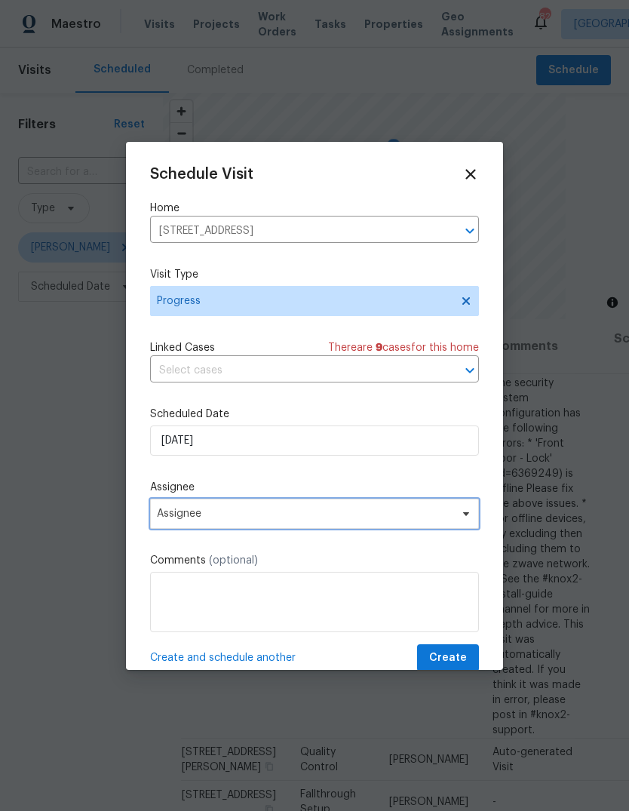
click at [185, 517] on span "Assignee" at bounding box center [305, 514] width 296 height 12
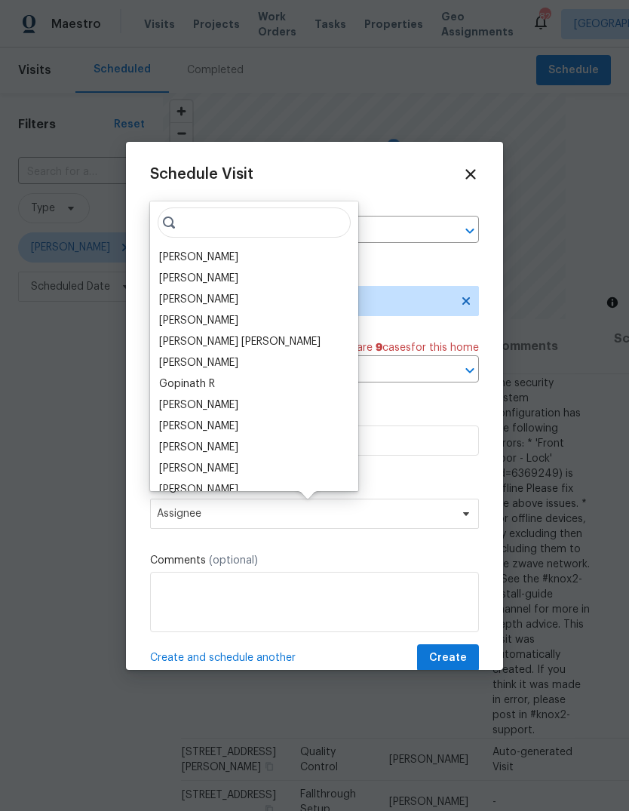
click at [169, 250] on div "[PERSON_NAME]" at bounding box center [198, 257] width 79 height 15
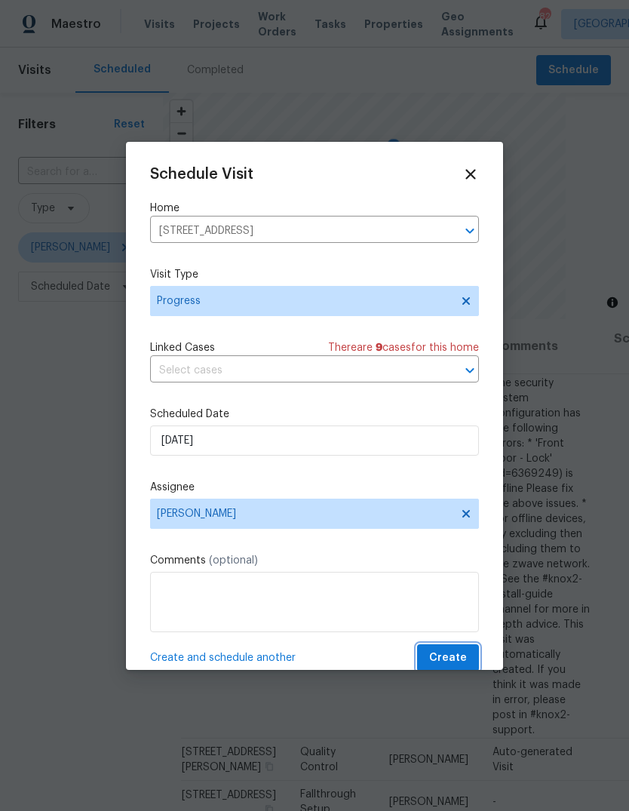
click at [468, 657] on button "Create" at bounding box center [448, 658] width 62 height 28
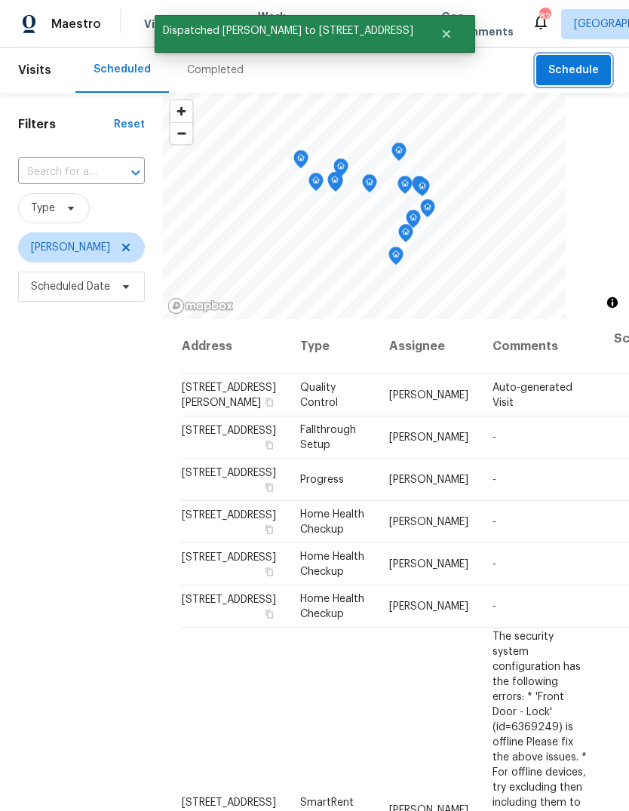
click at [573, 65] on span "Schedule" at bounding box center [573, 70] width 51 height 19
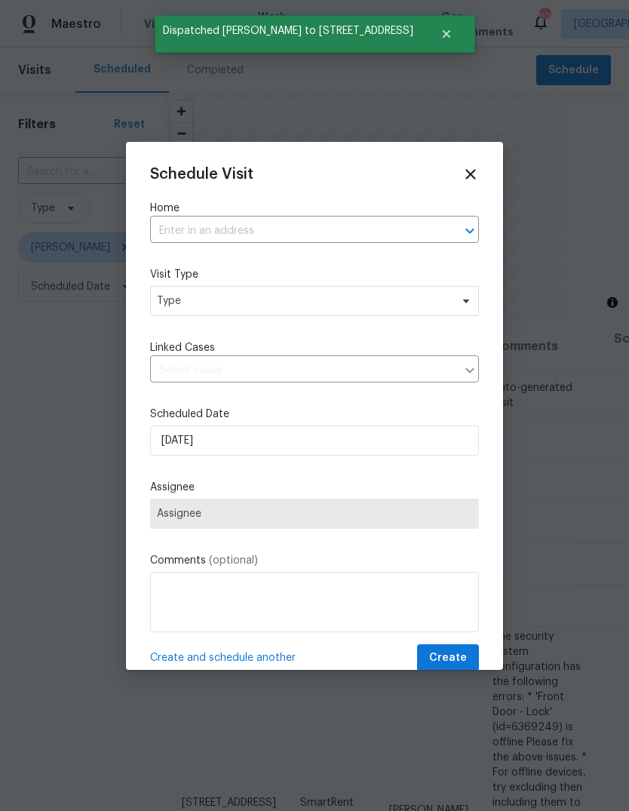
click at [358, 201] on label "Home" at bounding box center [314, 208] width 329 height 15
click at [407, 219] on input "text" at bounding box center [293, 230] width 287 height 23
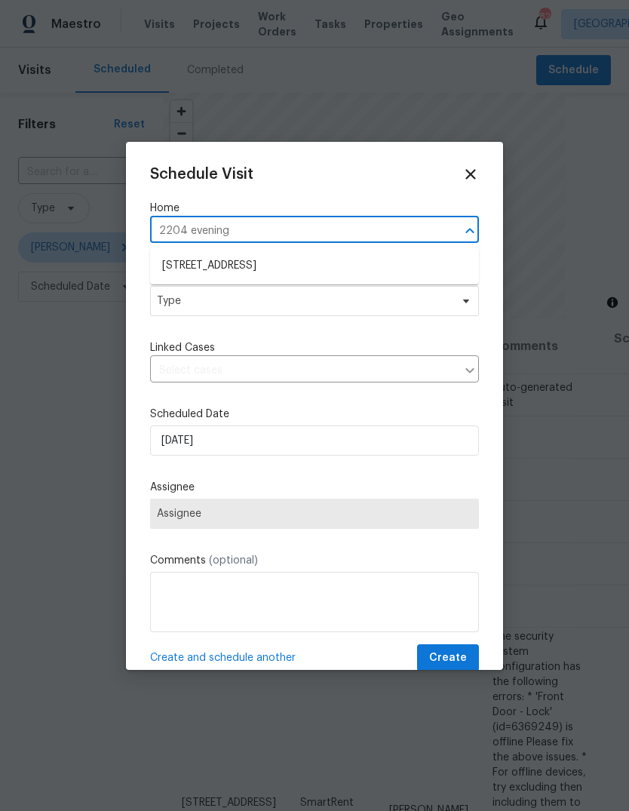
type input "2204 evening"
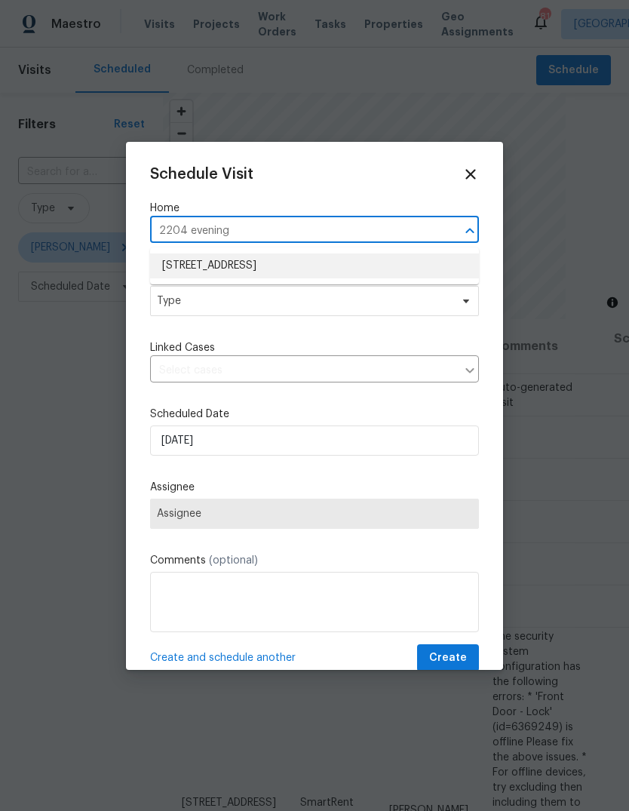
click at [318, 269] on li "2204 Evening Mist Ln, Conyers, GA 30012" at bounding box center [314, 265] width 329 height 25
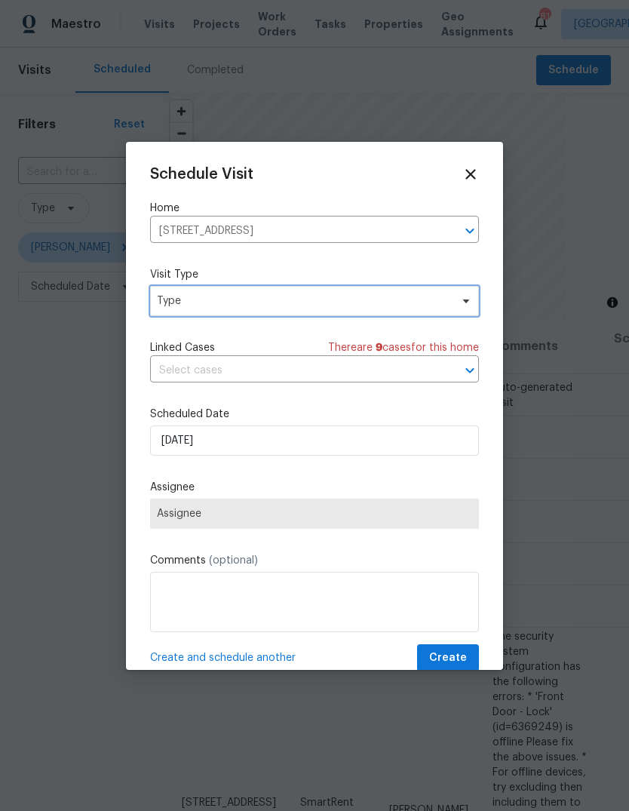
click at [363, 314] on span "Type" at bounding box center [314, 301] width 329 height 30
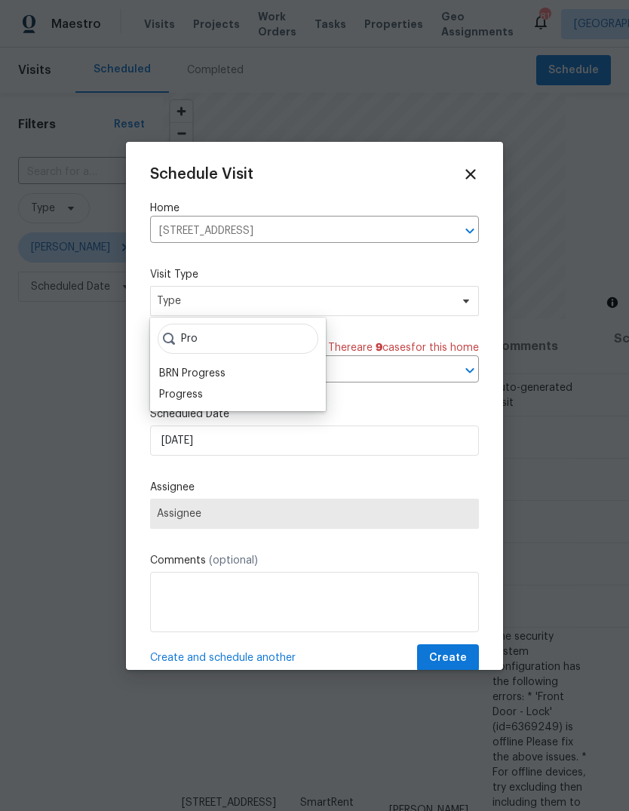
type input "Pro"
click at [172, 395] on div "Progress" at bounding box center [181, 394] width 44 height 15
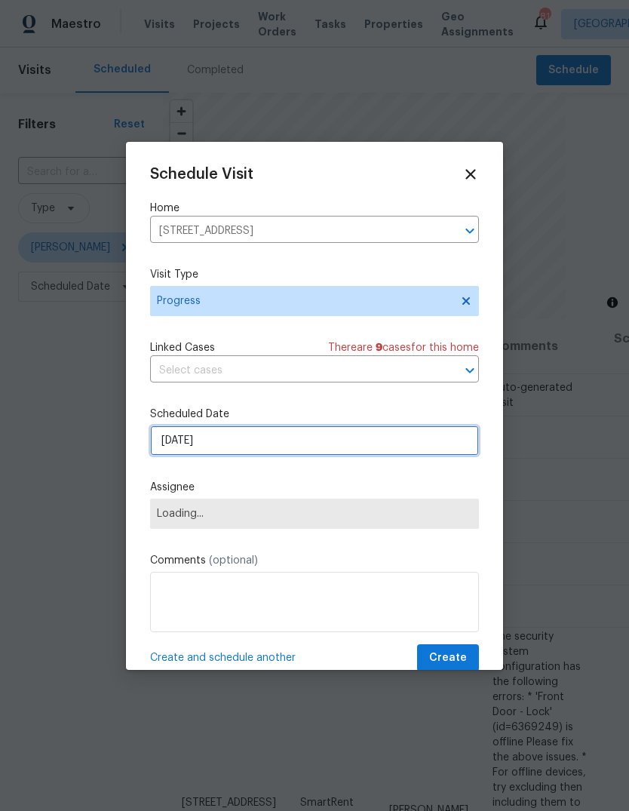
click at [220, 446] on input "[DATE]" at bounding box center [314, 440] width 329 height 30
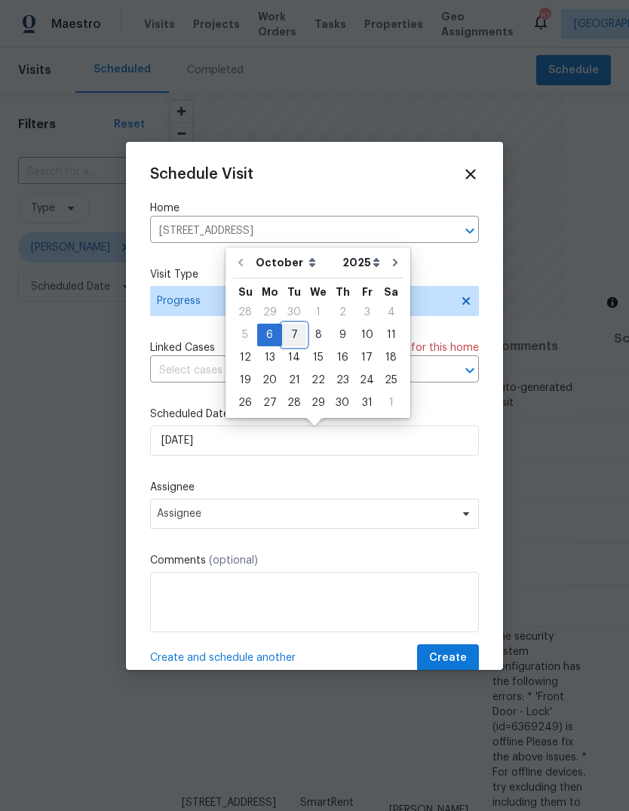
click at [300, 324] on div "7" at bounding box center [294, 334] width 24 height 21
type input "10/7/2025"
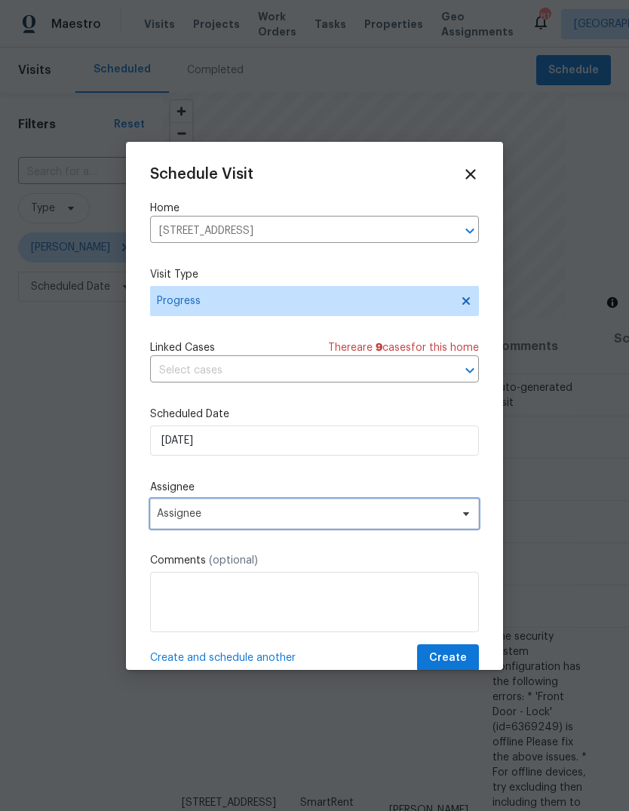
click at [188, 520] on span "Assignee" at bounding box center [305, 514] width 296 height 12
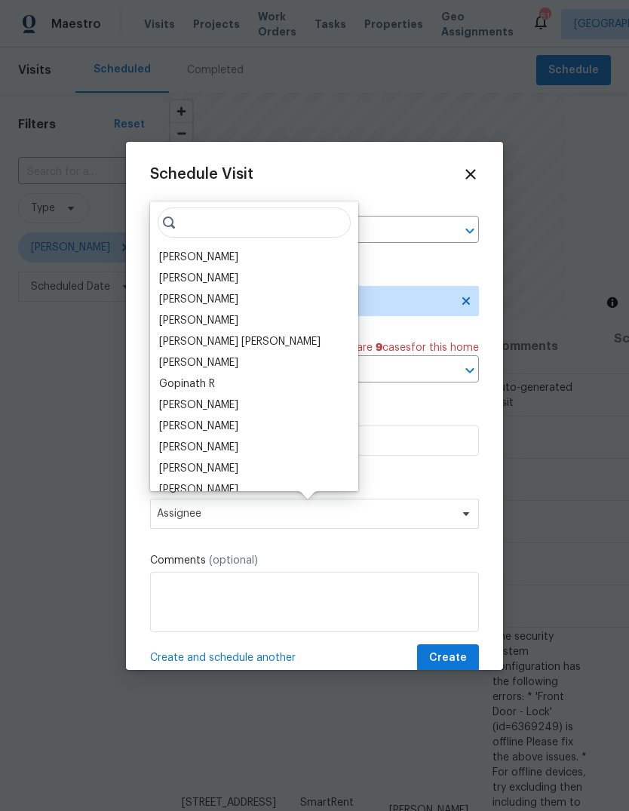
click at [163, 256] on div "[PERSON_NAME]" at bounding box center [198, 257] width 79 height 15
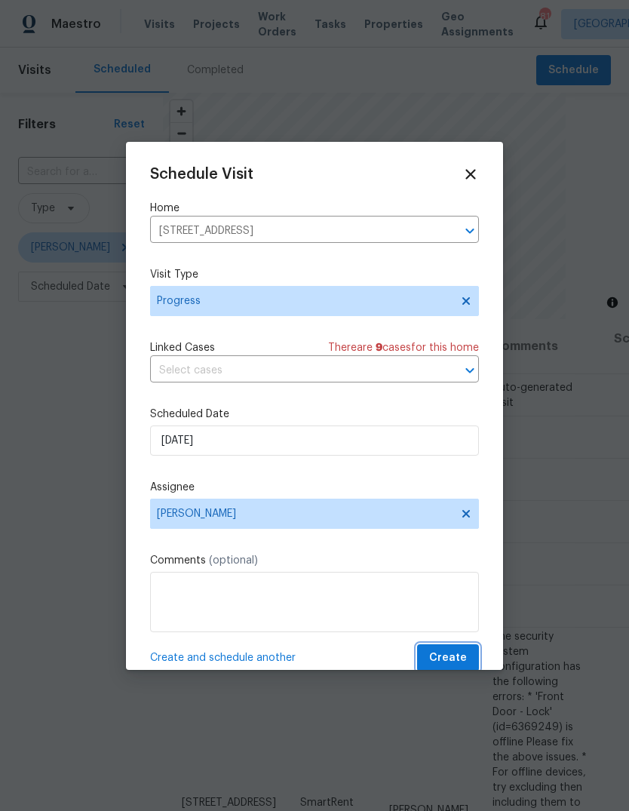
click at [468, 654] on button "Create" at bounding box center [448, 658] width 62 height 28
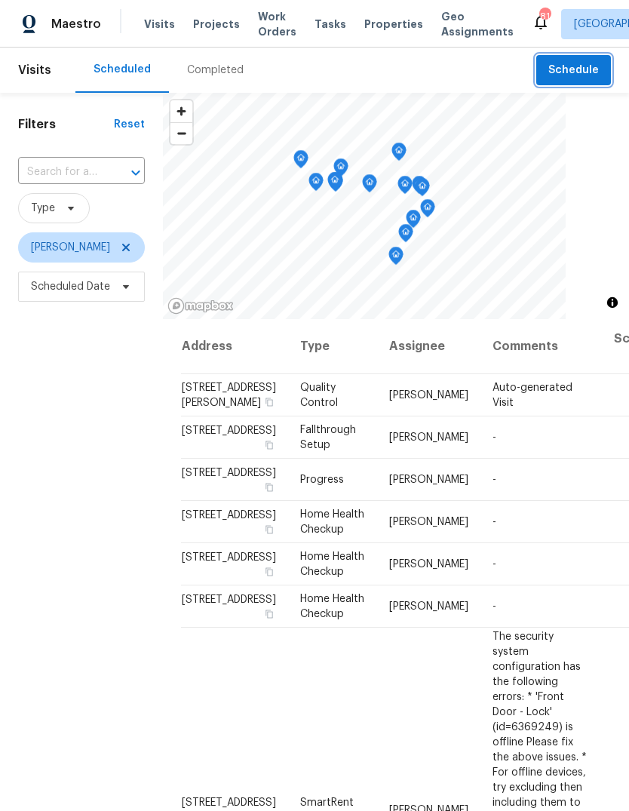
click at [575, 69] on span "Schedule" at bounding box center [573, 70] width 51 height 19
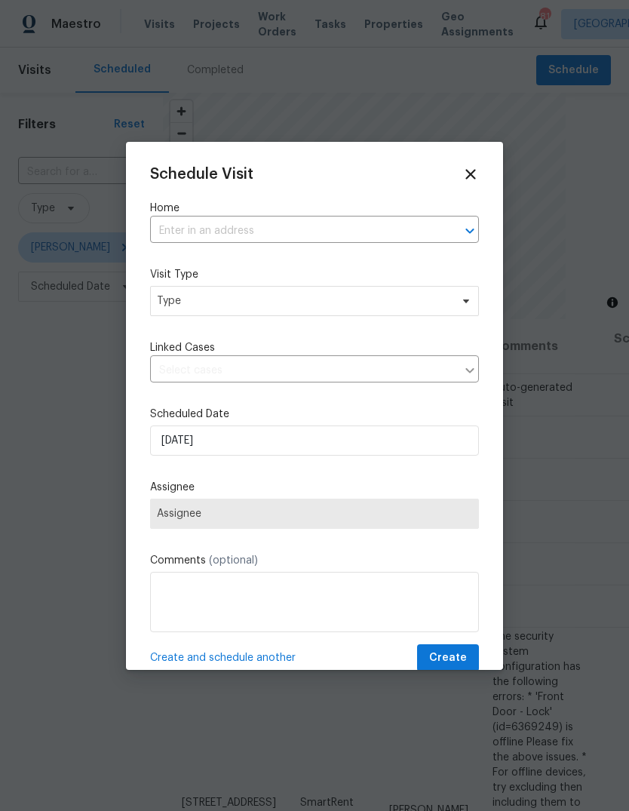
click at [393, 222] on input "text" at bounding box center [293, 230] width 287 height 23
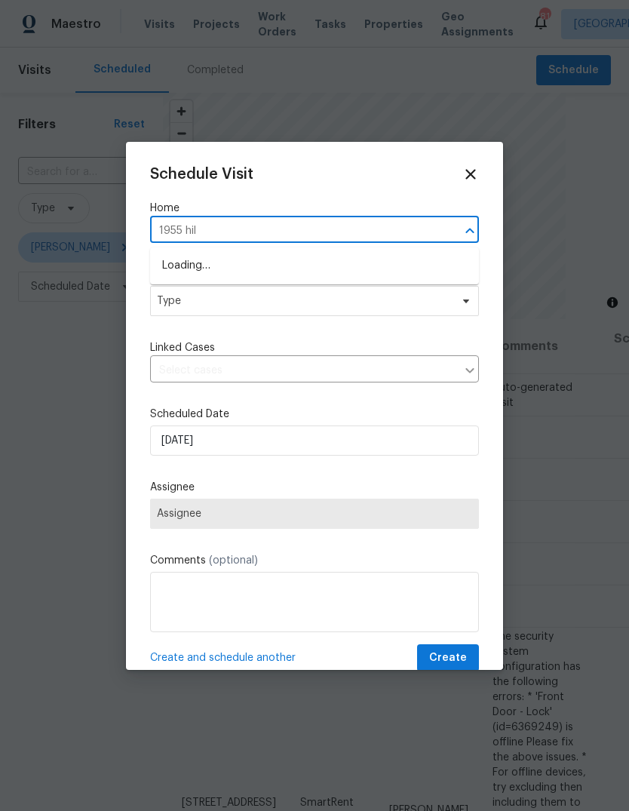
type input "1955 hill"
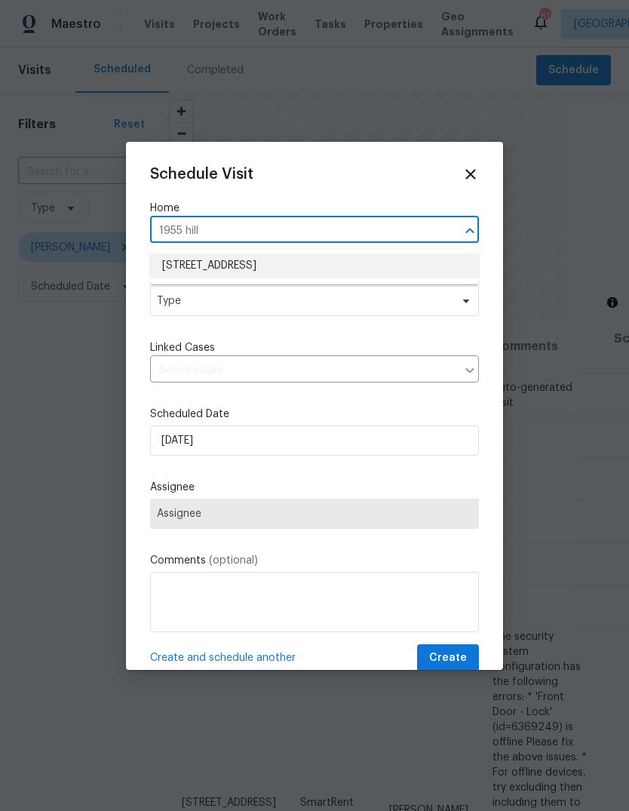
click at [192, 266] on li "[STREET_ADDRESS]" at bounding box center [314, 265] width 329 height 25
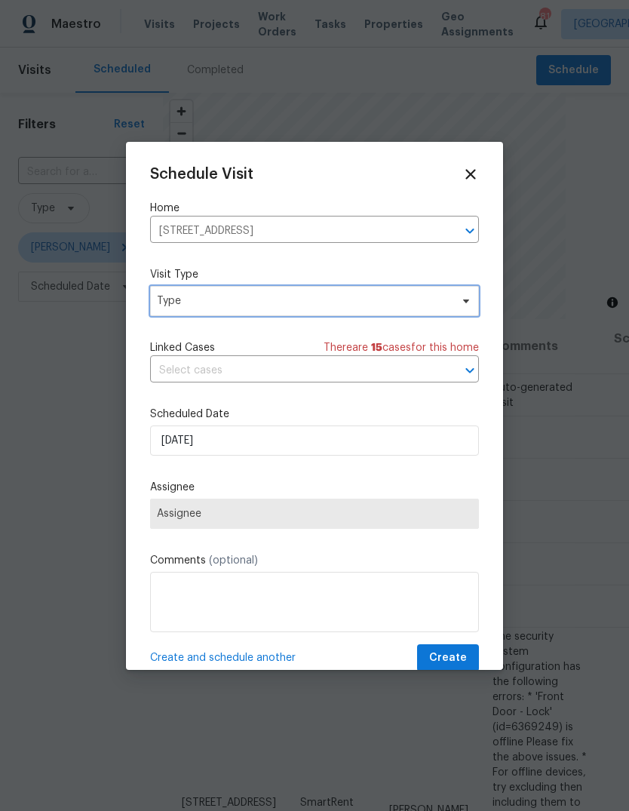
click at [185, 301] on span "Type" at bounding box center [303, 300] width 293 height 15
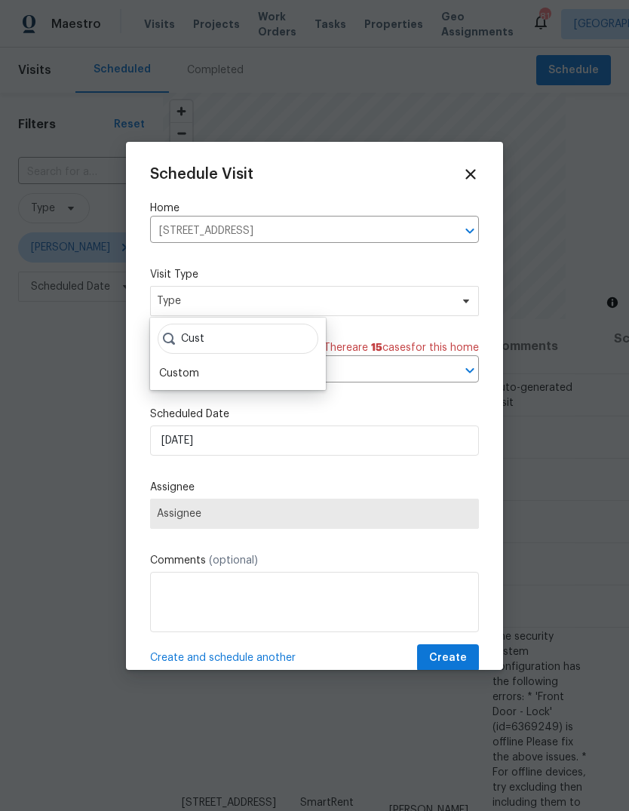
type input "Cust"
click at [178, 379] on div "Custom" at bounding box center [179, 373] width 40 height 15
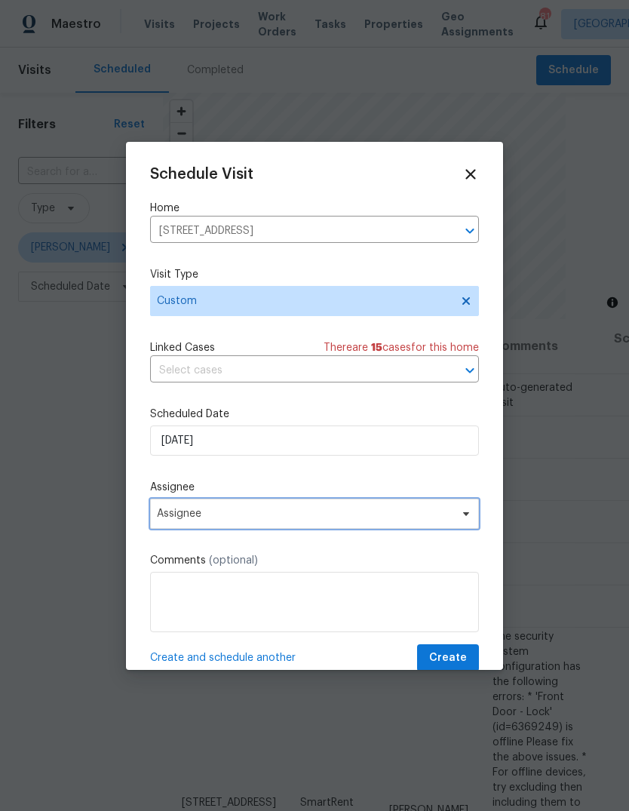
click at [195, 515] on span "Assignee" at bounding box center [305, 514] width 296 height 12
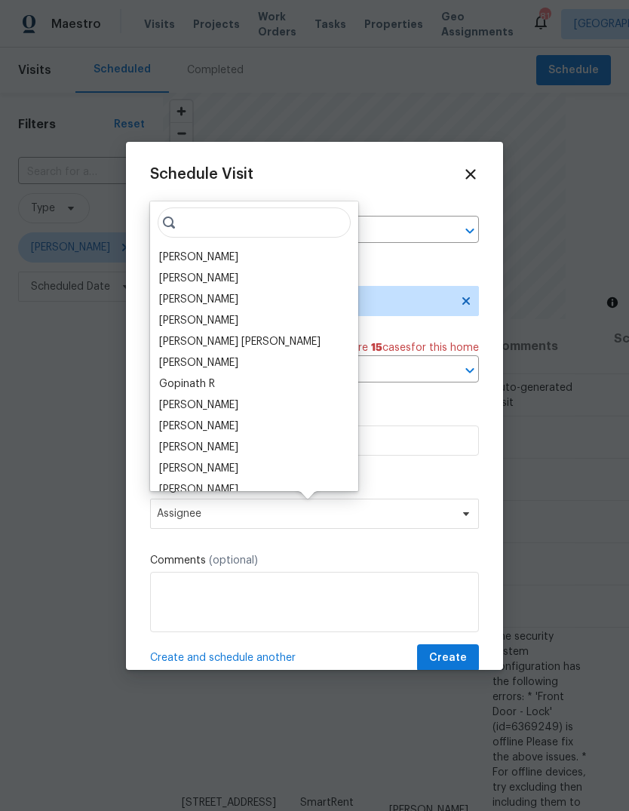
click at [182, 259] on div "[PERSON_NAME]" at bounding box center [198, 257] width 79 height 15
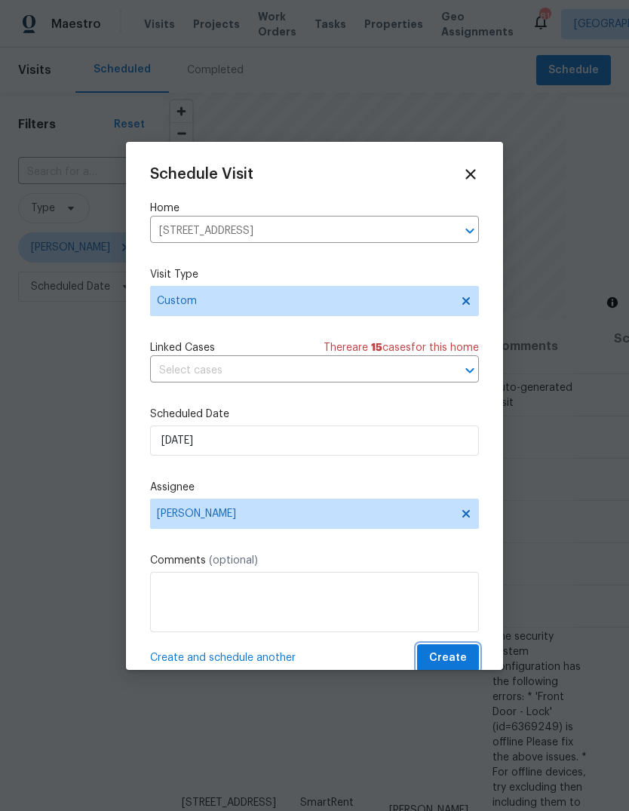
click at [468, 652] on button "Create" at bounding box center [448, 658] width 62 height 28
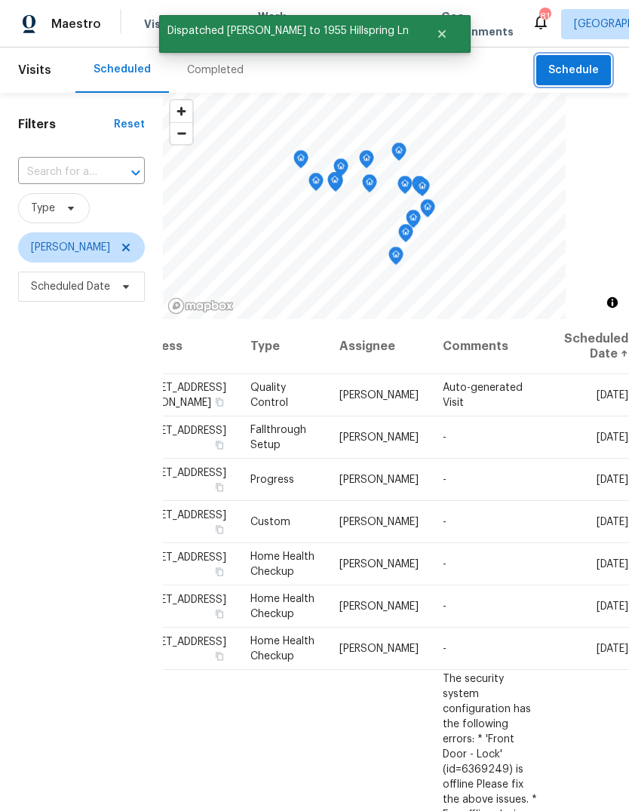
scroll to position [0, 121]
click at [0, 0] on icon at bounding box center [0, 0] width 0 height 0
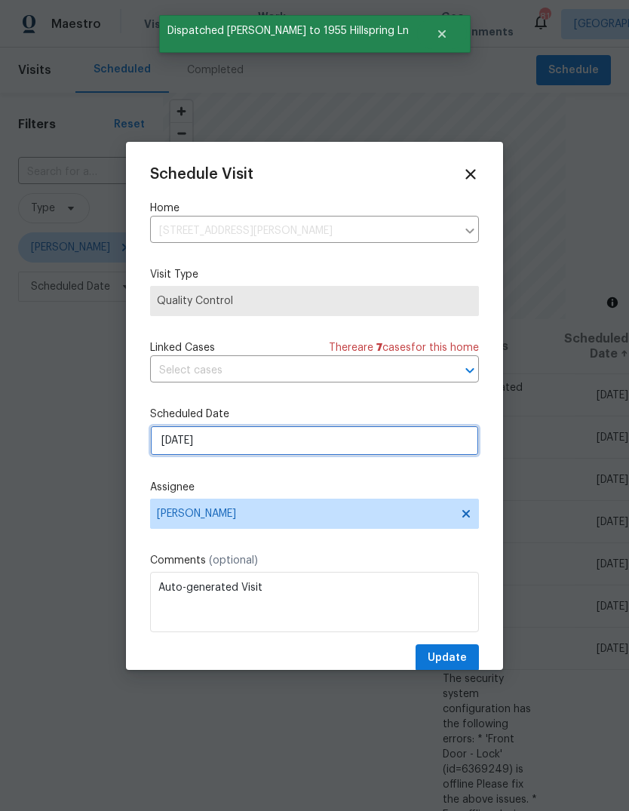
click at [431, 443] on input "[DATE]" at bounding box center [314, 440] width 329 height 30
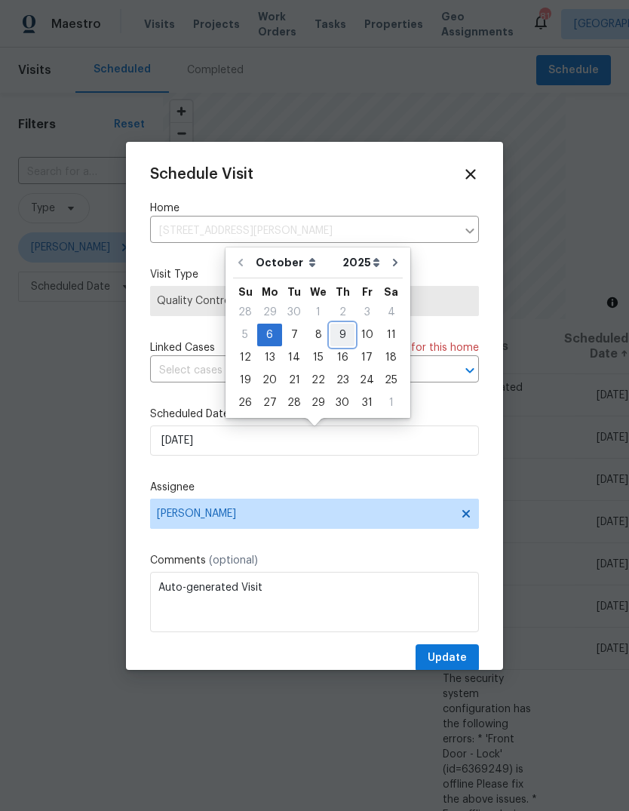
click at [340, 332] on div "9" at bounding box center [342, 334] width 24 height 21
type input "10/9/2025"
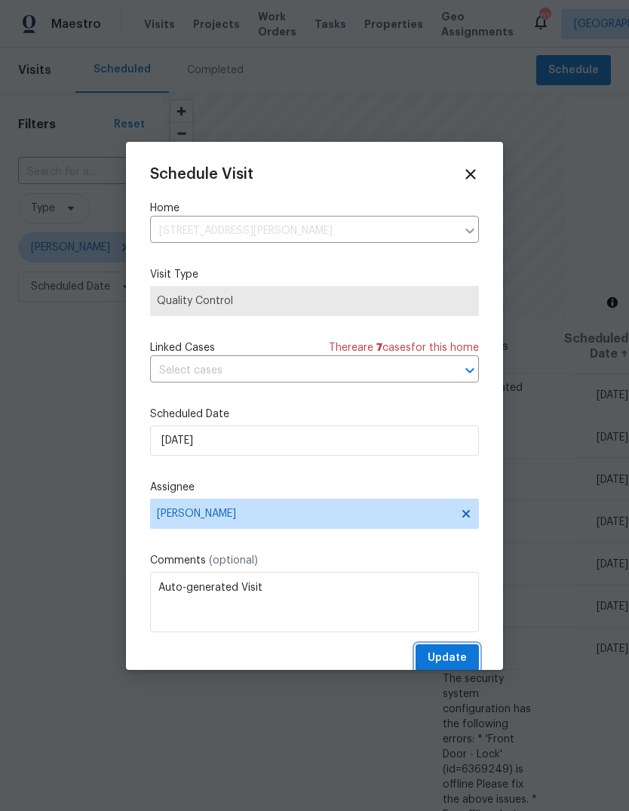
click at [470, 651] on button "Update" at bounding box center [447, 658] width 63 height 28
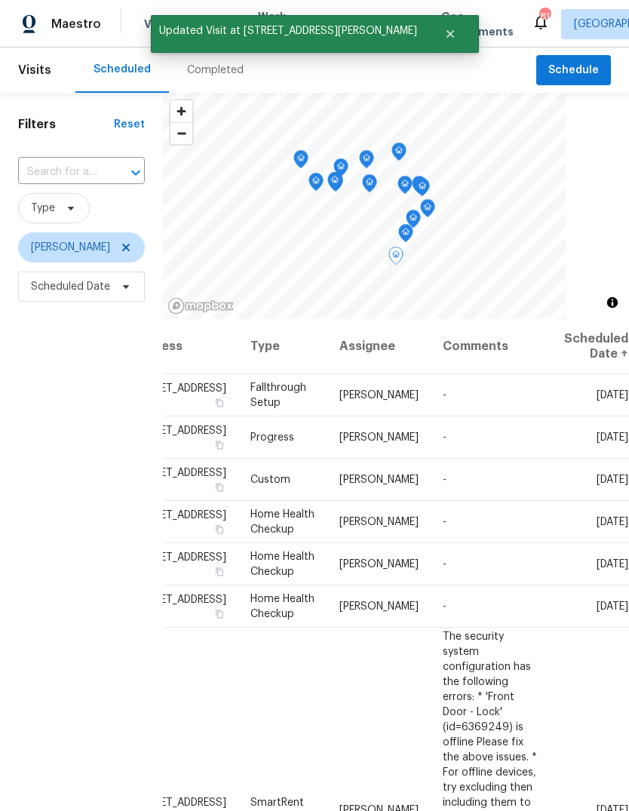
click at [0, 0] on icon at bounding box center [0, 0] width 0 height 0
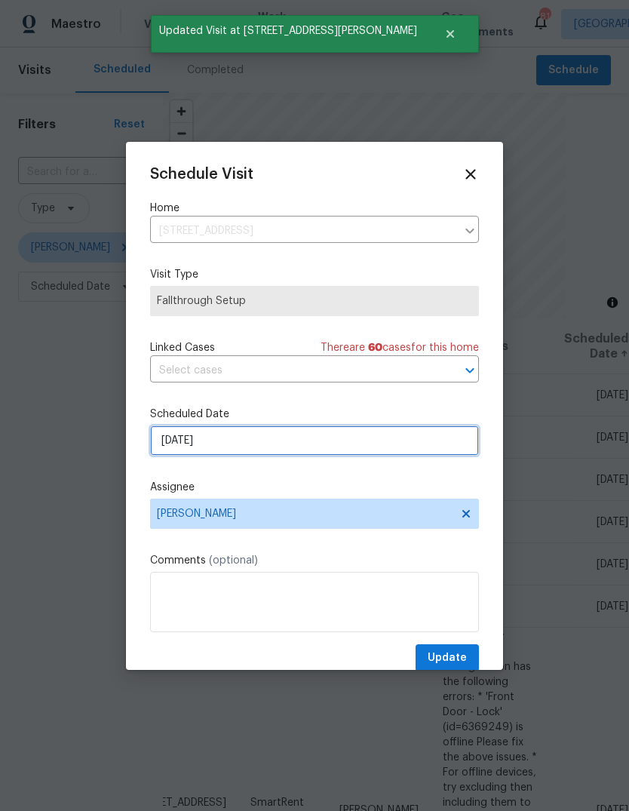
click at [431, 439] on input "[DATE]" at bounding box center [314, 440] width 329 height 30
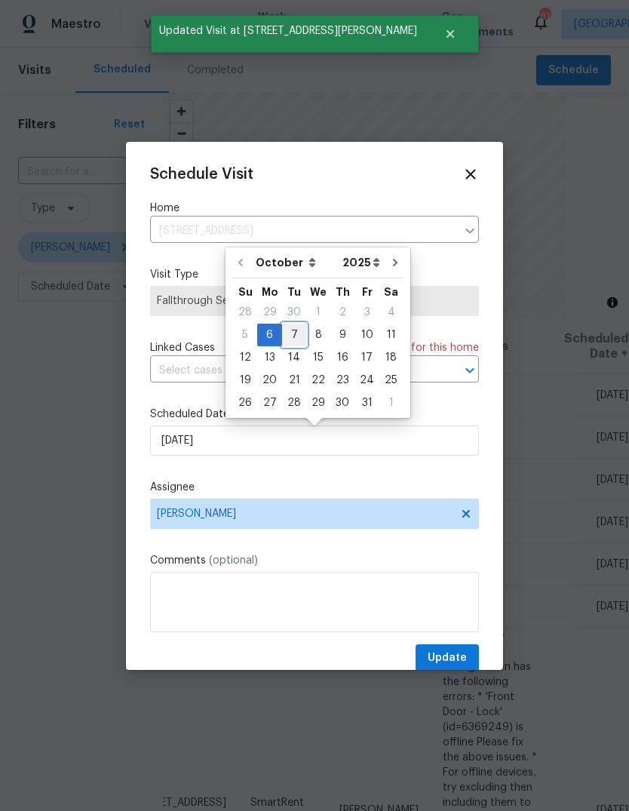
click at [296, 327] on div "7" at bounding box center [294, 334] width 24 height 21
type input "10/7/2025"
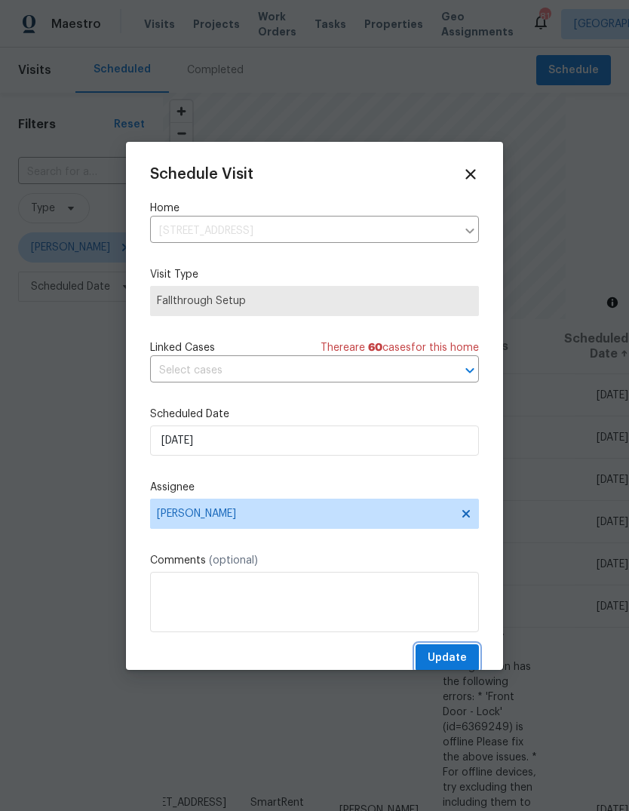
click at [478, 653] on button "Update" at bounding box center [447, 658] width 63 height 28
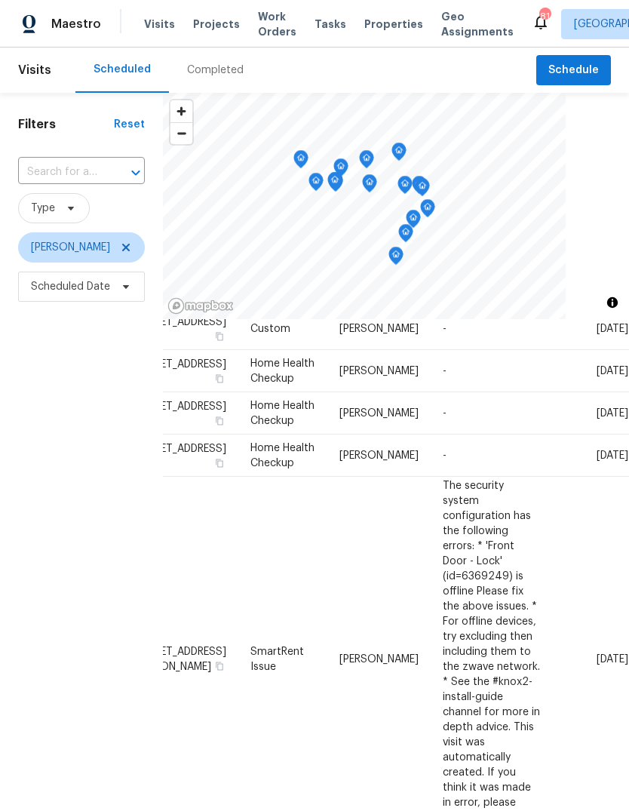
scroll to position [108, 121]
click at [0, 0] on icon at bounding box center [0, 0] width 0 height 0
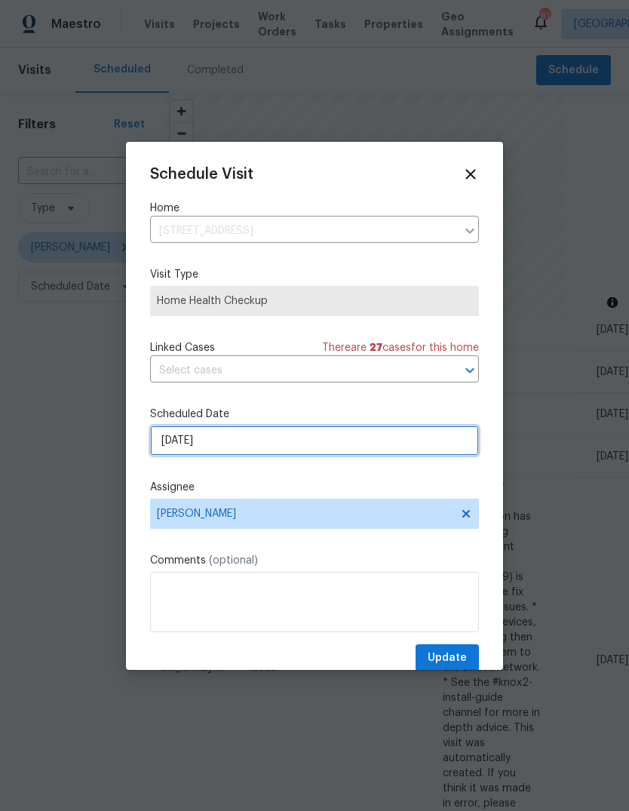
click at [428, 446] on input "10/7/2025" at bounding box center [314, 440] width 329 height 30
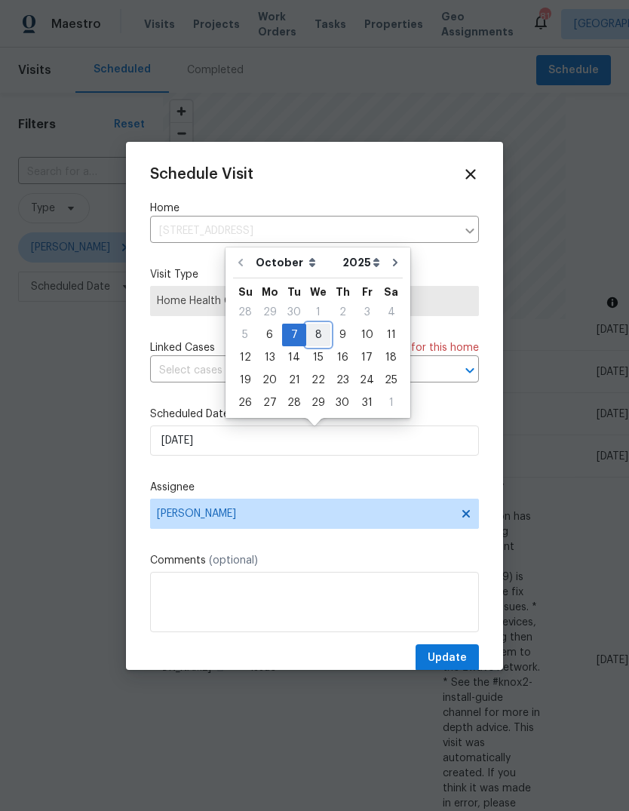
click at [319, 336] on div "8" at bounding box center [318, 334] width 24 height 21
type input "10/8/2025"
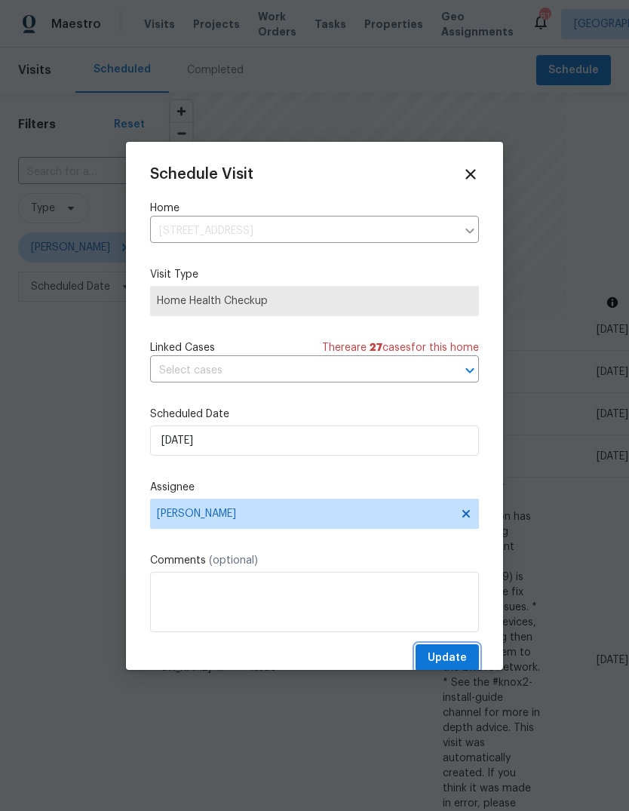
click at [471, 654] on button "Update" at bounding box center [447, 658] width 63 height 28
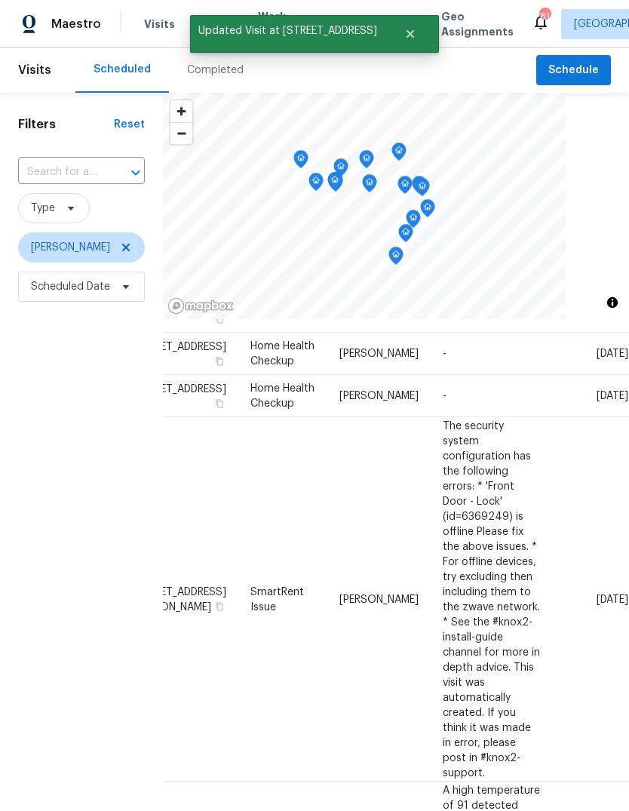
scroll to position [124, 121]
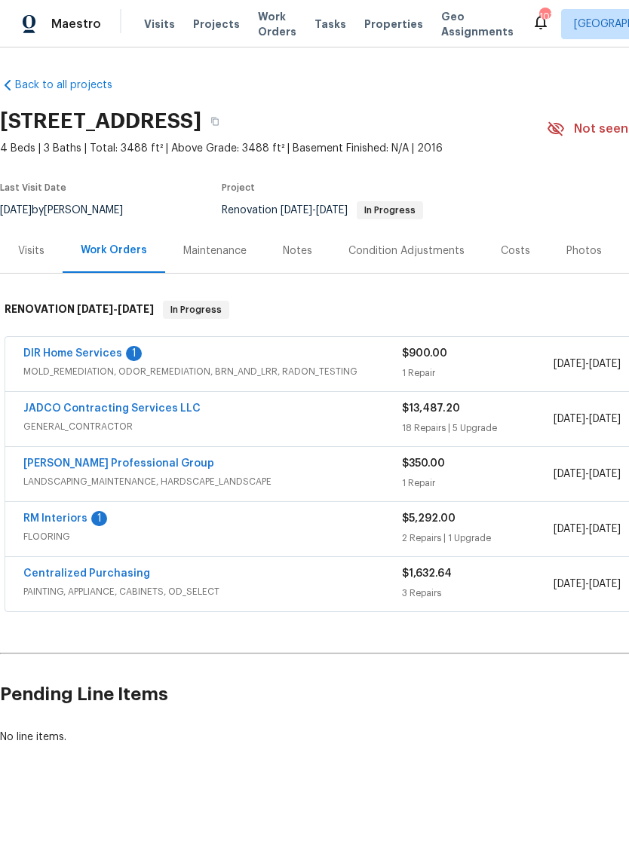
click at [60, 353] on link "DIR Home Services" at bounding box center [72, 353] width 99 height 11
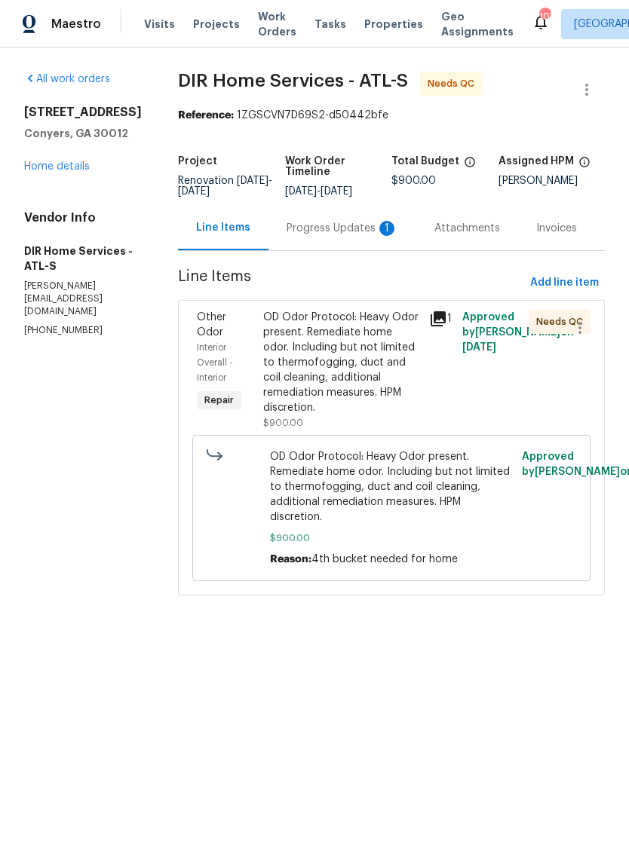
click at [379, 229] on div "Progress Updates 1" at bounding box center [342, 228] width 148 height 44
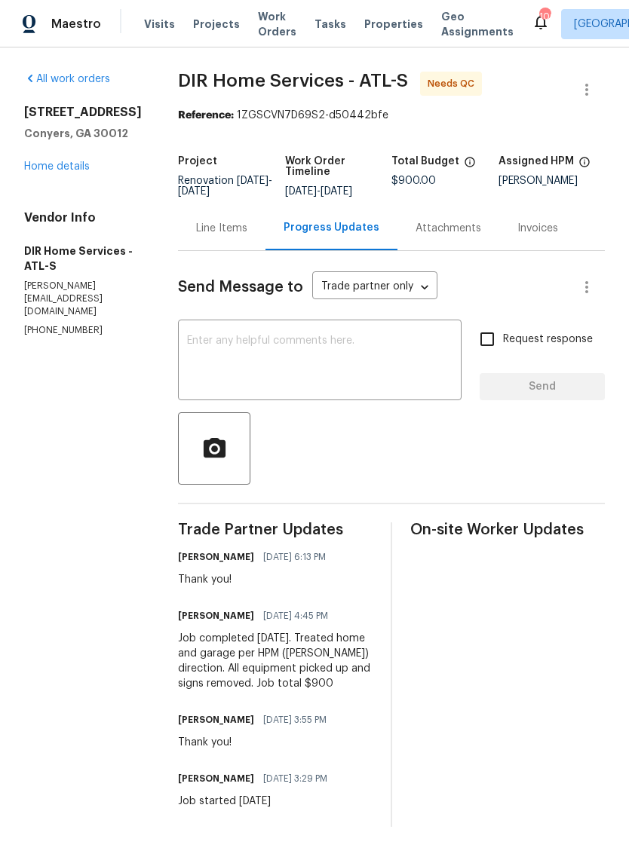
click at [216, 236] on div "Line Items" at bounding box center [221, 228] width 51 height 15
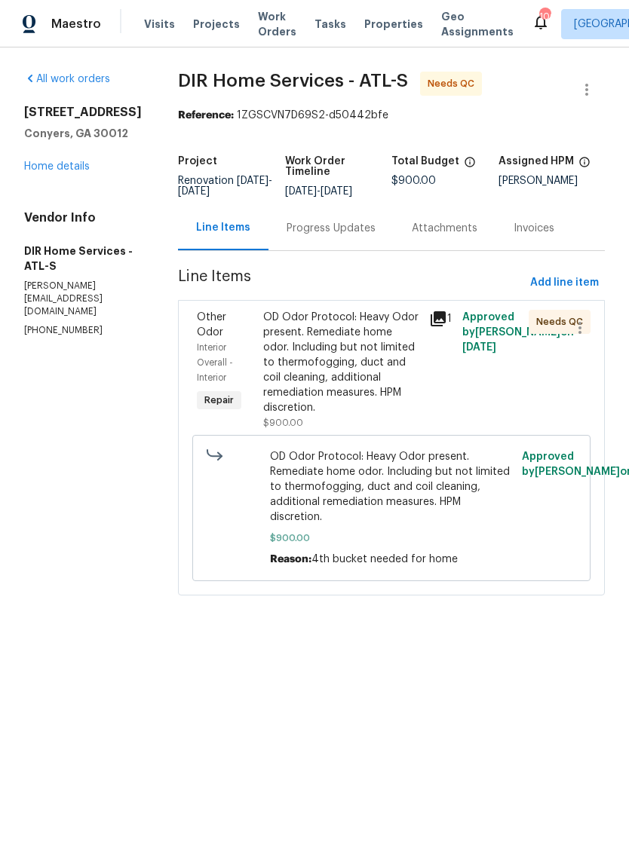
click at [379, 370] on div "OD Odor Protocol: Heavy Odor present. Remediate home odor. Including but not li…" at bounding box center [341, 363] width 157 height 106
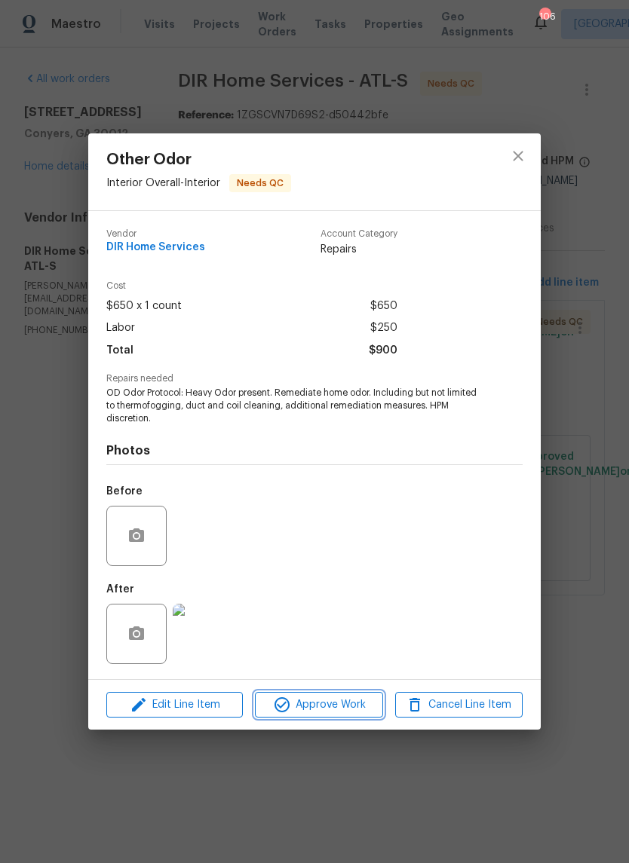
click at [345, 703] on span "Approve Work" at bounding box center [318, 705] width 118 height 19
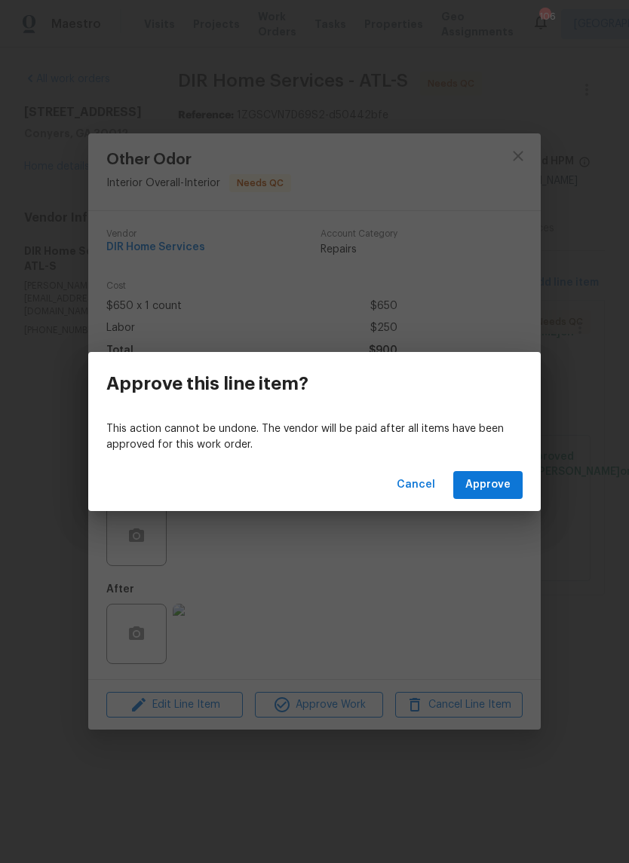
click at [495, 481] on span "Approve" at bounding box center [487, 485] width 45 height 19
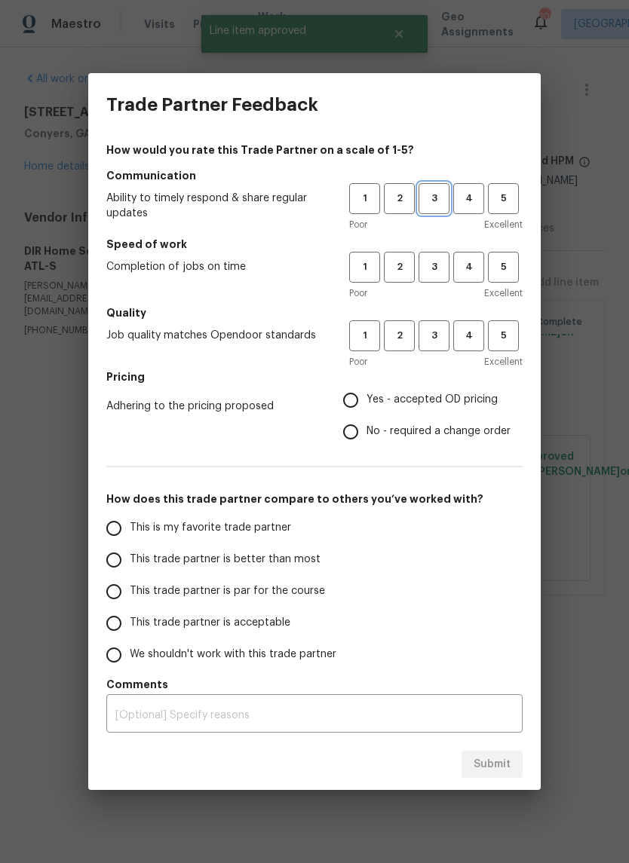
click at [440, 198] on span "3" at bounding box center [434, 198] width 28 height 17
click at [438, 266] on span "3" at bounding box center [434, 267] width 28 height 17
click at [446, 343] on span "3" at bounding box center [434, 335] width 28 height 17
click at [457, 399] on span "Yes - accepted OD pricing" at bounding box center [432, 400] width 131 height 16
click at [367, 399] on input "Yes - accepted OD pricing" at bounding box center [351, 401] width 32 height 32
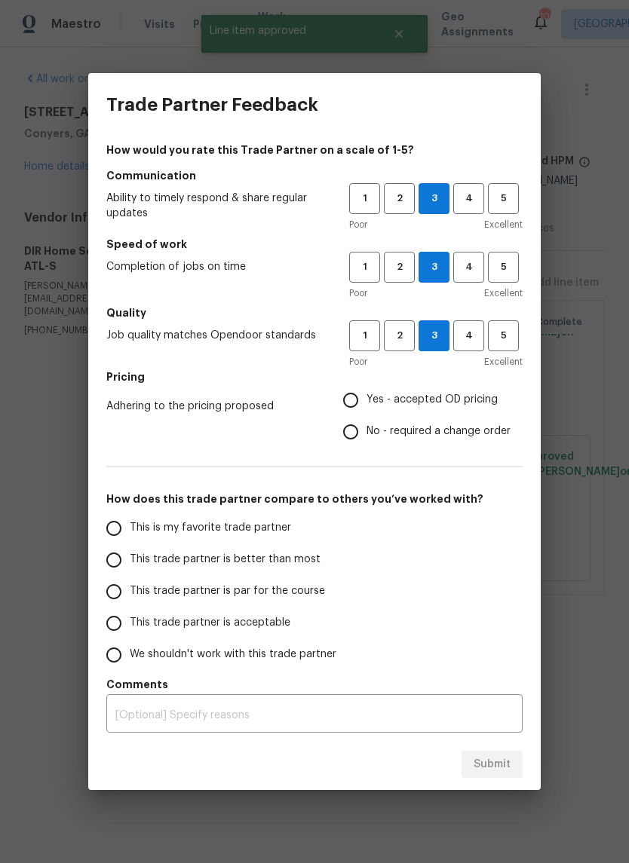
radio input "true"
click at [123, 528] on input "This is my favorite trade partner" at bounding box center [114, 529] width 32 height 32
click at [511, 760] on button "Submit" at bounding box center [492, 765] width 61 height 28
radio input "true"
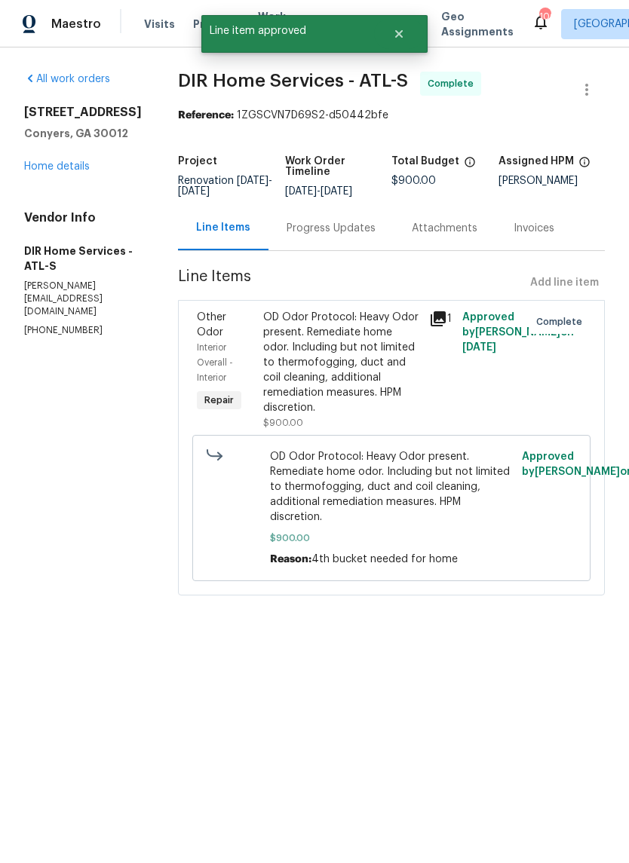
radio input "false"
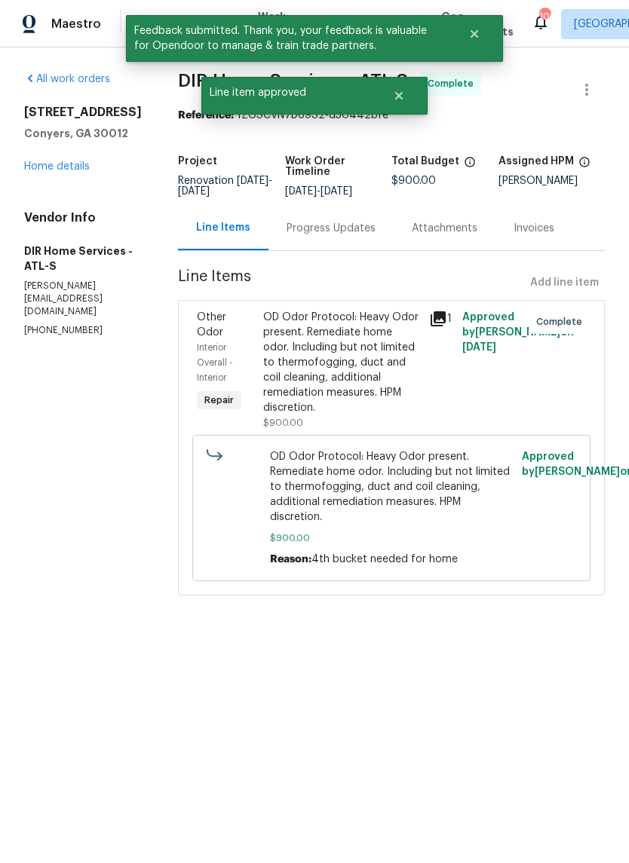
click at [45, 168] on link "Home details" at bounding box center [57, 166] width 66 height 11
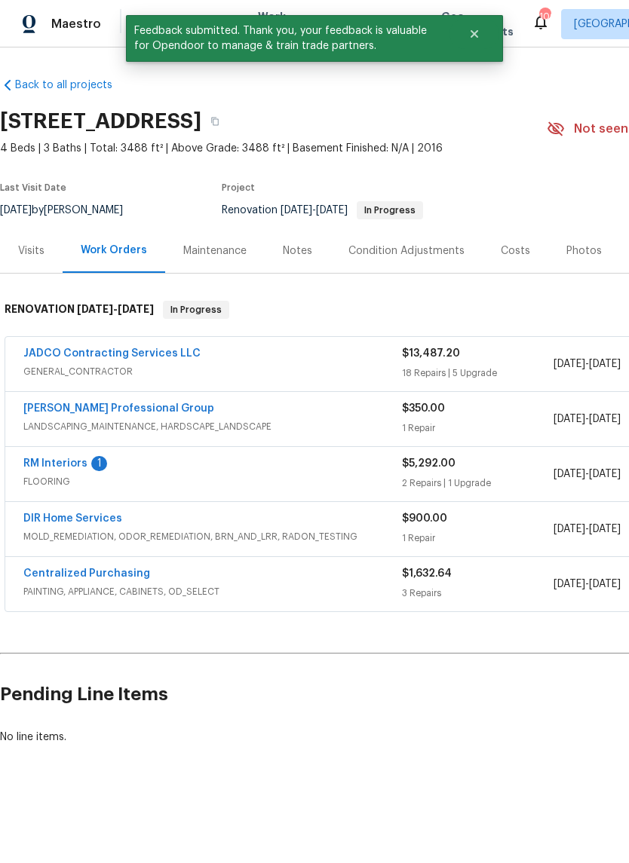
click at [50, 462] on link "RM Interiors" at bounding box center [55, 464] width 64 height 11
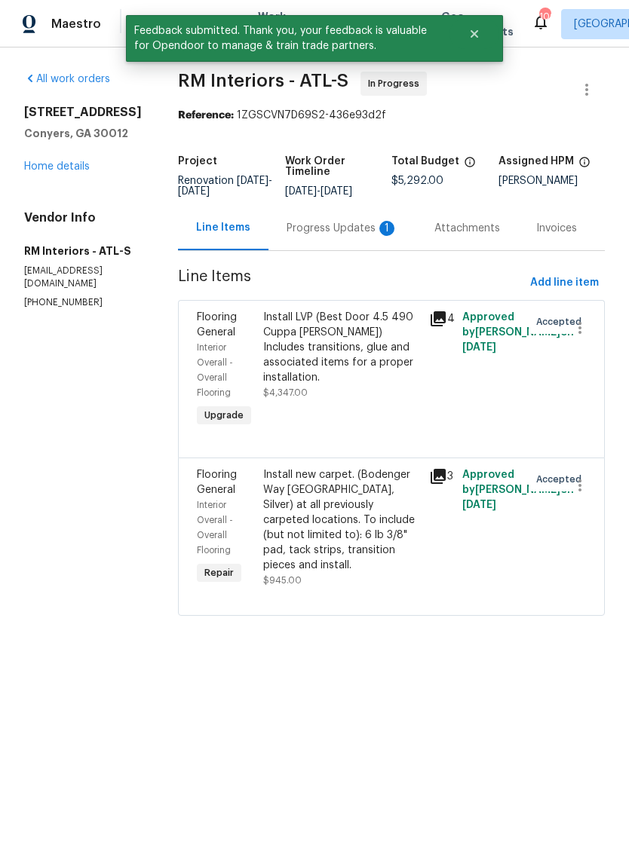
click at [339, 229] on div "Progress Updates 1" at bounding box center [343, 228] width 112 height 15
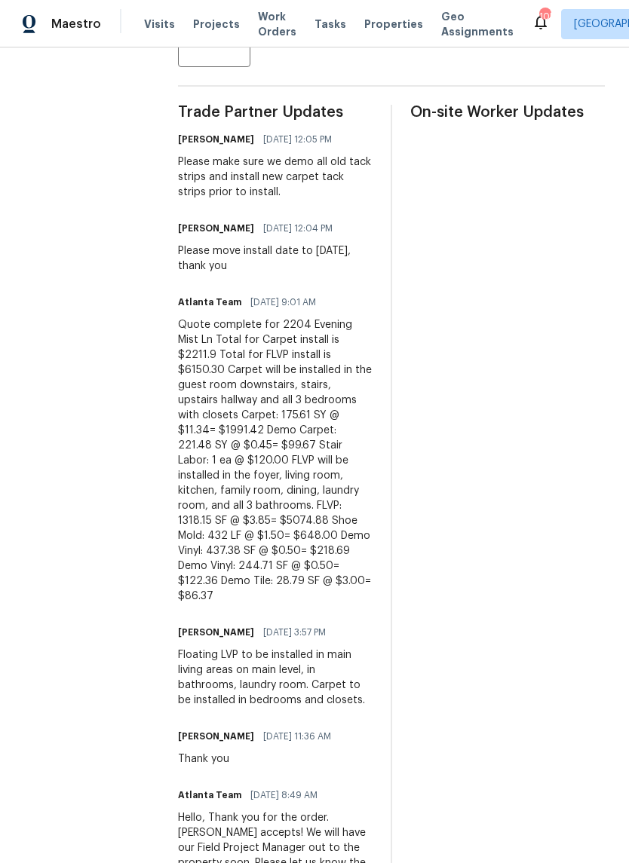
scroll to position [416, 0]
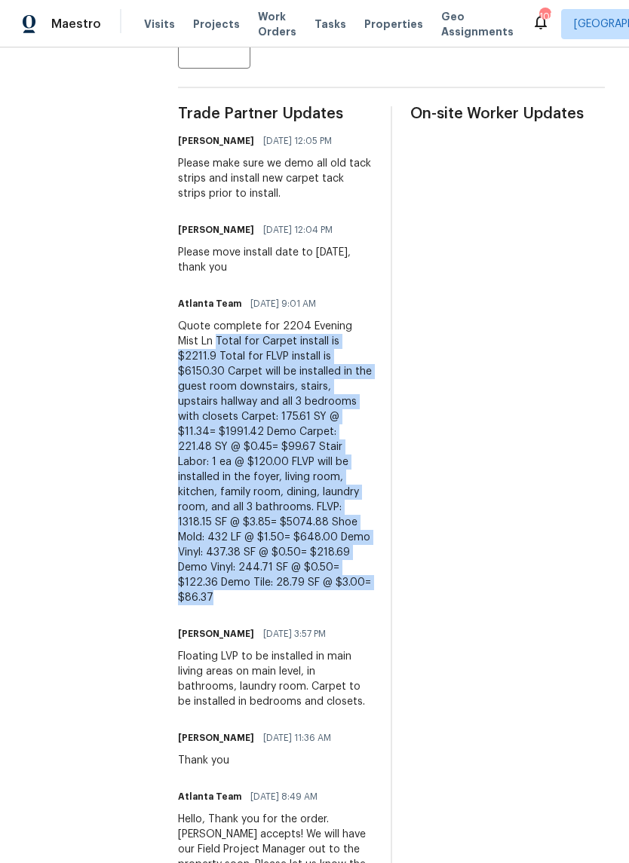
copy div "Total for Carpet install is $2211.9 Total for FLVP install is $6150.30 Carpet w…"
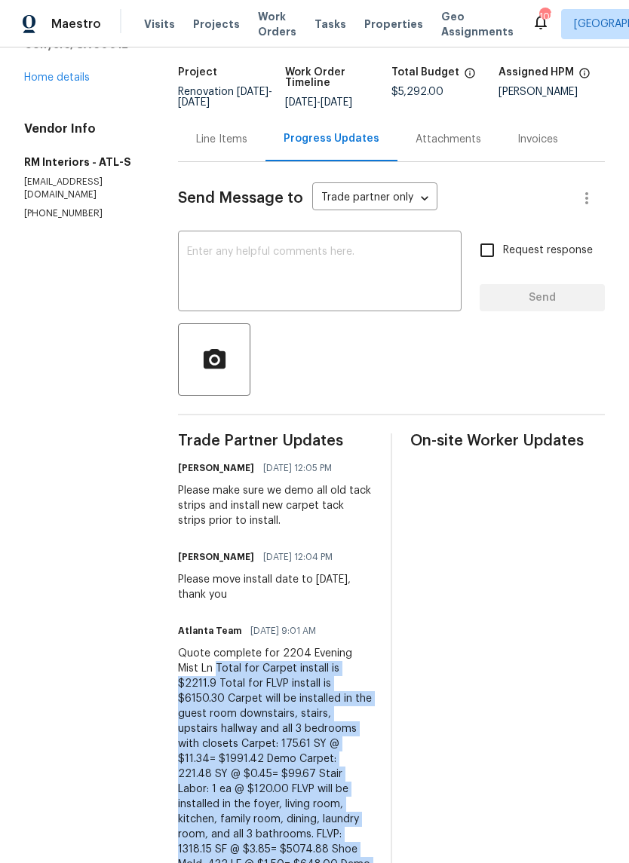
scroll to position [78, 0]
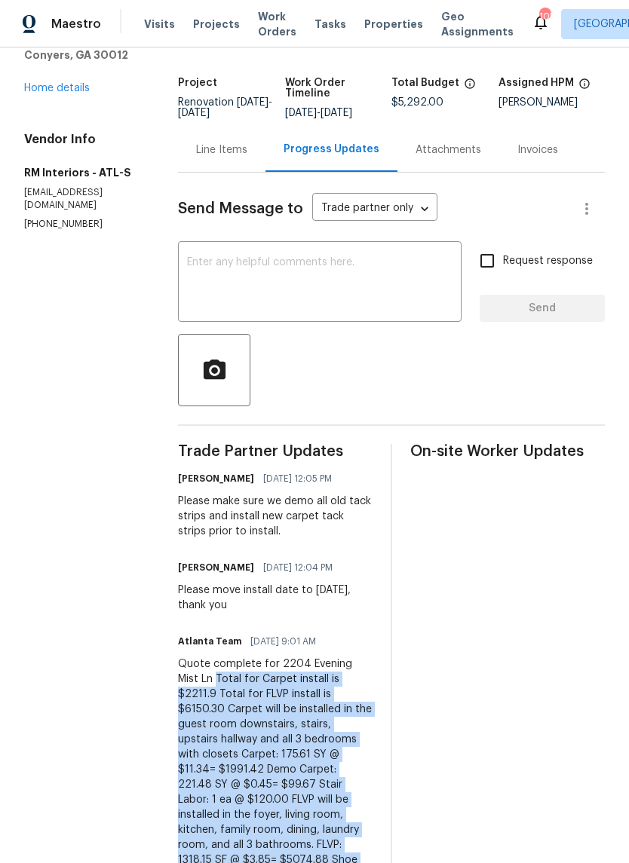
click at [200, 155] on div "Line Items" at bounding box center [221, 150] width 51 height 15
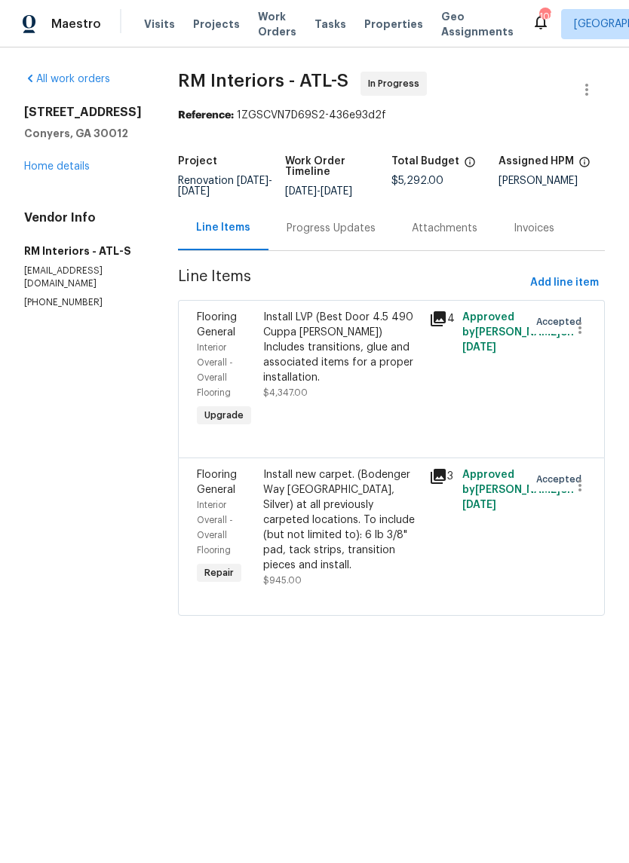
click at [358, 344] on div "Install LVP (Best Door 4.5 490 Cuppa Joe) Includes transitions, glue and associ…" at bounding box center [341, 347] width 157 height 75
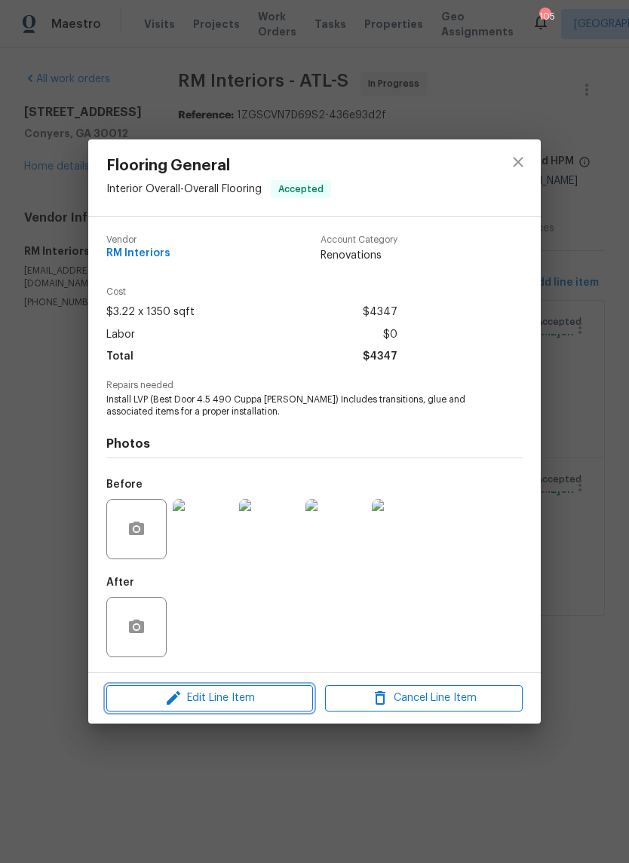
click at [176, 697] on icon "button" at bounding box center [173, 698] width 18 height 18
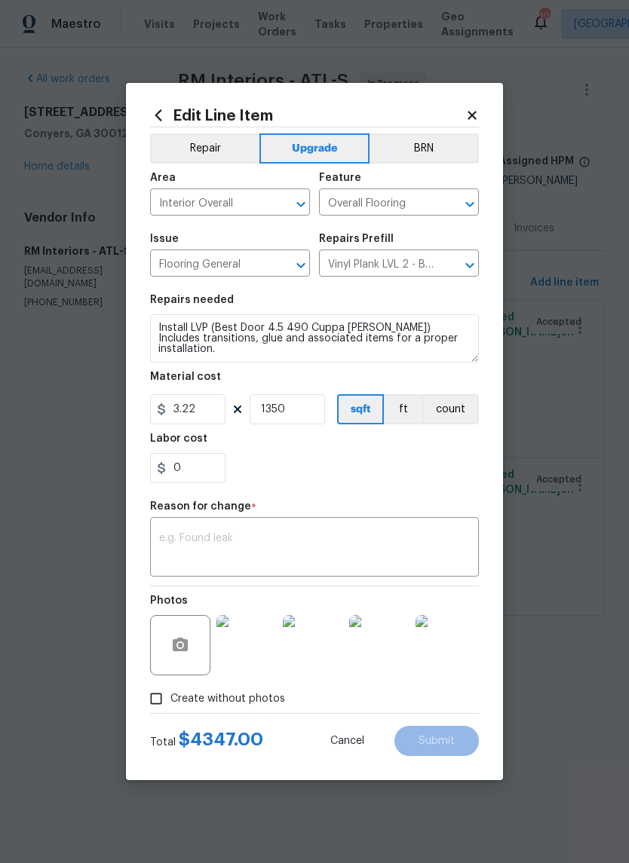
click at [397, 547] on textarea at bounding box center [314, 549] width 311 height 32
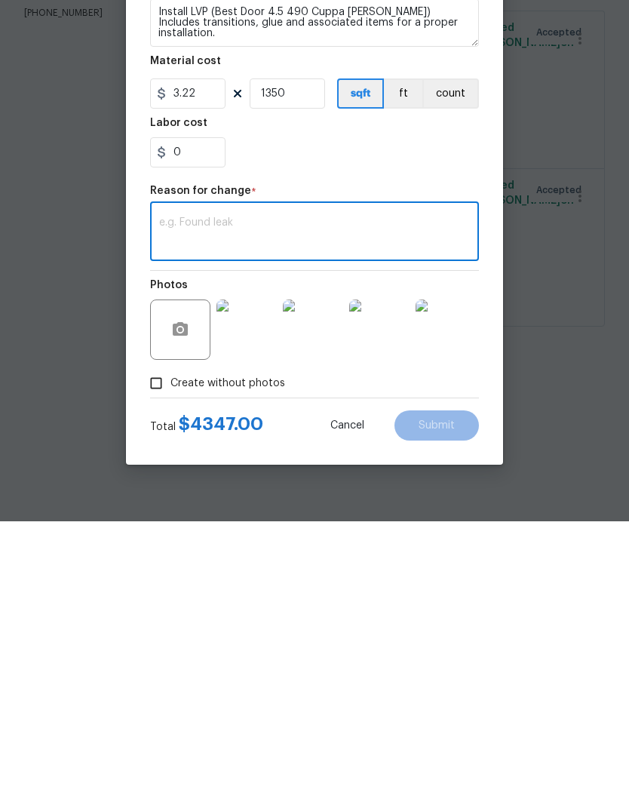
click at [443, 507] on textarea at bounding box center [314, 523] width 311 height 32
paste textarea "Total for Carpet install is $2211.9 Total for FLVP install is $6150.30 Carpet w…"
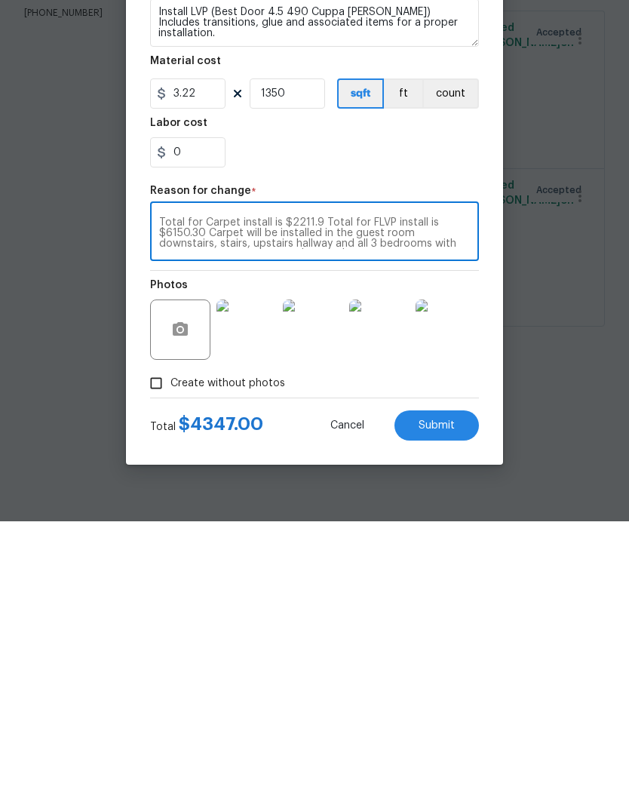
type textarea "Total for Carpet install is $2211.9 Total for FLVP install is $6150.30 Carpet w…"
click at [198, 368] on input "3.22" at bounding box center [187, 383] width 75 height 30
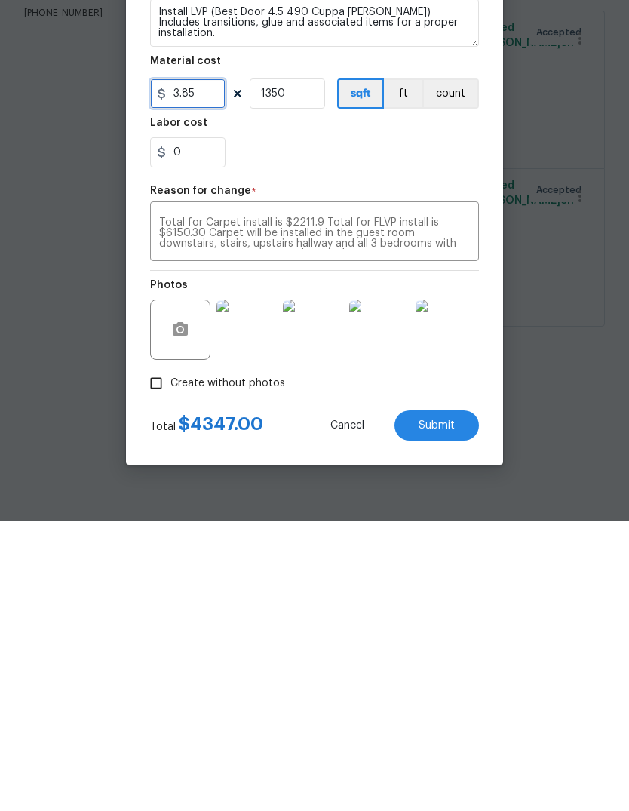
type input "3.85"
click at [459, 507] on textarea "Total for Carpet install is $2211.9 Total for FLVP install is $6150.30 Carpet w…" at bounding box center [314, 523] width 311 height 32
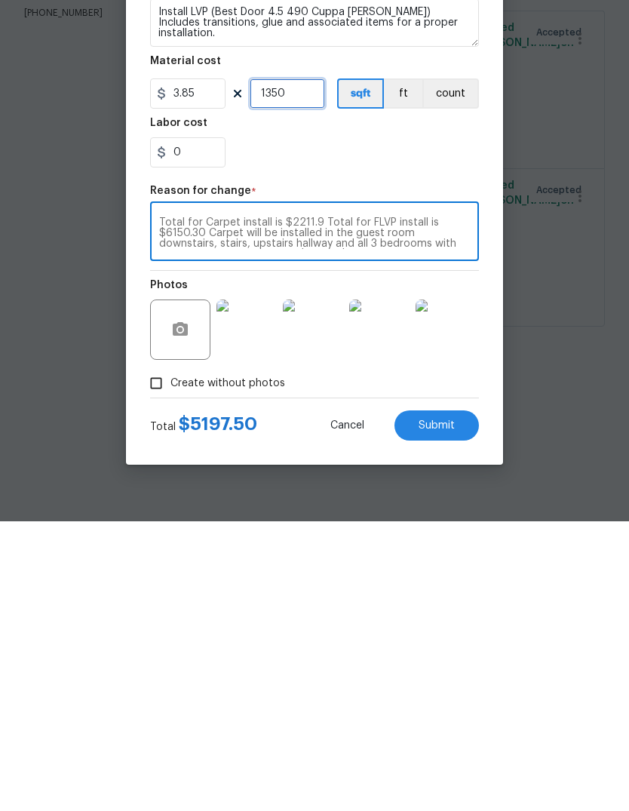
click at [302, 368] on input "1350" at bounding box center [287, 383] width 75 height 30
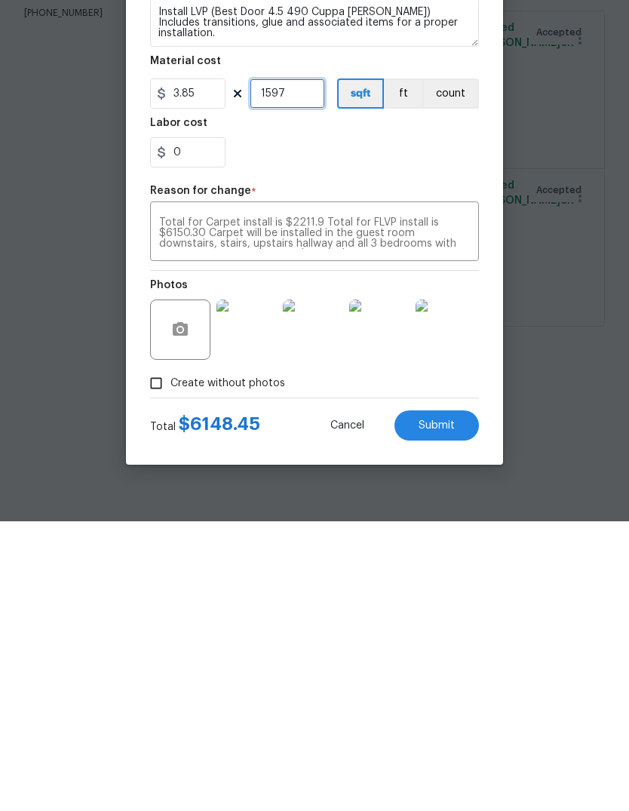
type input "1597"
click at [188, 427] on input "0" at bounding box center [187, 442] width 75 height 30
click at [460, 507] on textarea "Total for Carpet install is $2211.9 Total for FLVP install is $6150.30 Carpet w…" at bounding box center [314, 523] width 311 height 32
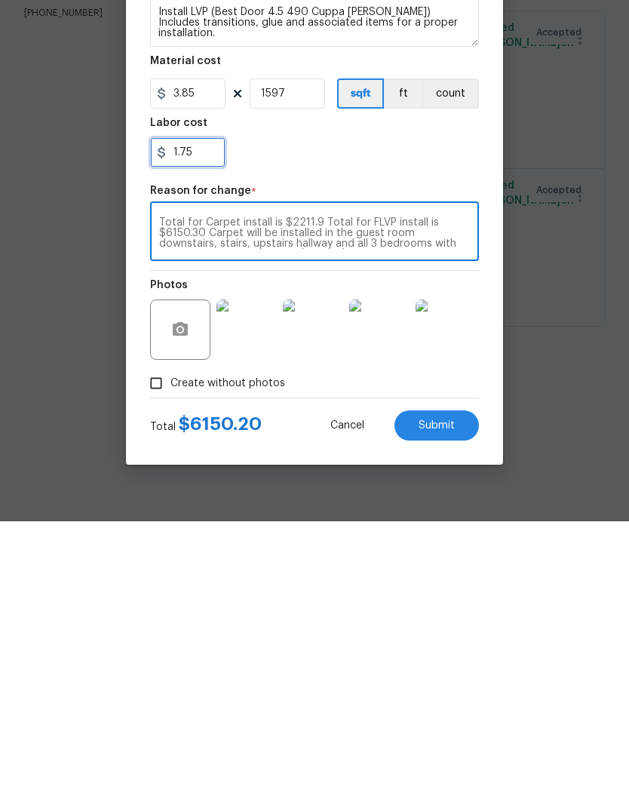
click at [222, 427] on input "1.75" at bounding box center [187, 442] width 75 height 30
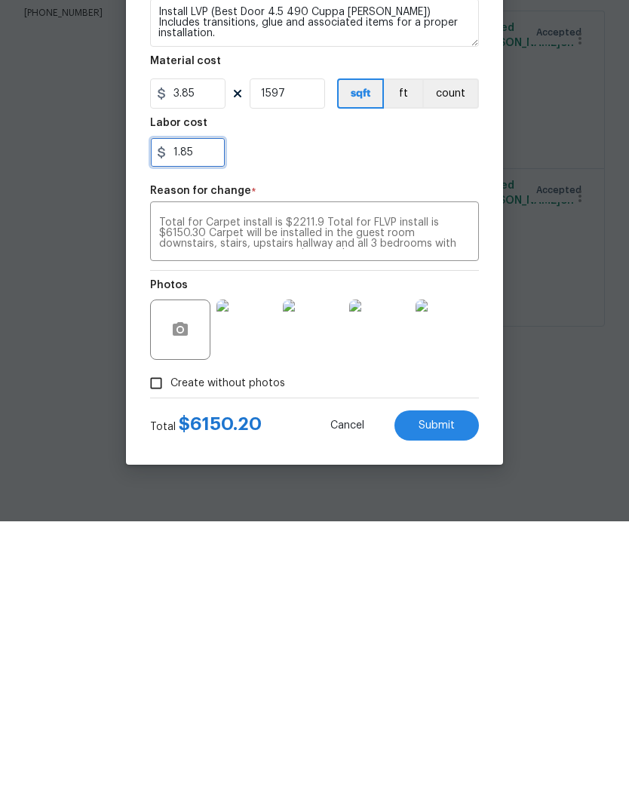
type input "1.85"
click at [463, 507] on textarea "Total for Carpet install is $2211.9 Total for FLVP install is $6150.30 Carpet w…" at bounding box center [314, 523] width 311 height 32
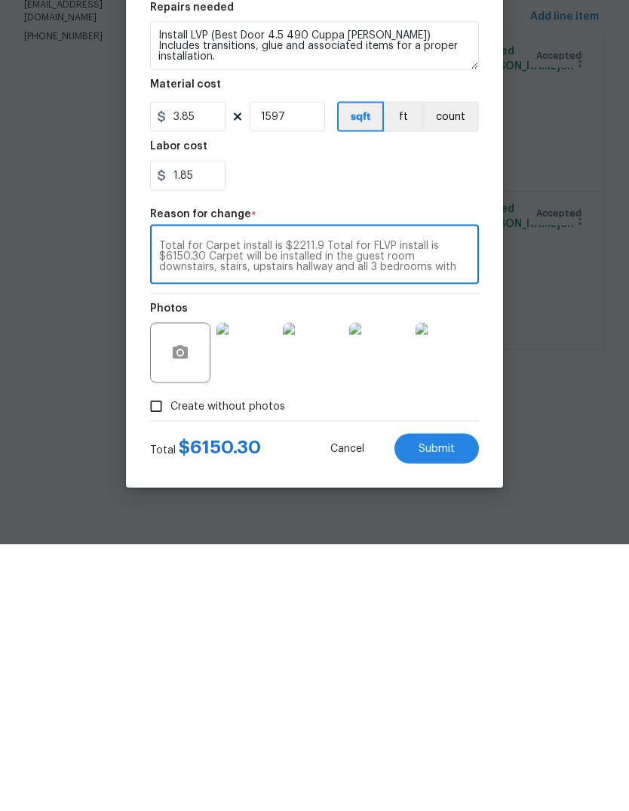
click at [456, 700] on button "Submit" at bounding box center [436, 715] width 84 height 30
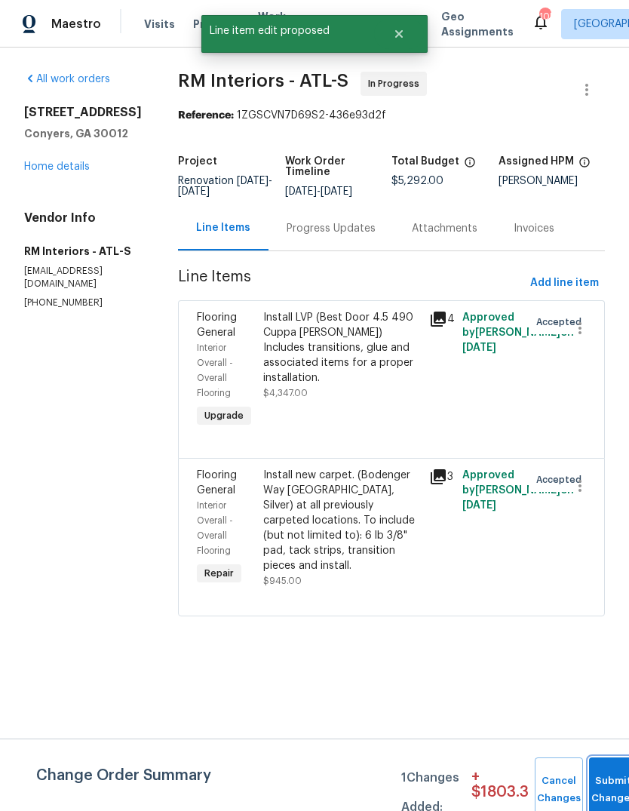
click at [608, 774] on button "Submit Changes" at bounding box center [613, 789] width 48 height 65
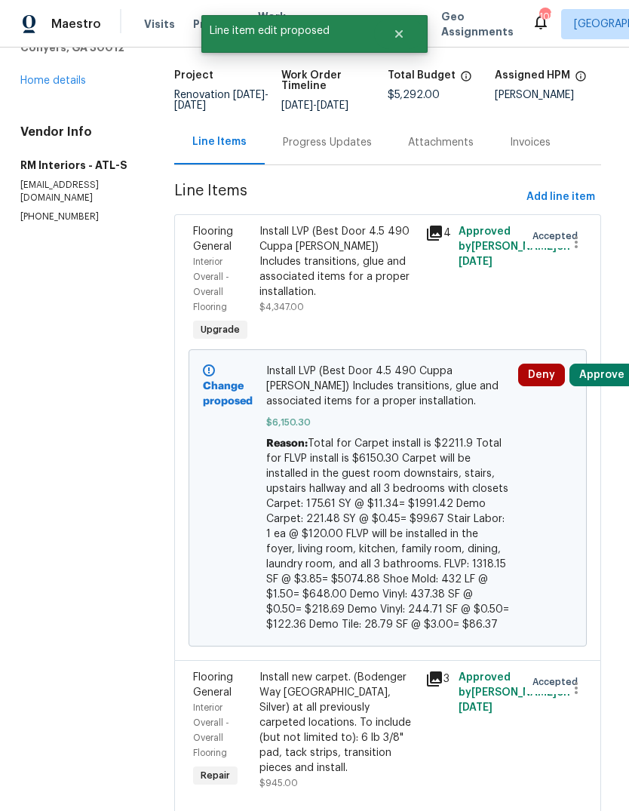
scroll to position [86, 4]
click at [281, 718] on div "Install new carpet. (Bodenger Way 945 Winter Ash, Silver) at all previously car…" at bounding box center [337, 723] width 157 height 106
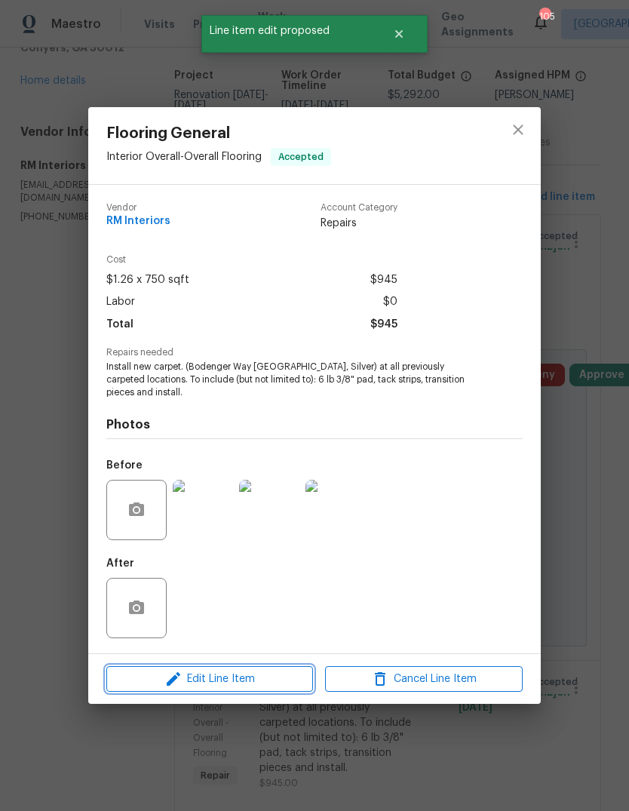
click at [183, 675] on span "Edit Line Item" at bounding box center [210, 679] width 198 height 19
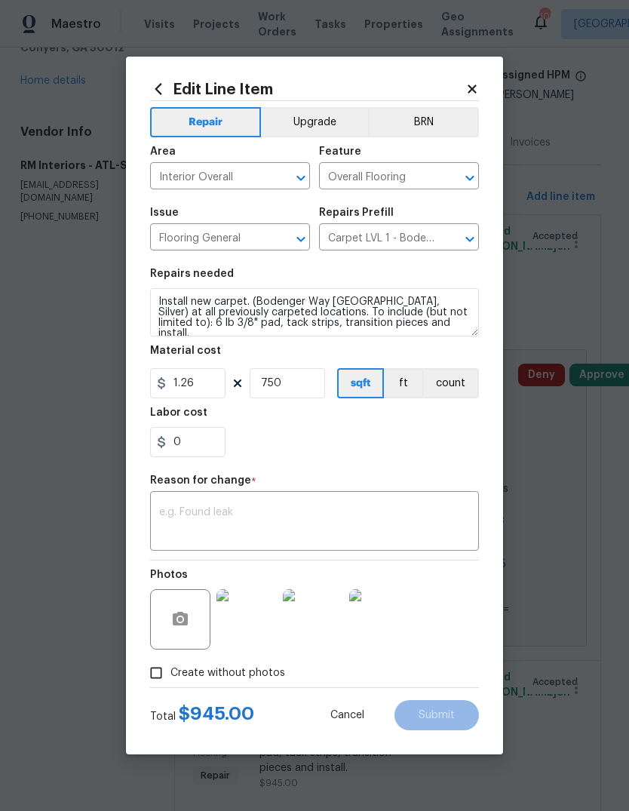
click at [191, 517] on textarea at bounding box center [314, 523] width 311 height 32
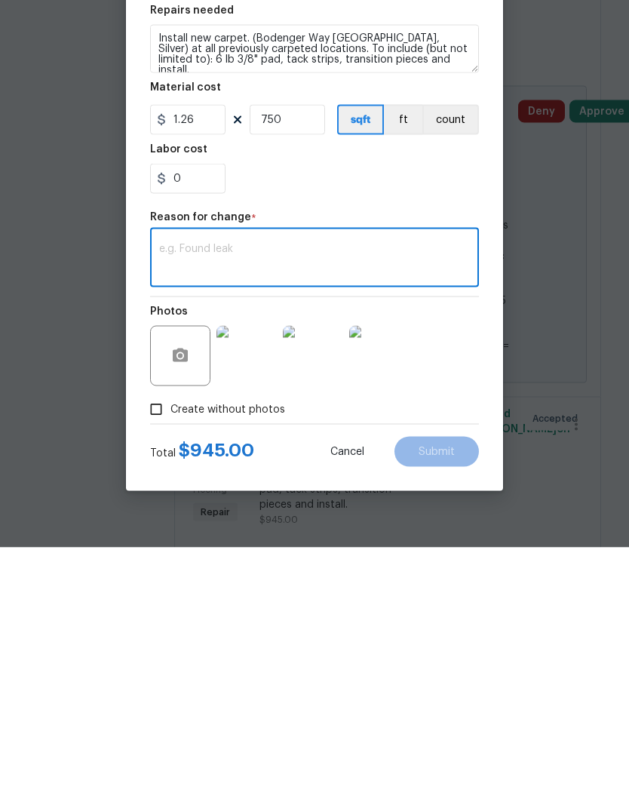
click at [444, 507] on textarea at bounding box center [314, 523] width 311 height 32
paste textarea "Total for Carpet install is $2211.9 Total for FLVP install is $6150.30 Carpet w…"
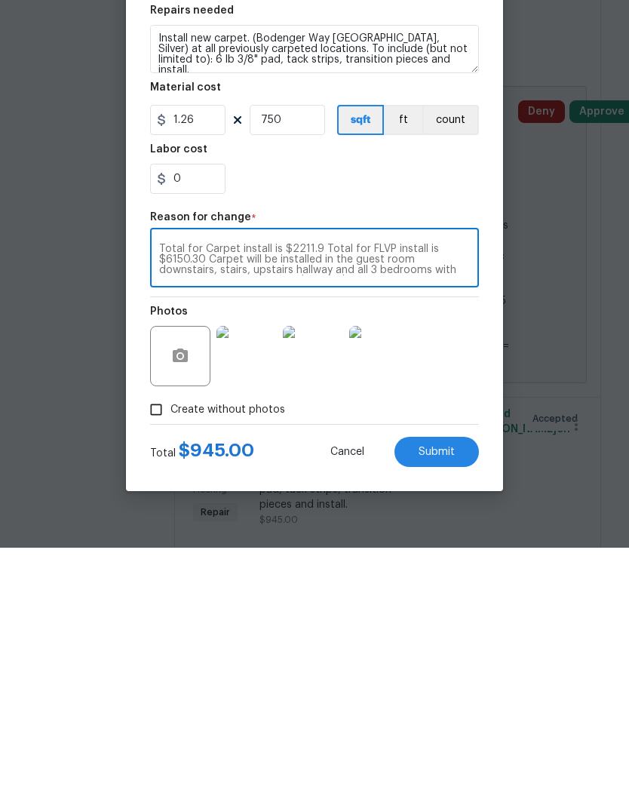
scroll to position [74, 0]
type textarea "Total for Carpet install is $2211.9 Total for FLVP install is $6150.30 Carpet w…"
click at [197, 368] on input "1.26" at bounding box center [187, 383] width 75 height 30
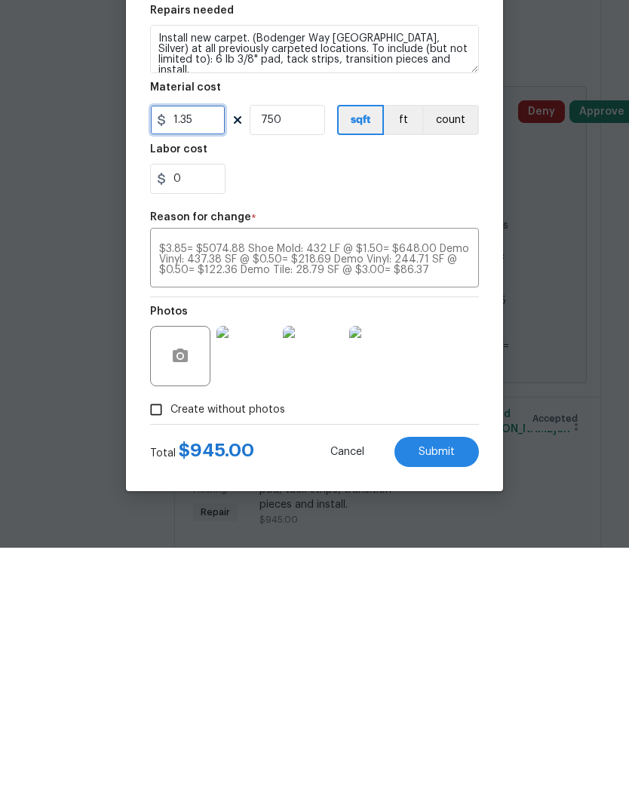
type input "1.35"
click at [314, 368] on input "750" at bounding box center [287, 383] width 75 height 30
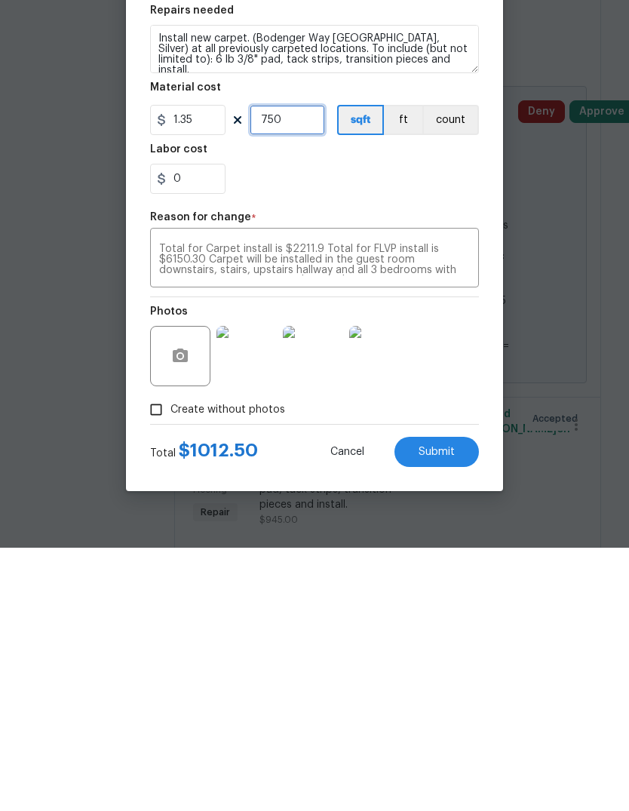
scroll to position [0, 0]
type input "1638"
click at [215, 427] on input "0" at bounding box center [187, 442] width 75 height 30
type input "0.6"
click at [456, 507] on textarea "Total for Carpet install is $2211.9 Total for FLVP install is $6150.30 Carpet w…" at bounding box center [314, 523] width 311 height 32
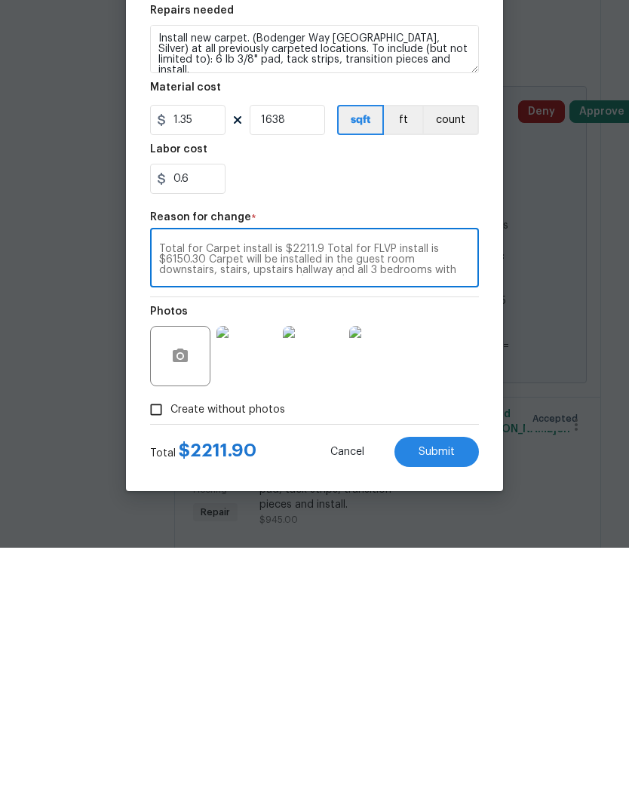
click at [455, 700] on button "Submit" at bounding box center [436, 715] width 84 height 30
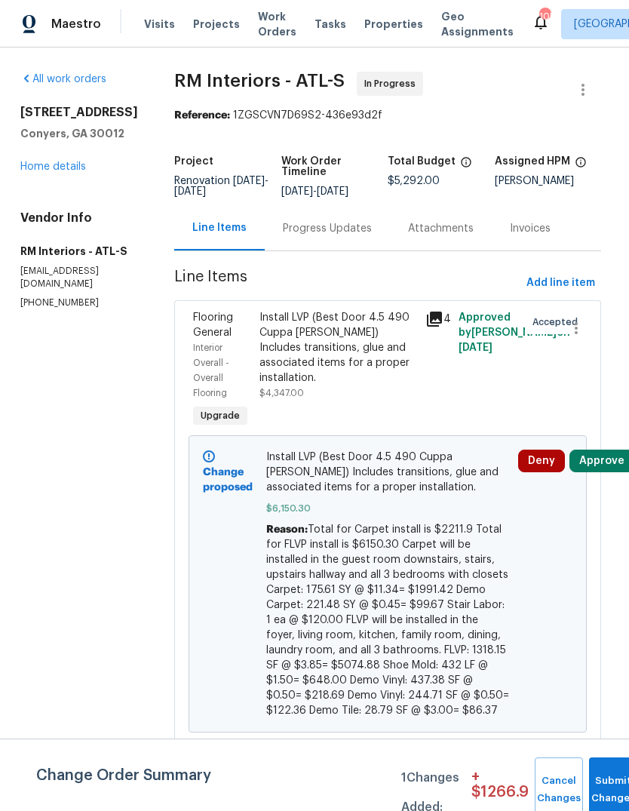
scroll to position [0, 4]
click at [45, 161] on link "Home details" at bounding box center [53, 166] width 66 height 11
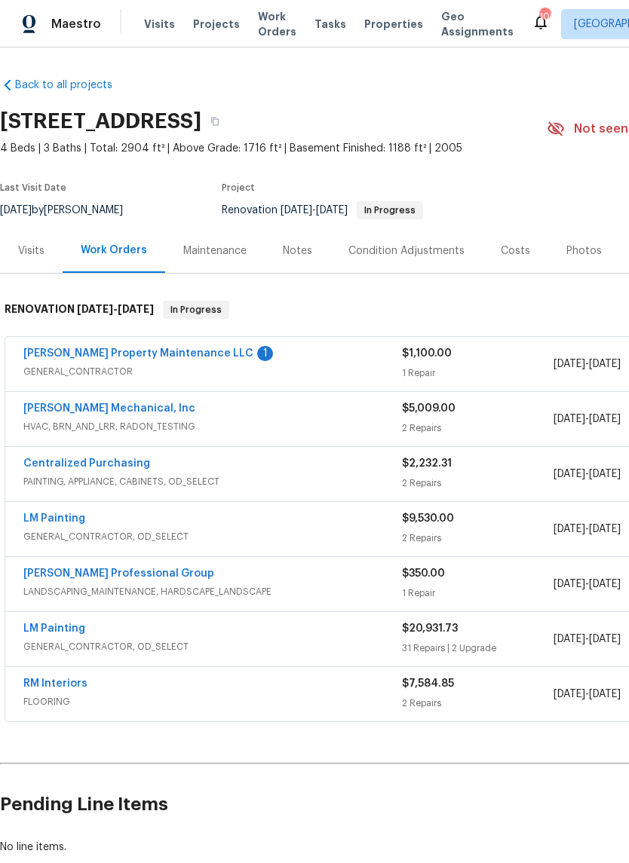
click at [63, 354] on link "[PERSON_NAME] Property Maintenance LLC" at bounding box center [138, 353] width 230 height 11
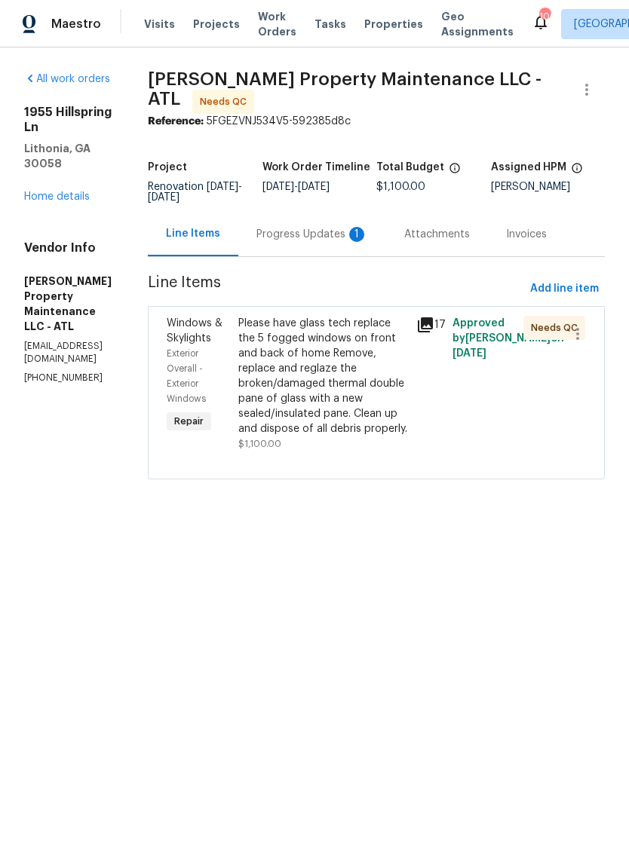
click at [368, 242] on div "Progress Updates 1" at bounding box center [312, 234] width 112 height 15
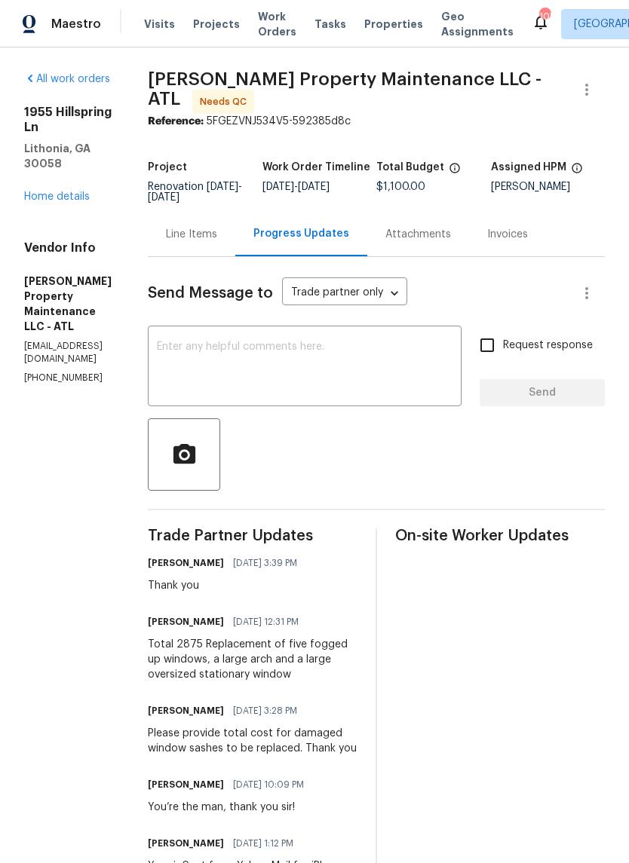
scroll to position [11, 0]
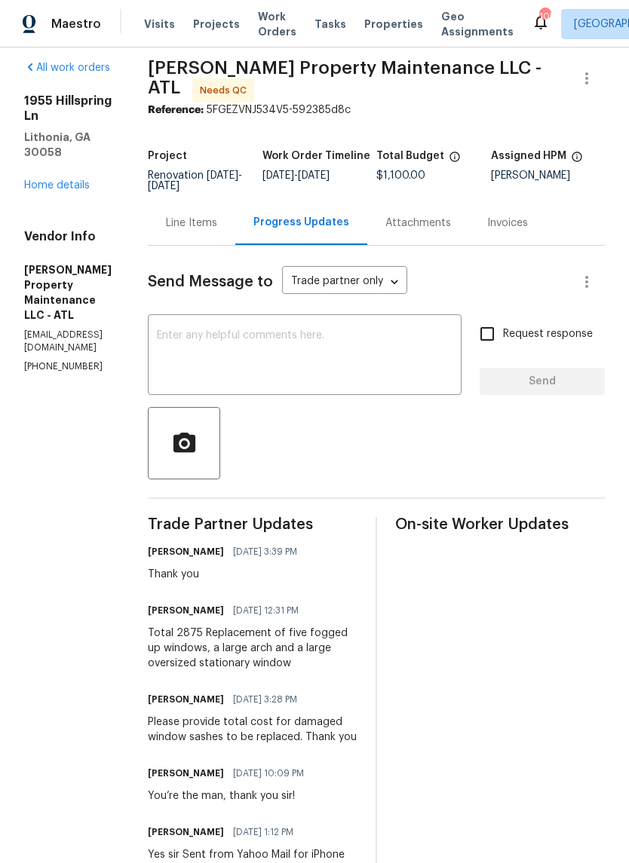
click at [227, 215] on div "Line Items" at bounding box center [191, 223] width 87 height 44
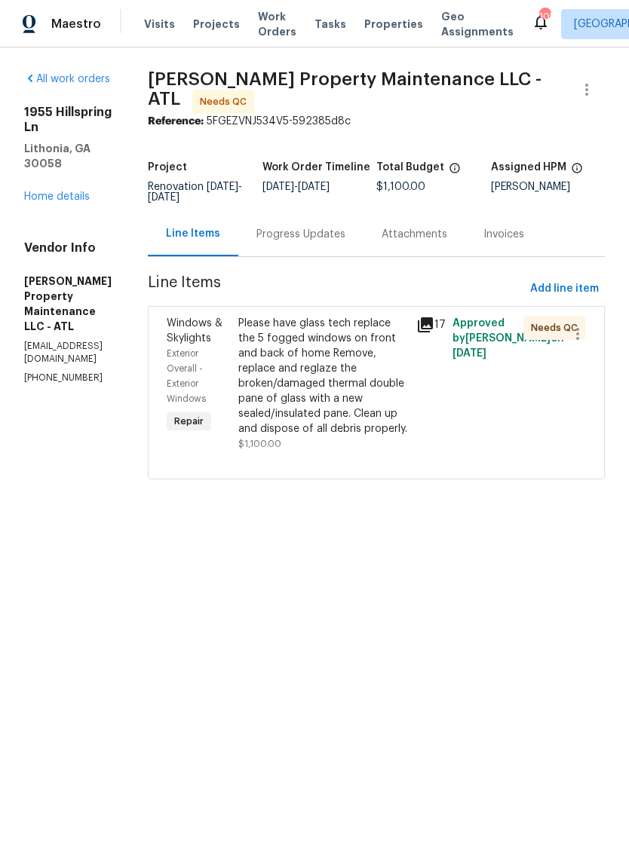
click at [387, 364] on div "Please have glass tech replace the 5 fogged windows on front and back of home R…" at bounding box center [323, 376] width 170 height 121
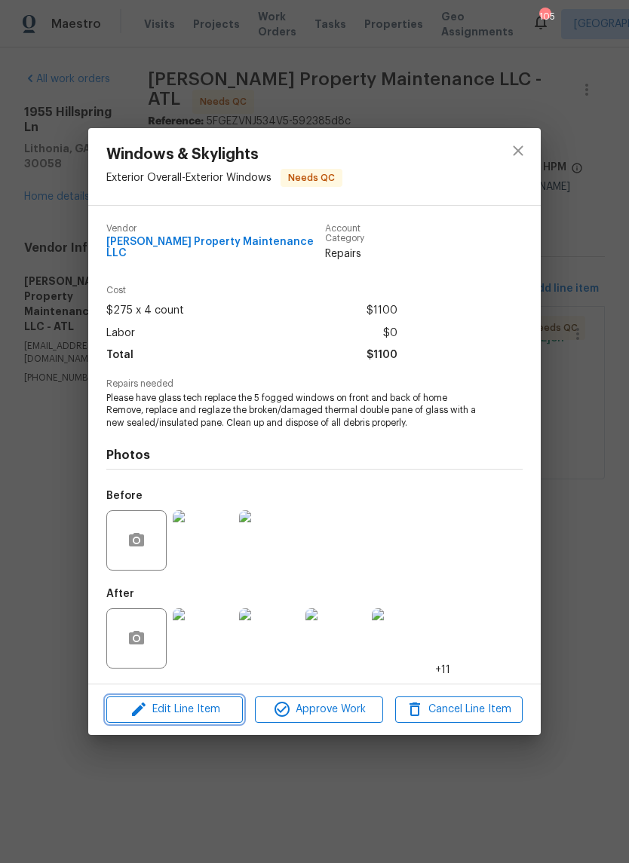
click at [161, 705] on span "Edit Line Item" at bounding box center [174, 710] width 127 height 19
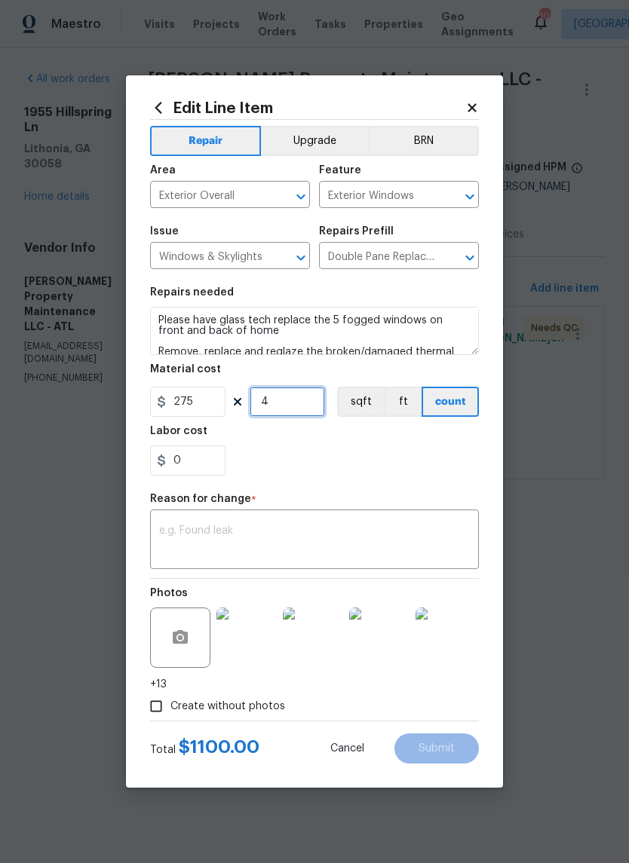
click at [312, 403] on input "4" at bounding box center [287, 402] width 75 height 30
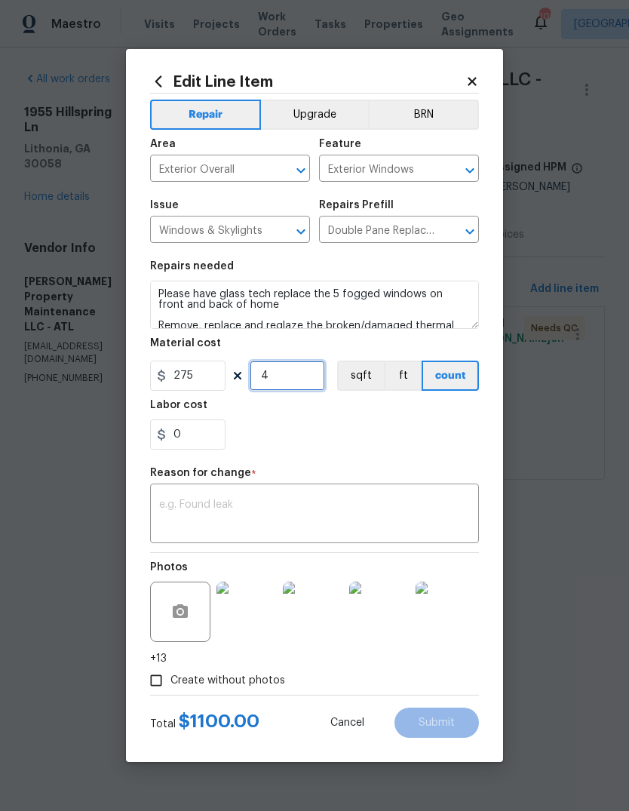
type input "0"
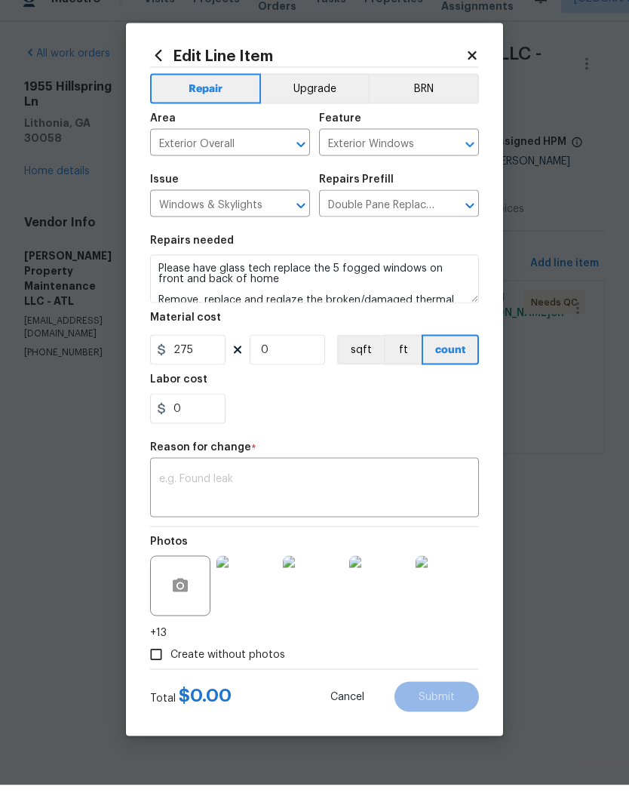
click at [573, 419] on body "Maestro Visits Projects Work Orders Tasks Properties Geo Assignments 105 [GEOGR…" at bounding box center [314, 261] width 629 height 522
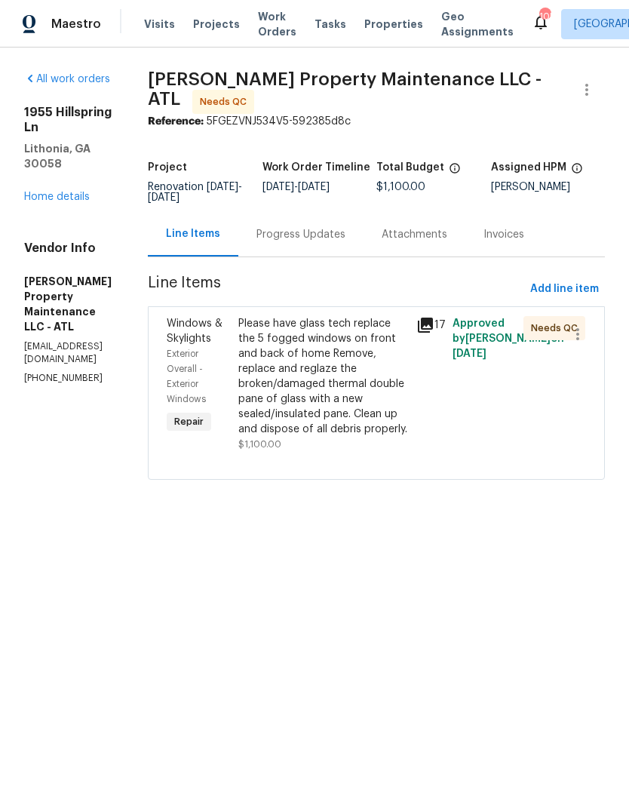
click at [356, 235] on div "Progress Updates" at bounding box center [300, 234] width 125 height 44
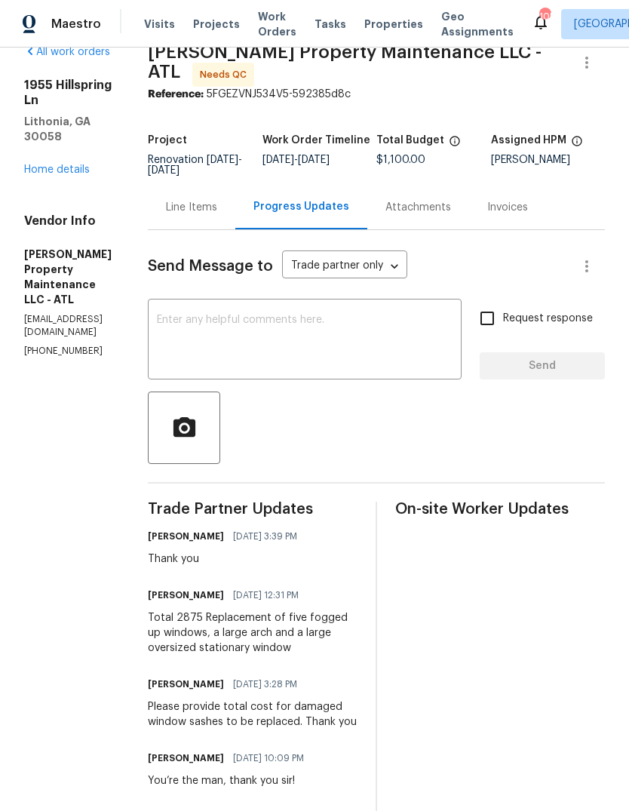
scroll to position [29, 0]
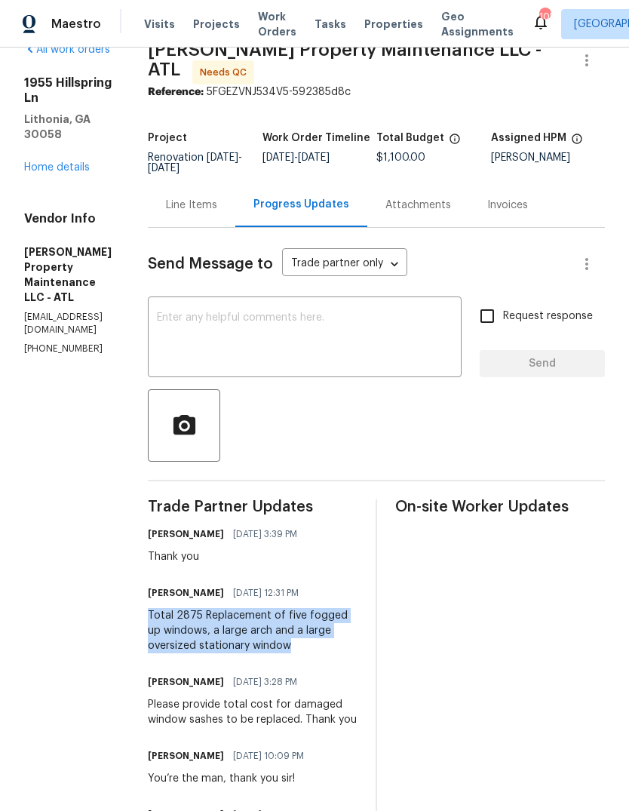
copy div "Total 2875 Replacement of five fogged up windows, a large arch and a large over…"
click at [217, 213] on div "Line Items" at bounding box center [191, 205] width 51 height 15
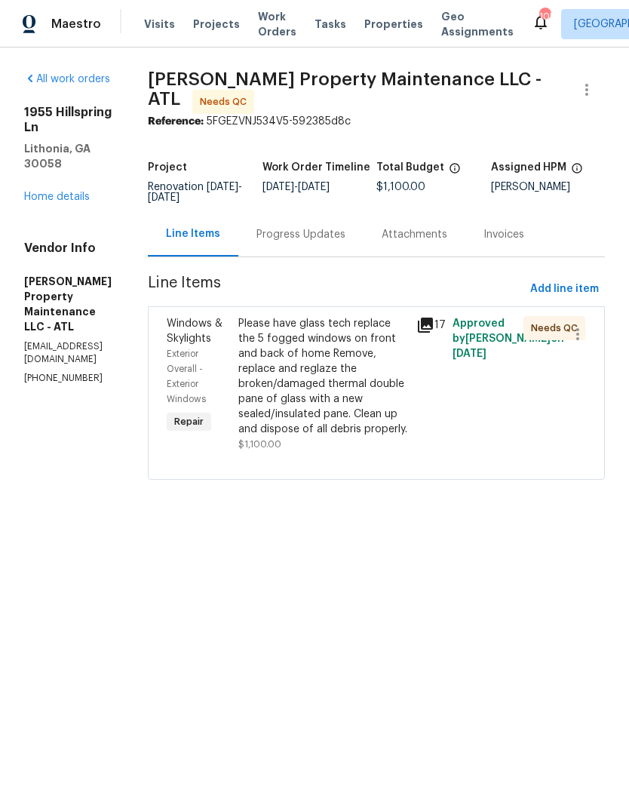
click at [357, 255] on div "Progress Updates" at bounding box center [300, 234] width 125 height 44
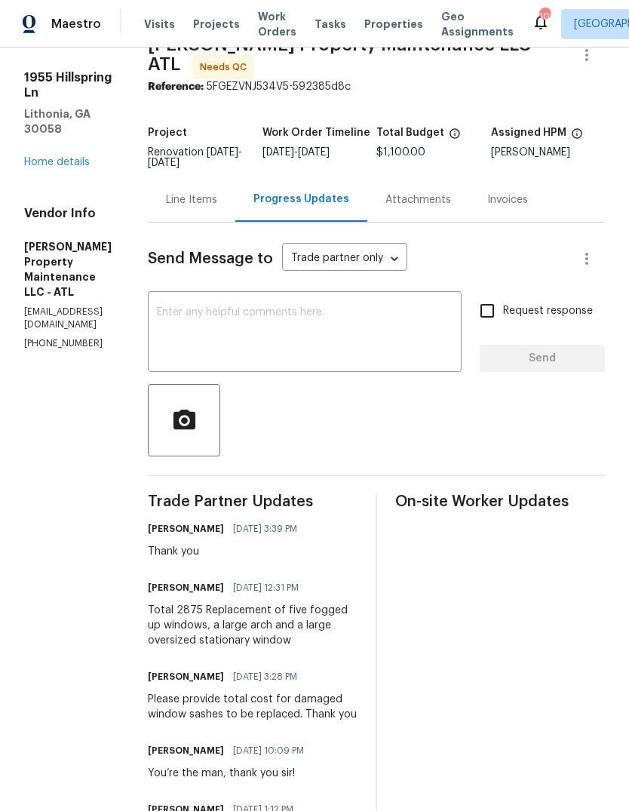
scroll to position [35, 0]
click at [235, 221] on div "Line Items" at bounding box center [191, 198] width 87 height 44
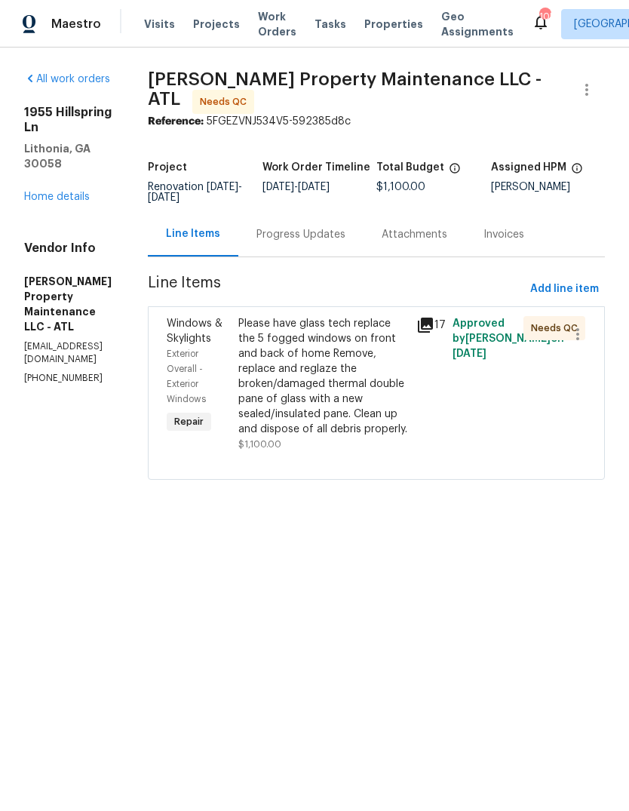
click at [330, 371] on div "Please have glass tech replace the 5 fogged windows on front and back of home R…" at bounding box center [323, 376] width 170 height 121
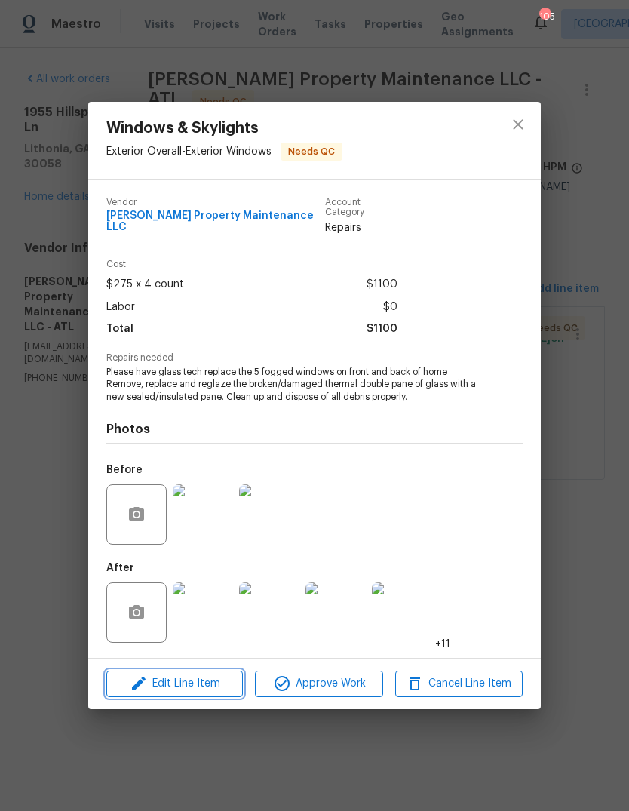
click at [158, 686] on span "Edit Line Item" at bounding box center [174, 683] width 127 height 19
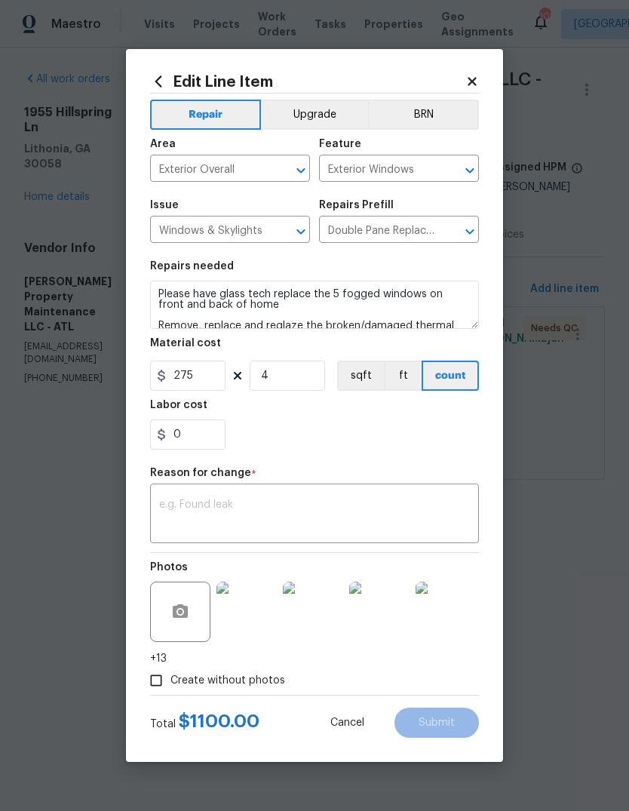
click at [373, 523] on textarea at bounding box center [314, 515] width 311 height 32
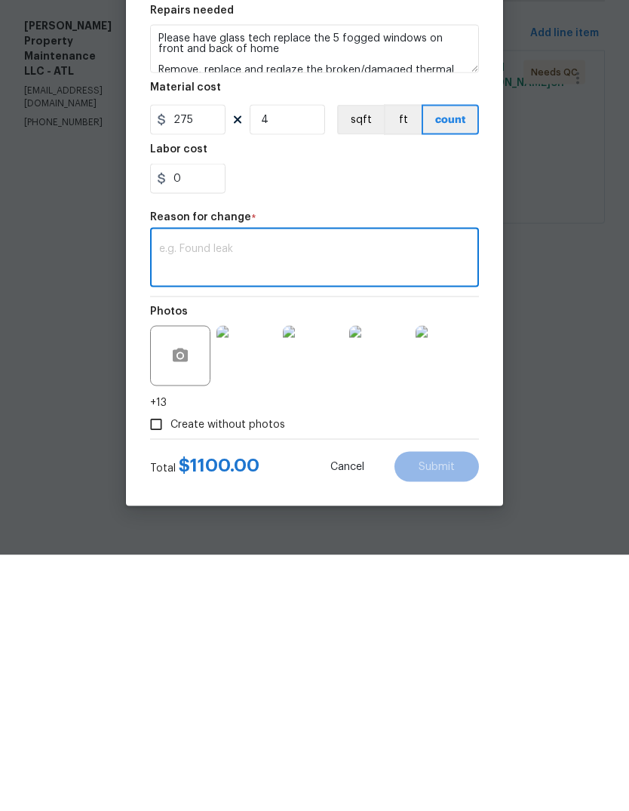
click at [447, 499] on textarea at bounding box center [314, 515] width 311 height 32
paste textarea "Total 2875 Replacement of five fogged up windows, a large arch and a large over…"
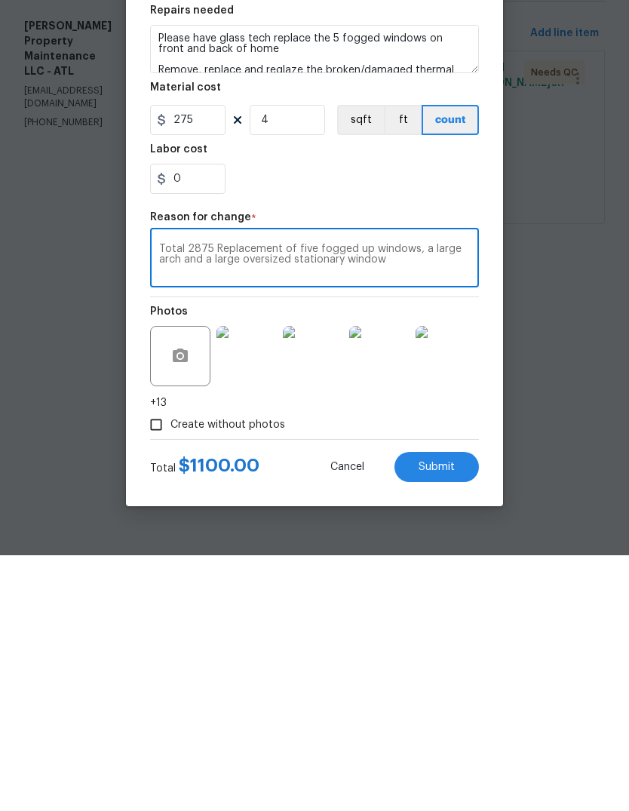
type textarea "Total 2875 Replacement of five fogged up windows, a large arch and a large over…"
click at [292, 360] on input "4" at bounding box center [287, 375] width 75 height 30
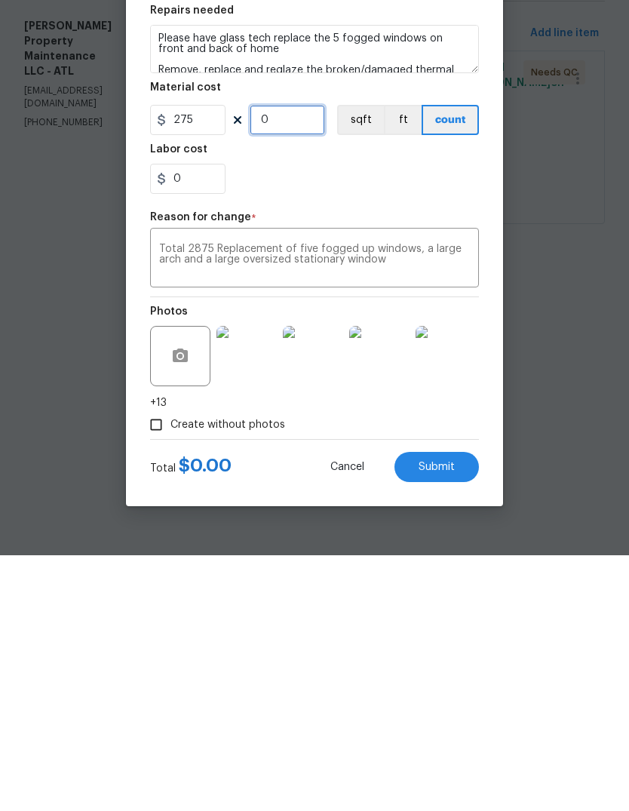
type input "5"
click at [186, 419] on input "0" at bounding box center [187, 434] width 75 height 30
type input "1500"
click at [458, 499] on textarea "Total 2875 Replacement of five fogged up windows, a large arch and a large over…" at bounding box center [314, 515] width 311 height 32
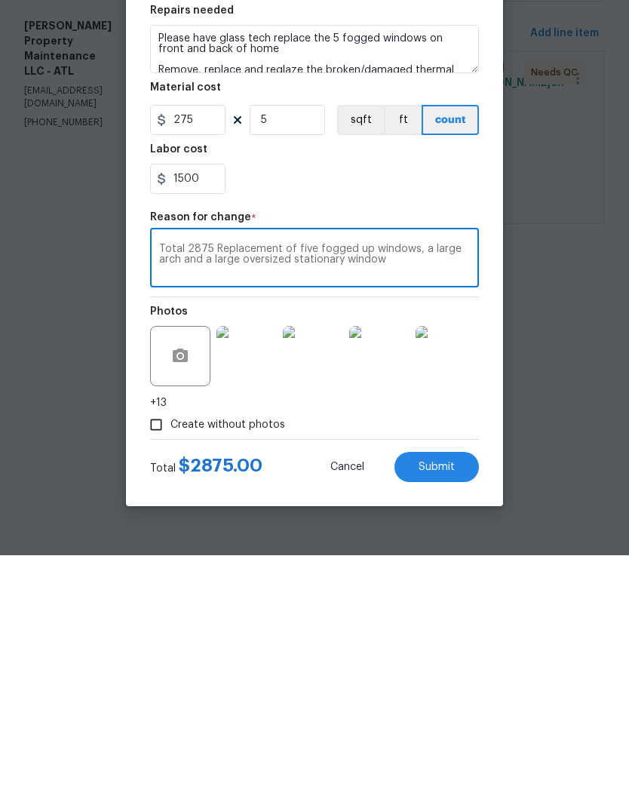
click at [463, 707] on button "Submit" at bounding box center [436, 722] width 84 height 30
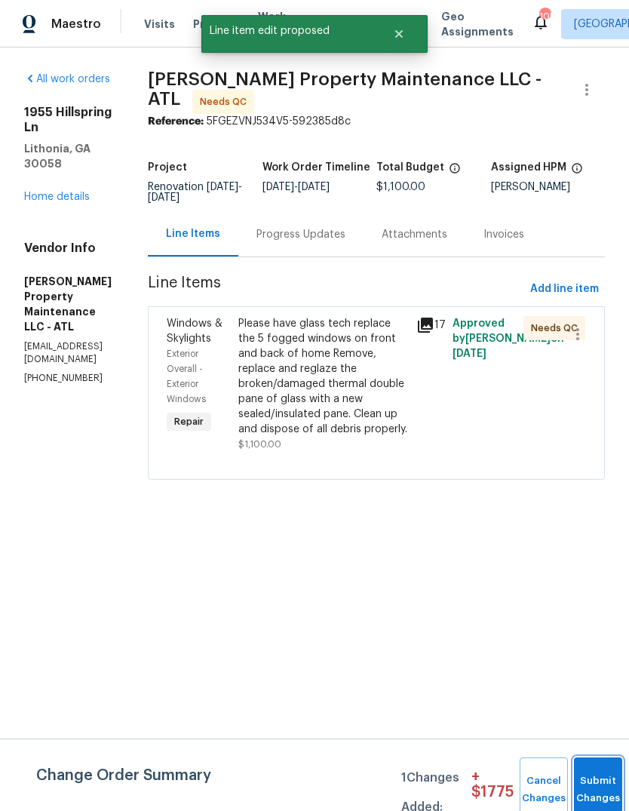
click at [598, 775] on button "Submit Changes" at bounding box center [598, 789] width 48 height 65
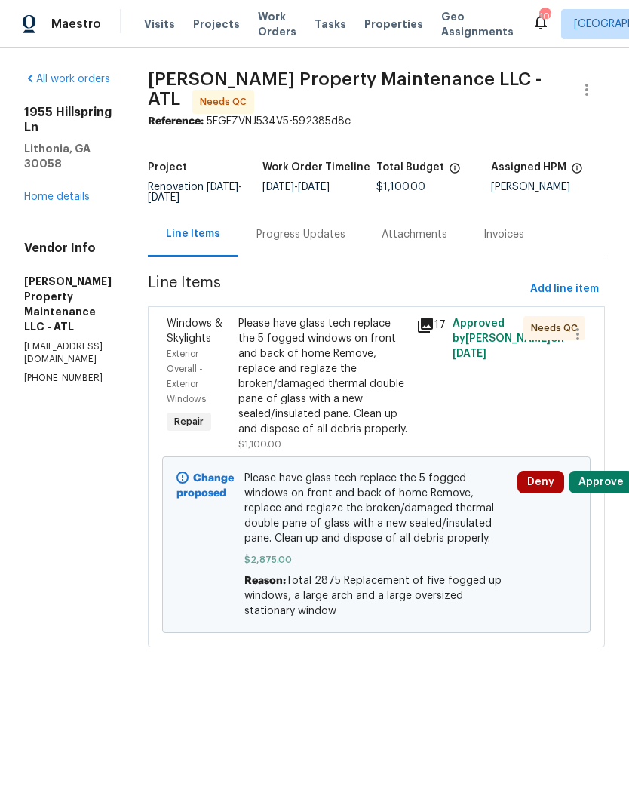
click at [59, 182] on div "All work orders [STREET_ADDRESS] Home details Vendor Info [PERSON_NAME] Propert…" at bounding box center [67, 228] width 87 height 313
click at [51, 192] on link "Home details" at bounding box center [57, 197] width 66 height 11
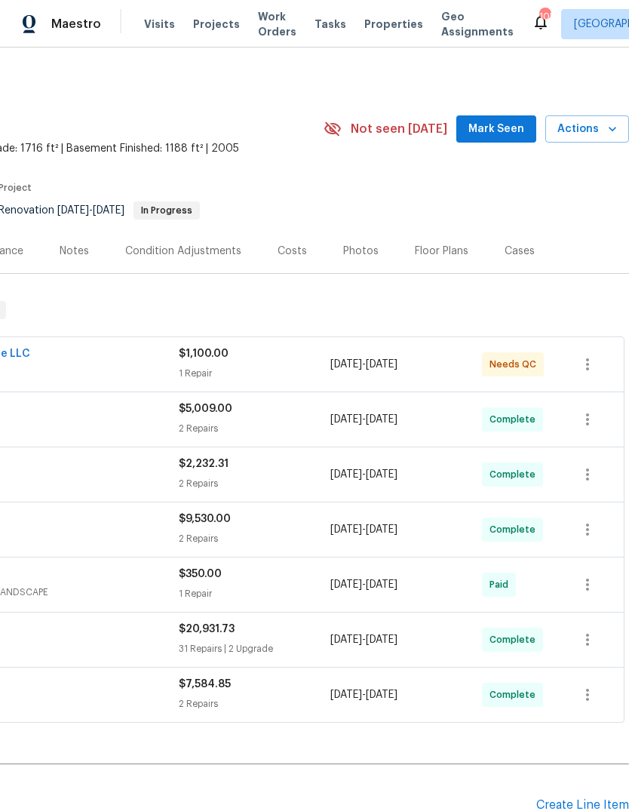
scroll to position [0, 223]
click at [513, 127] on span "Mark Seen" at bounding box center [496, 129] width 56 height 19
